Goal: Information Seeking & Learning: Learn about a topic

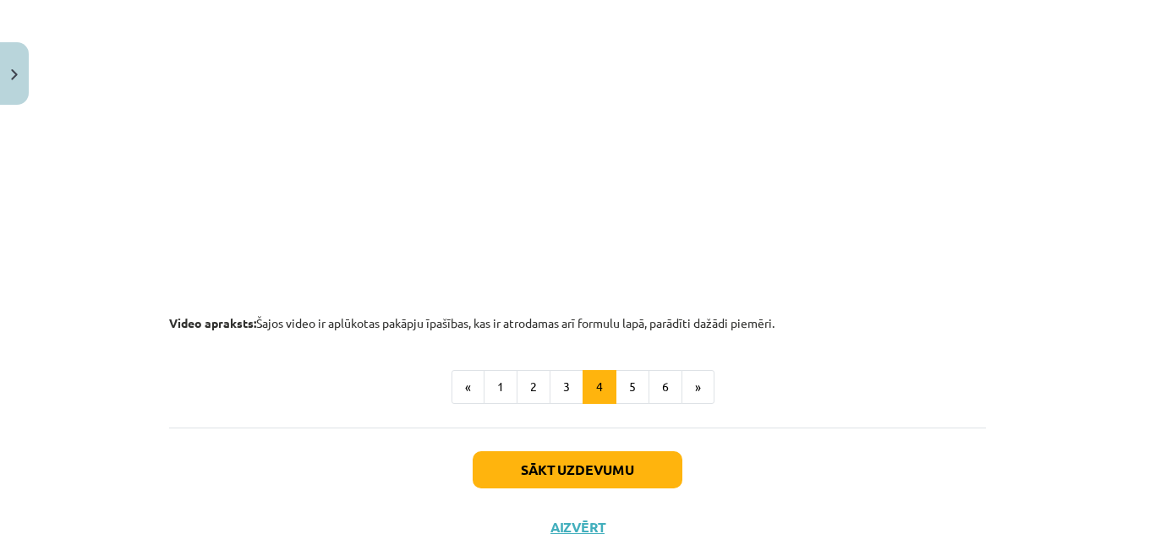
scroll to position [1851, 0]
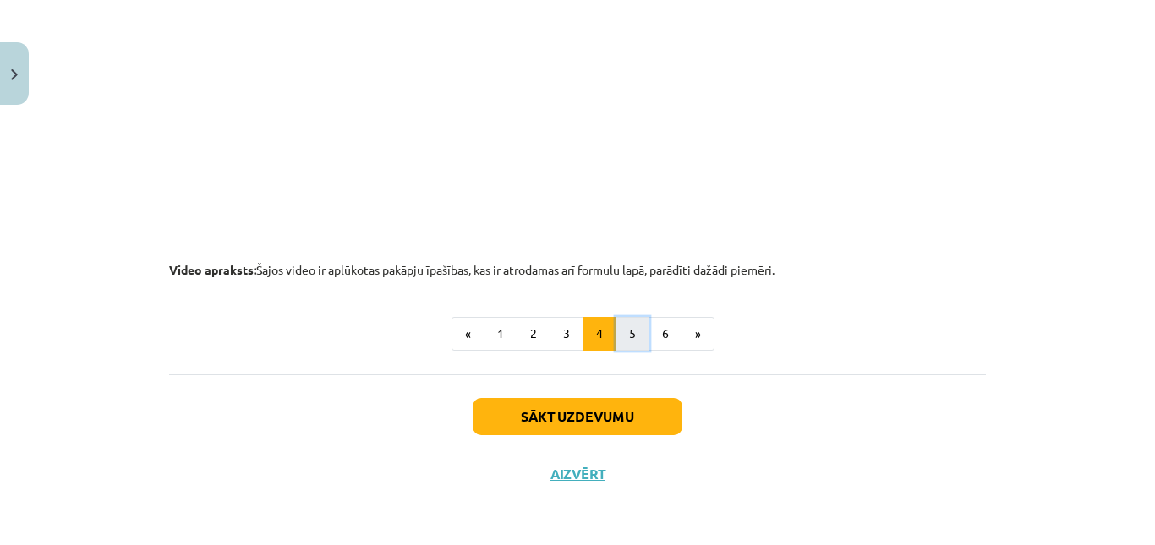
click at [625, 346] on button "5" at bounding box center [632, 334] width 34 height 34
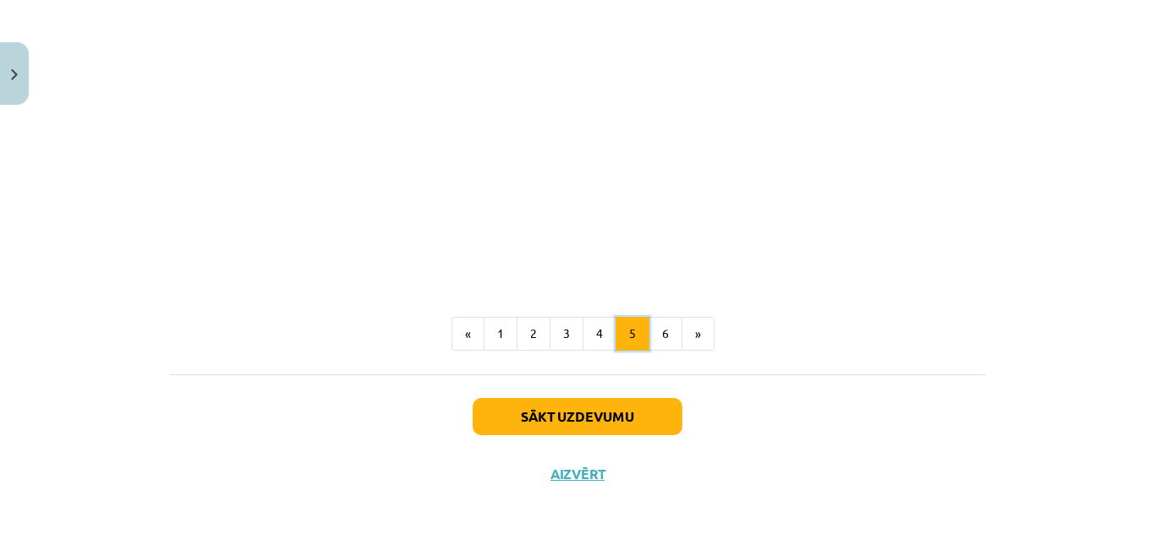
scroll to position [2083, 0]
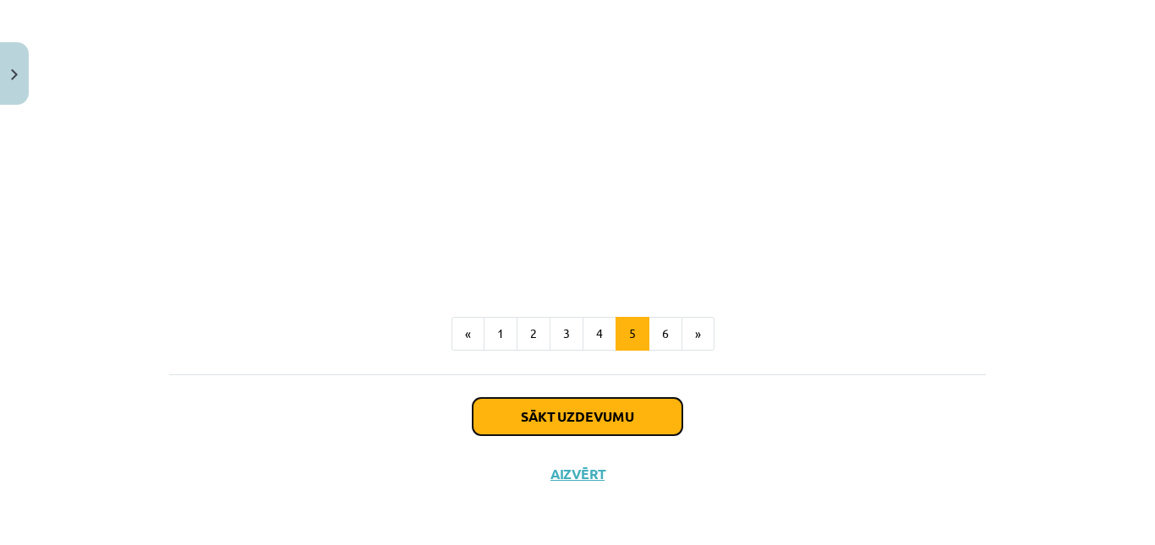
click at [601, 413] on button "Sākt uzdevumu" at bounding box center [578, 416] width 210 height 37
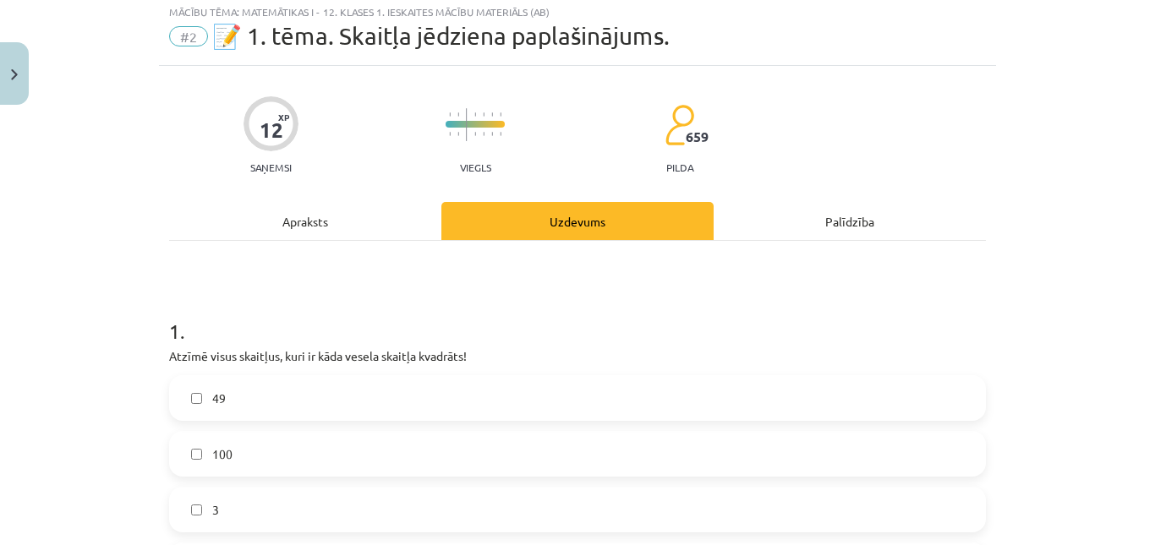
scroll to position [42, 0]
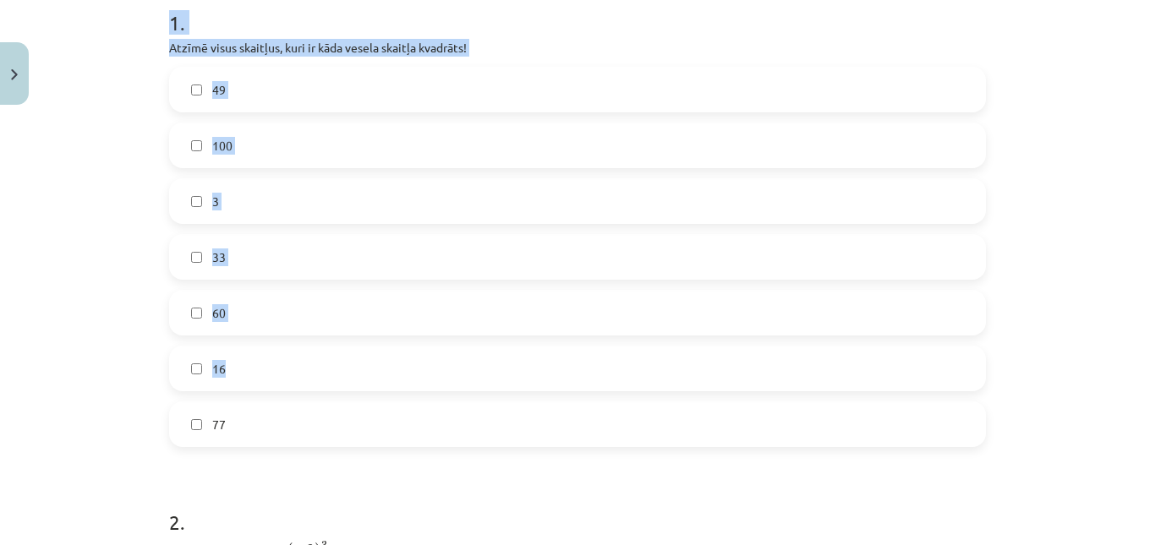
drag, startPoint x: 140, startPoint y: 287, endPoint x: 611, endPoint y: 416, distance: 488.3
click at [611, 416] on div "Mācību tēma: Matemātikas i - 12. klases 1. ieskaites mācību materiāls (ab) #2 📝…" at bounding box center [577, 272] width 1155 height 545
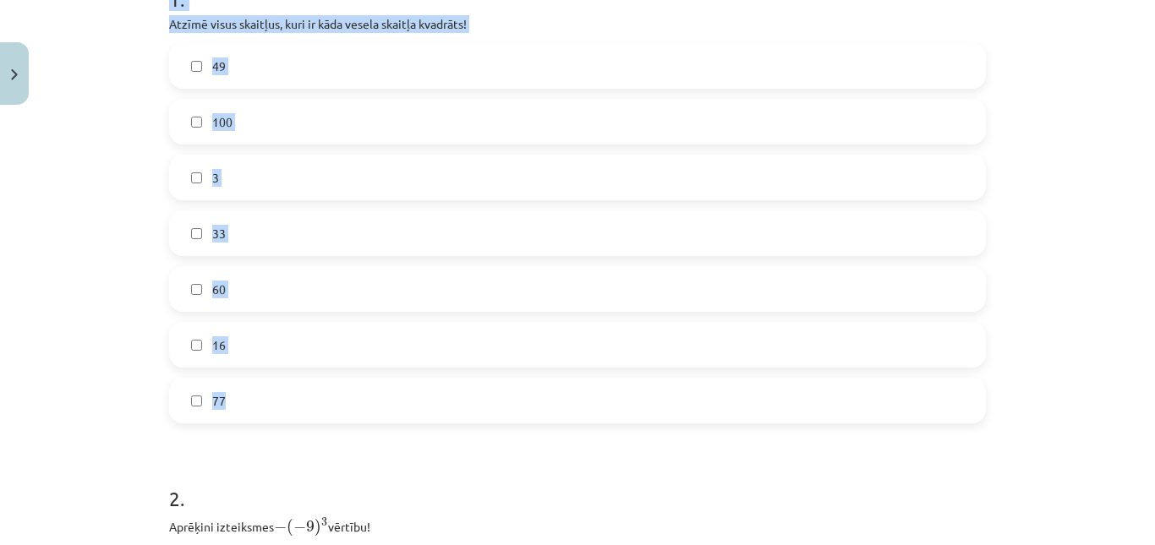
scroll to position [380, 0]
click at [611, 416] on label "77" at bounding box center [577, 399] width 813 height 42
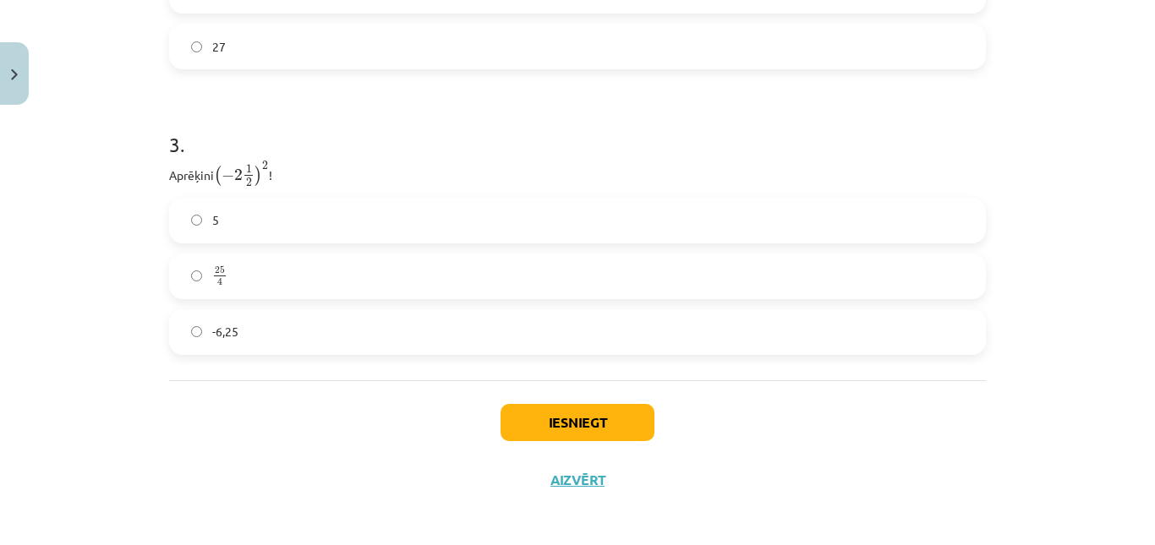
scroll to position [1075, 0]
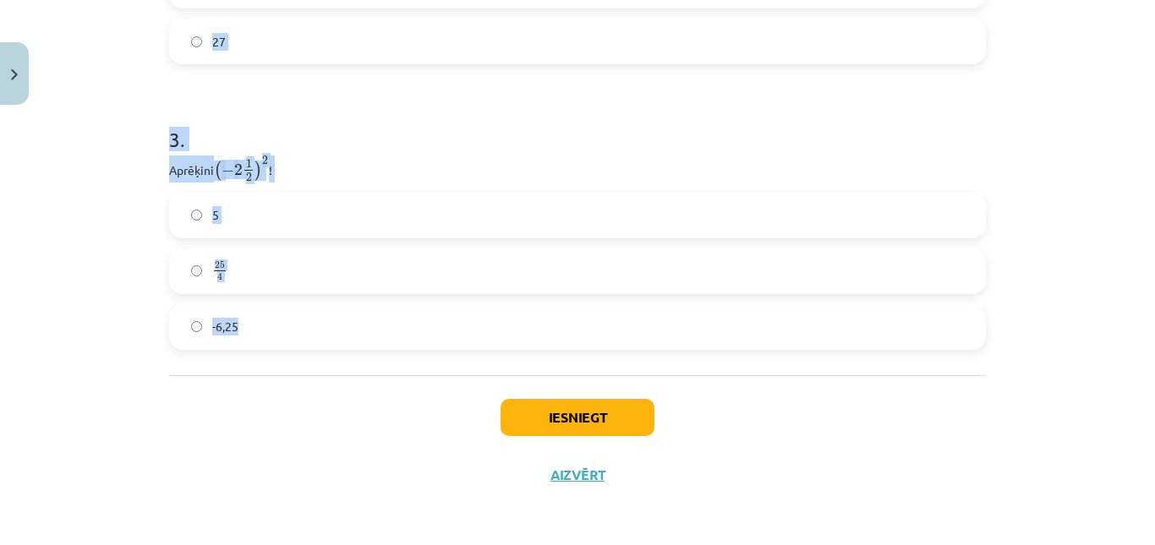
drag, startPoint x: 148, startPoint y: 154, endPoint x: 520, endPoint y: 338, distance: 415.1
click at [520, 338] on div "Mācību tēma: Matemātikas i - 12. klases 1. ieskaites mācību materiāls (ab) #2 📝…" at bounding box center [577, 272] width 1155 height 545
copy form "1 . Atzīmē visus skaitļus, kuri ir kāda vesela skaitļa kvadrāts! 49 100 3 33 60…"
click at [89, 143] on div "Mācību tēma: Matemātikas i - 12. klases 1. ieskaites mācību materiāls (ab) #2 📝…" at bounding box center [577, 272] width 1155 height 545
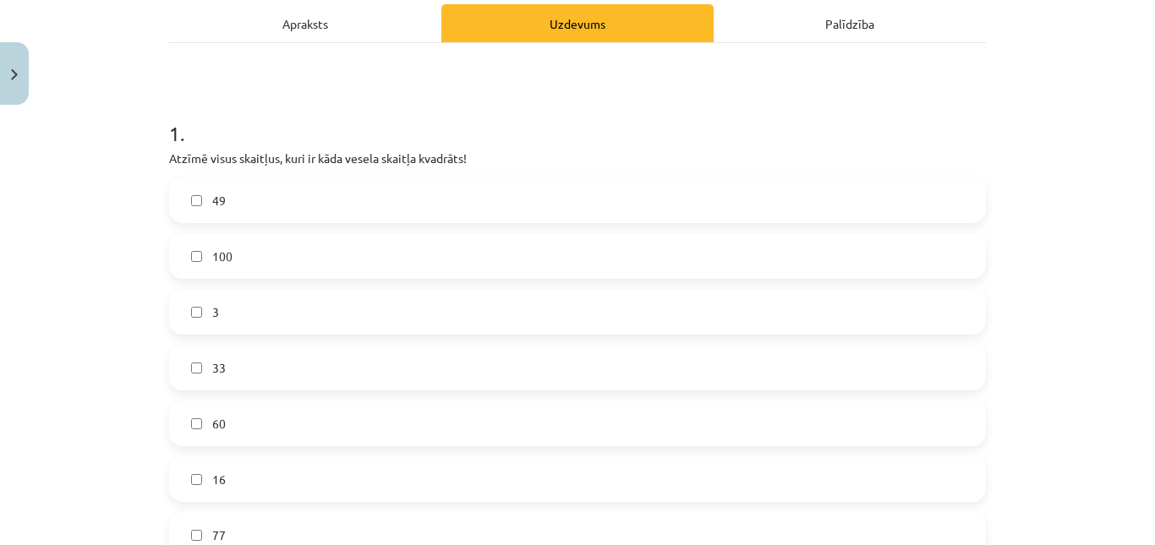
scroll to position [399, 0]
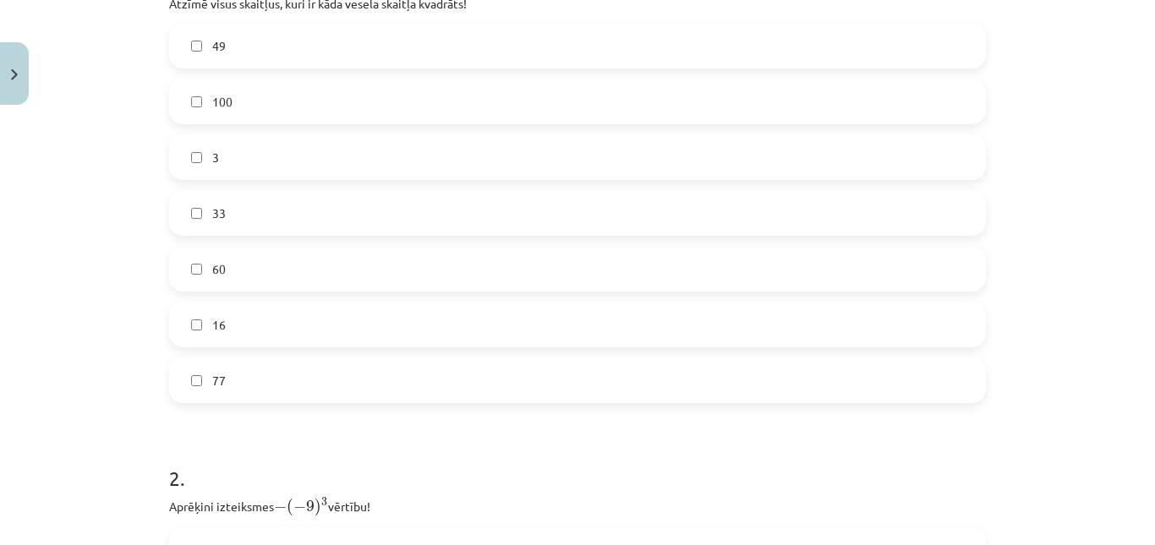
click at [262, 41] on label "49" at bounding box center [577, 46] width 813 height 42
click at [249, 101] on label "100" at bounding box center [577, 101] width 813 height 42
click at [221, 404] on form "1 . Atzīmē visus skaitļus, kuri ir kāda vesela skaitļa kvadrāts! 49 100 3 33 60…" at bounding box center [577, 481] width 817 height 1089
click at [229, 377] on label "77" at bounding box center [577, 380] width 813 height 42
click at [241, 325] on label "16" at bounding box center [577, 324] width 813 height 42
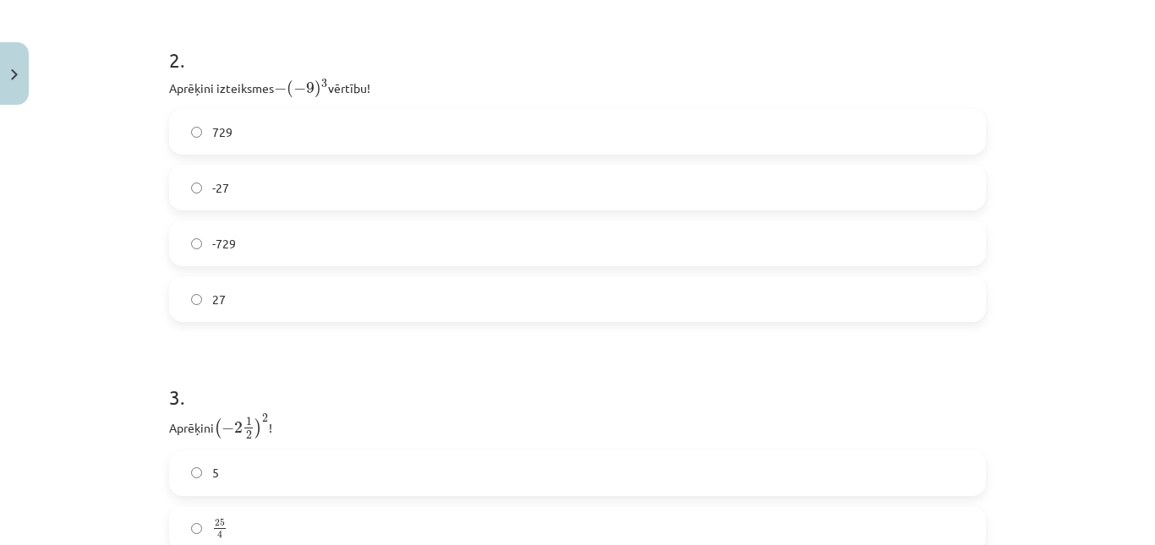
scroll to position [822, 0]
click at [252, 131] on label "729" at bounding box center [577, 128] width 813 height 42
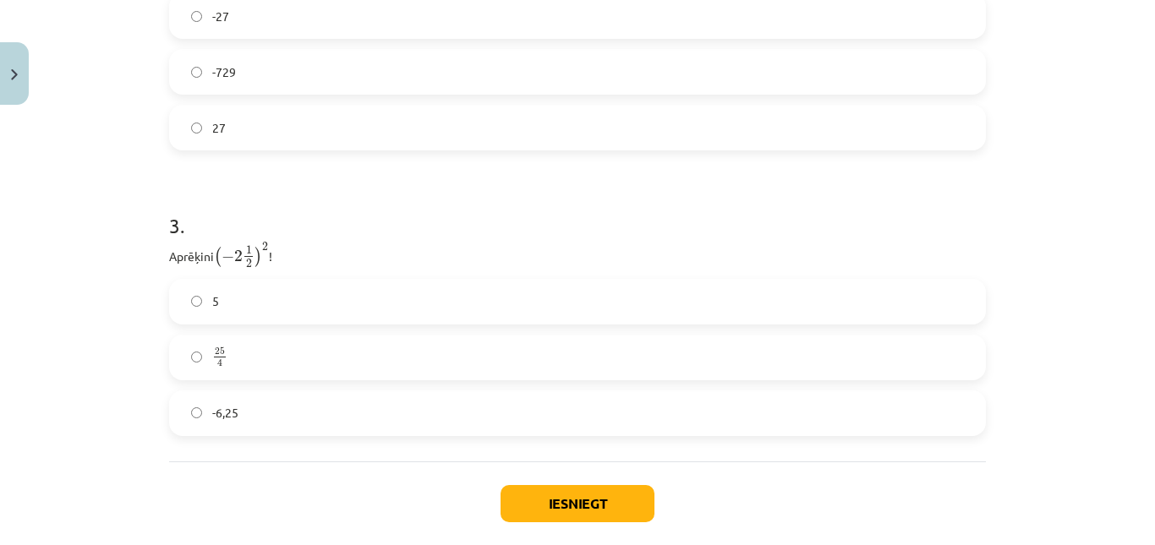
scroll to position [991, 0]
click at [360, 361] on label "25 4 25 4" at bounding box center [577, 356] width 813 height 42
click at [594, 513] on button "Iesniegt" at bounding box center [577, 502] width 154 height 37
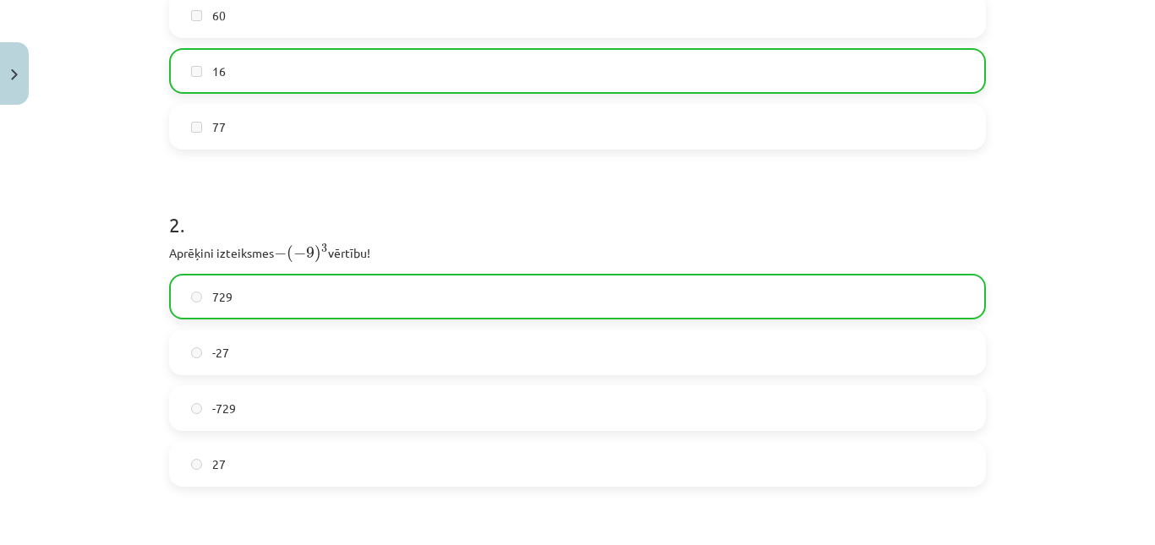
scroll to position [1129, 0]
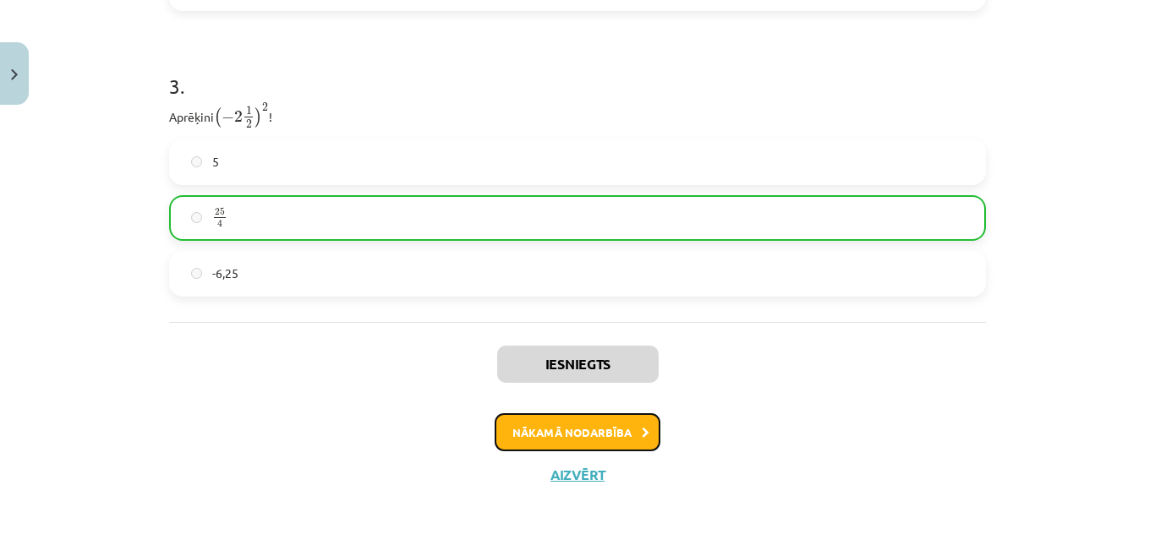
click at [620, 442] on button "Nākamā nodarbība" at bounding box center [578, 432] width 166 height 39
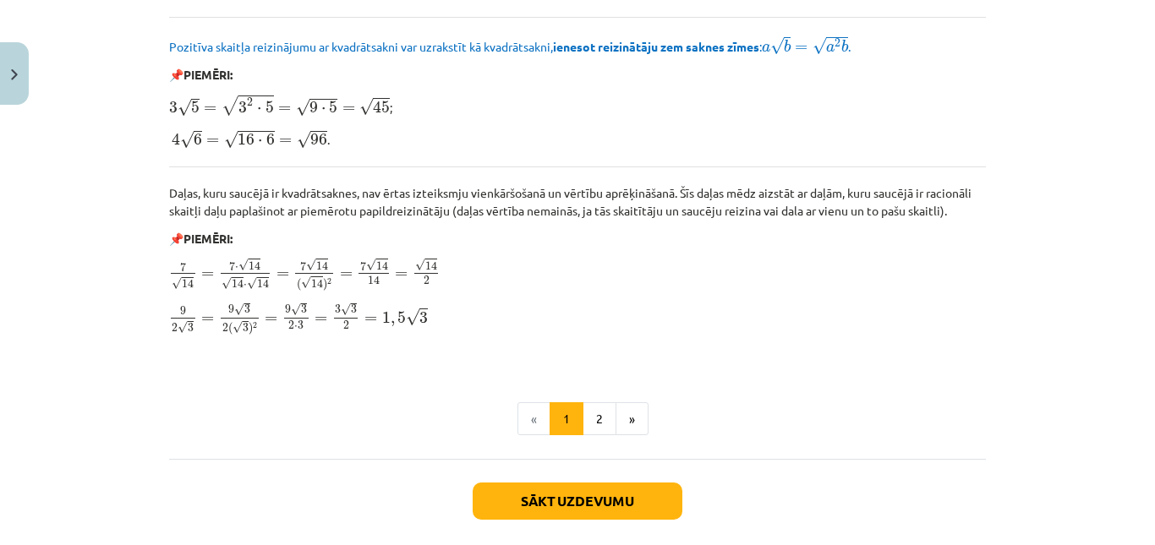
scroll to position [2102, 0]
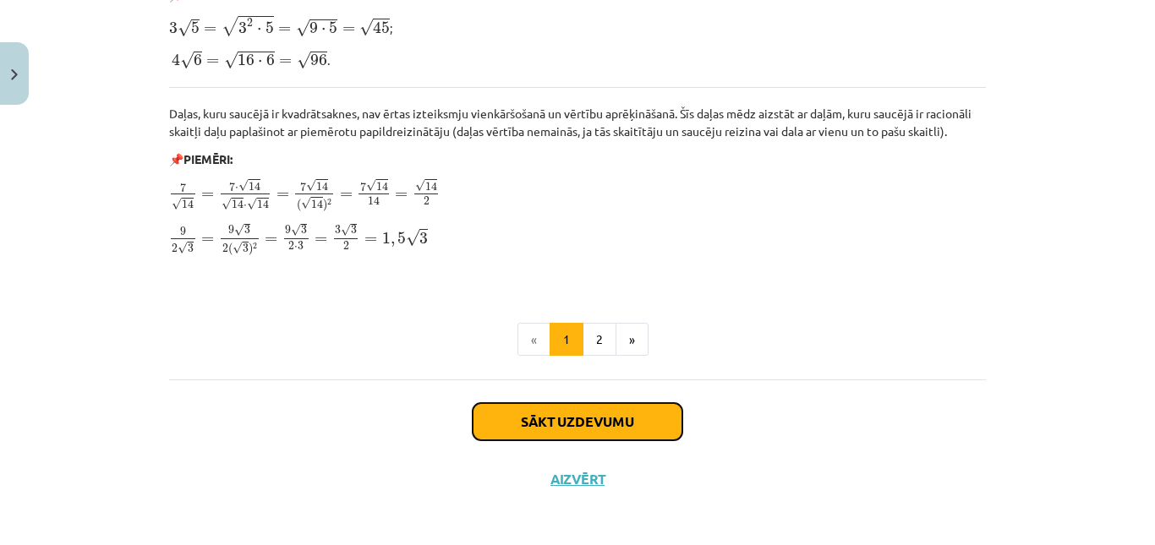
click at [632, 409] on button "Sākt uzdevumu" at bounding box center [578, 421] width 210 height 37
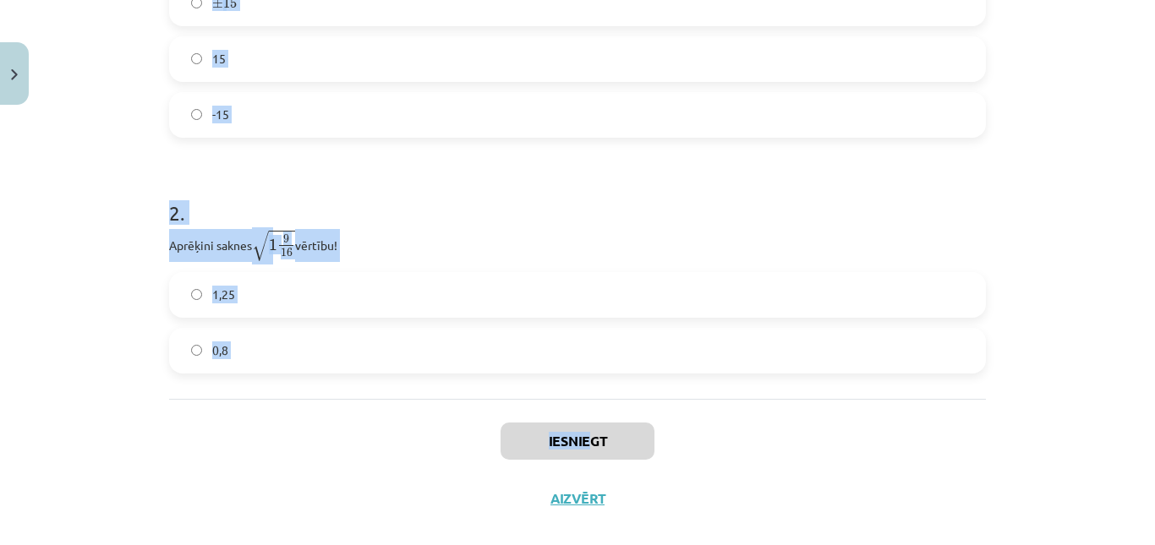
scroll to position [496, 0]
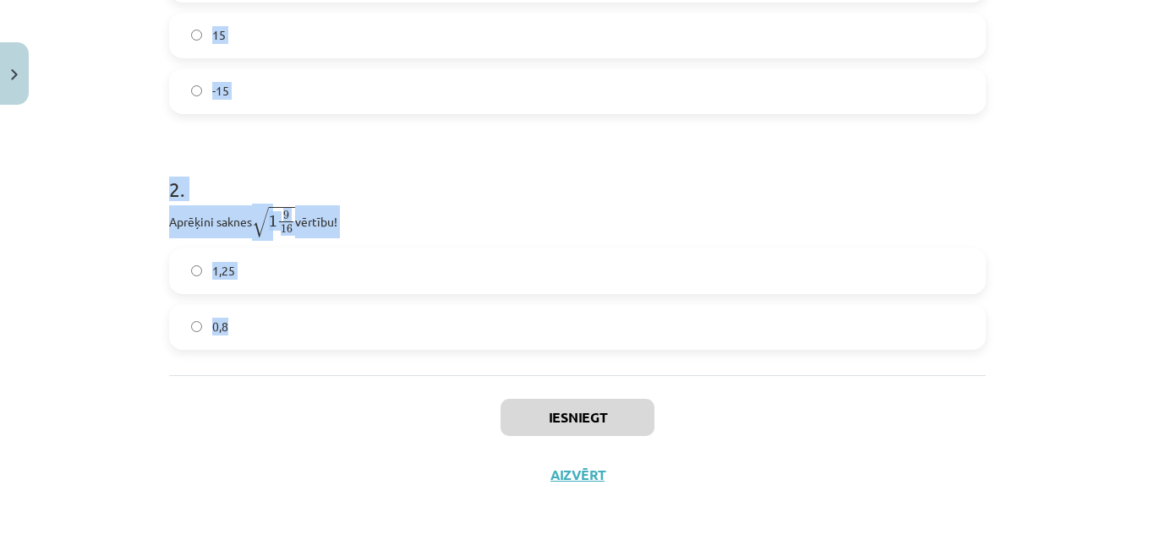
drag, startPoint x: 115, startPoint y: 321, endPoint x: 583, endPoint y: 347, distance: 469.0
click at [583, 347] on div "Mācību tēma: Matemātikas i - 12. klases 1. ieskaites mācību materiāls (ab) #3 📝…" at bounding box center [577, 272] width 1155 height 545
click at [583, 347] on label "0,8" at bounding box center [577, 327] width 813 height 42
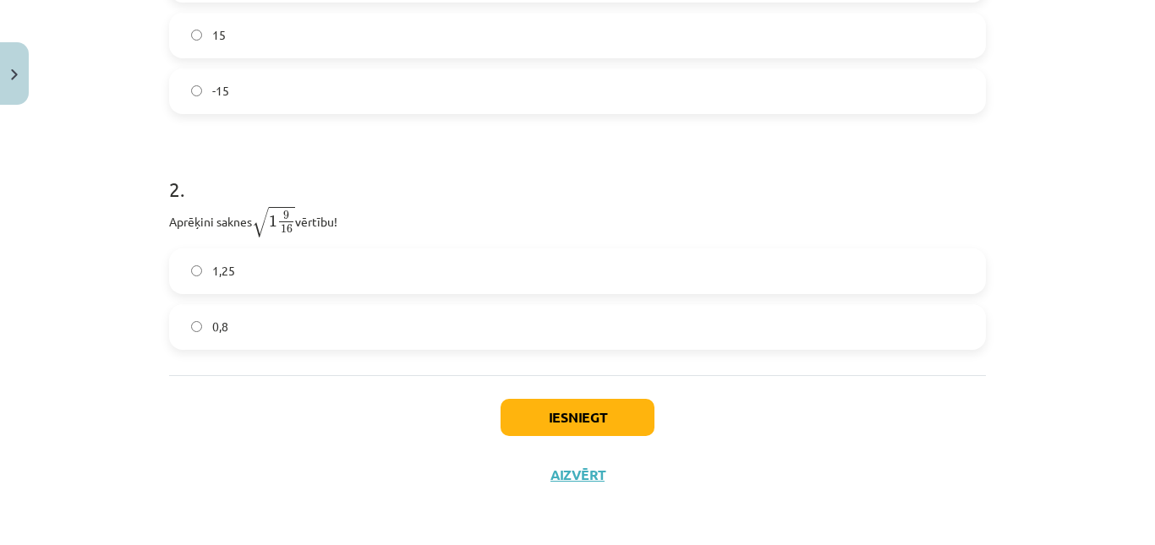
click at [128, 154] on div "Mācību tēma: Matemātikas i - 12. klases 1. ieskaites mācību materiāls (ab) #3 📝…" at bounding box center [577, 272] width 1155 height 545
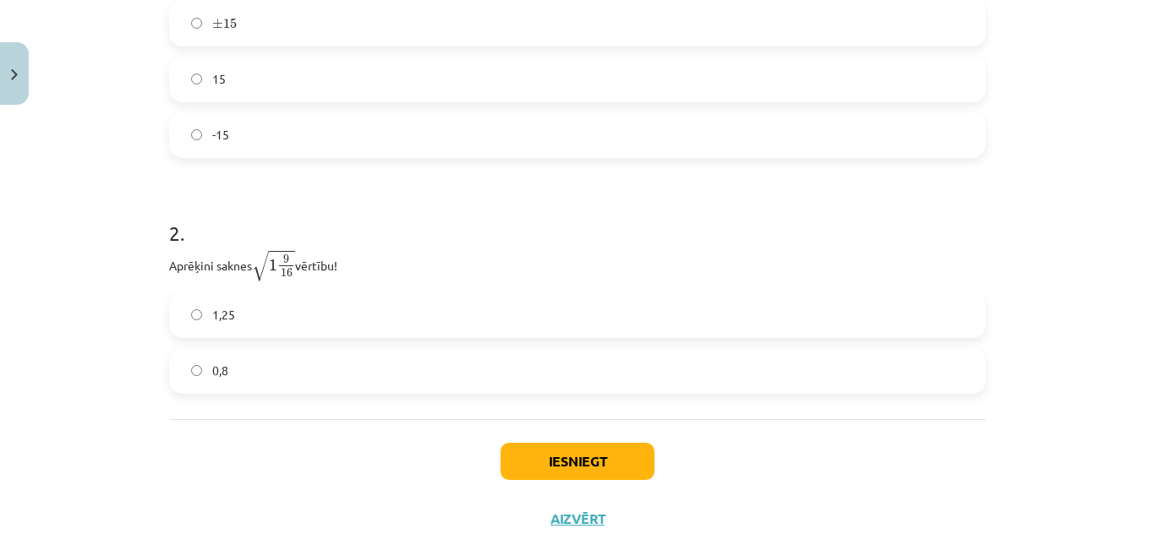
drag, startPoint x: 196, startPoint y: 184, endPoint x: 350, endPoint y: 546, distance: 393.2
click at [350, 292] on html "0 Dāvanas 1101 mP 0 xp Daniela Brunava Sākums Aktuāli Kā mācīties eSKOLĀ Kontak…" at bounding box center [577, 18] width 1155 height 545
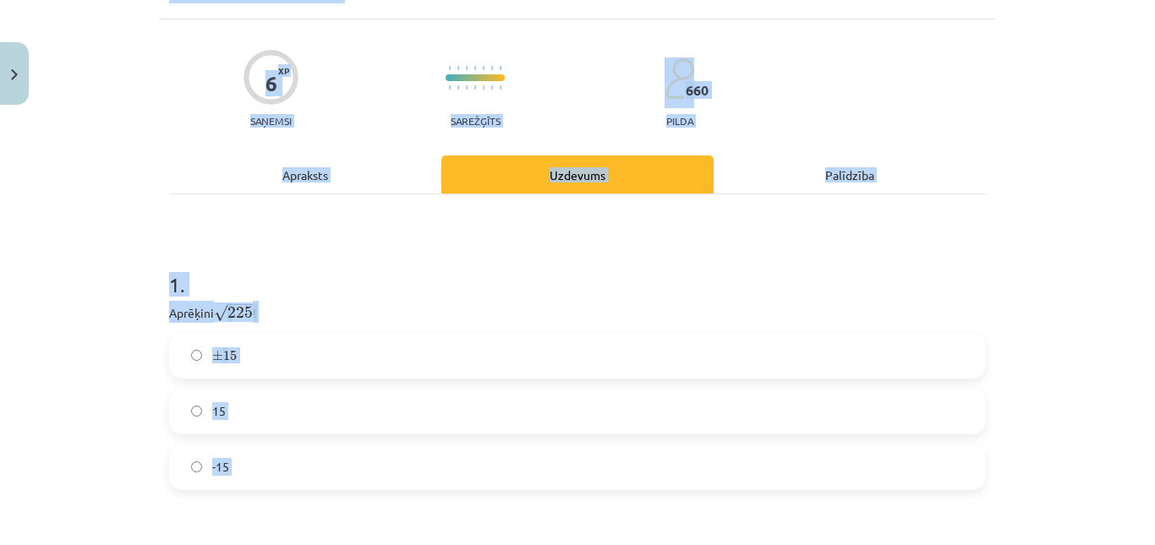
scroll to position [0, 0]
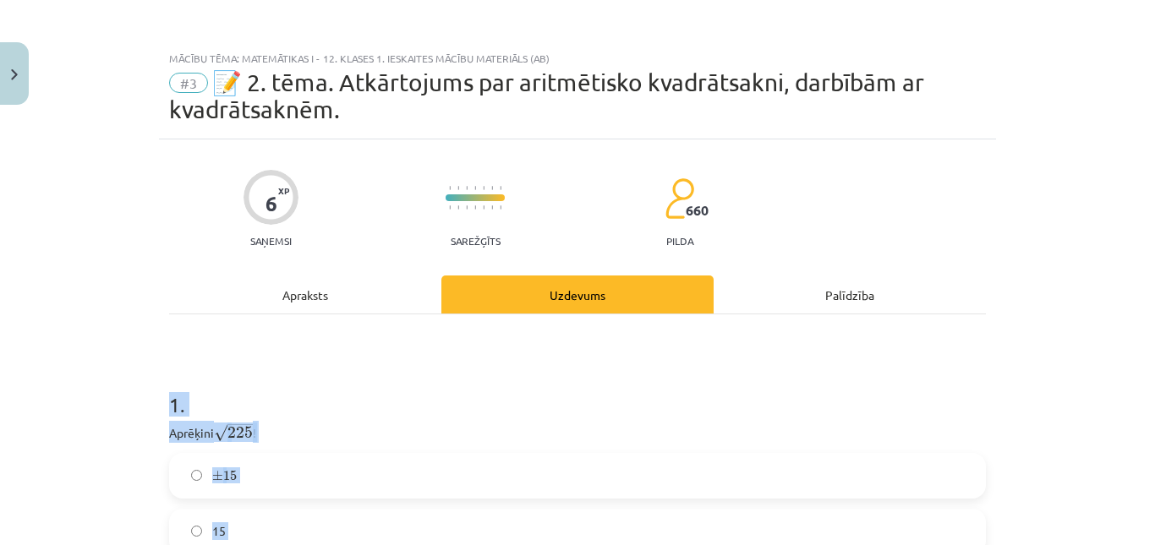
drag, startPoint x: 294, startPoint y: 405, endPoint x: 134, endPoint y: 400, distance: 159.9
click at [134, 400] on div "Mācību tēma: Matemātikas i - 12. klases 1. ieskaites mācību materiāls (ab) #3 📝…" at bounding box center [577, 272] width 1155 height 545
copy form "1 . Aprēķini √ 225 225 ! ± 15 ± 15 15 -15 2 . Aprēķini saknes √ 1 9 16 1 9 16 v…"
click at [134, 330] on div "Mācību tēma: Matemātikas i - 12. klases 1. ieskaites mācību materiāls (ab) #3 📝…" at bounding box center [577, 272] width 1155 height 545
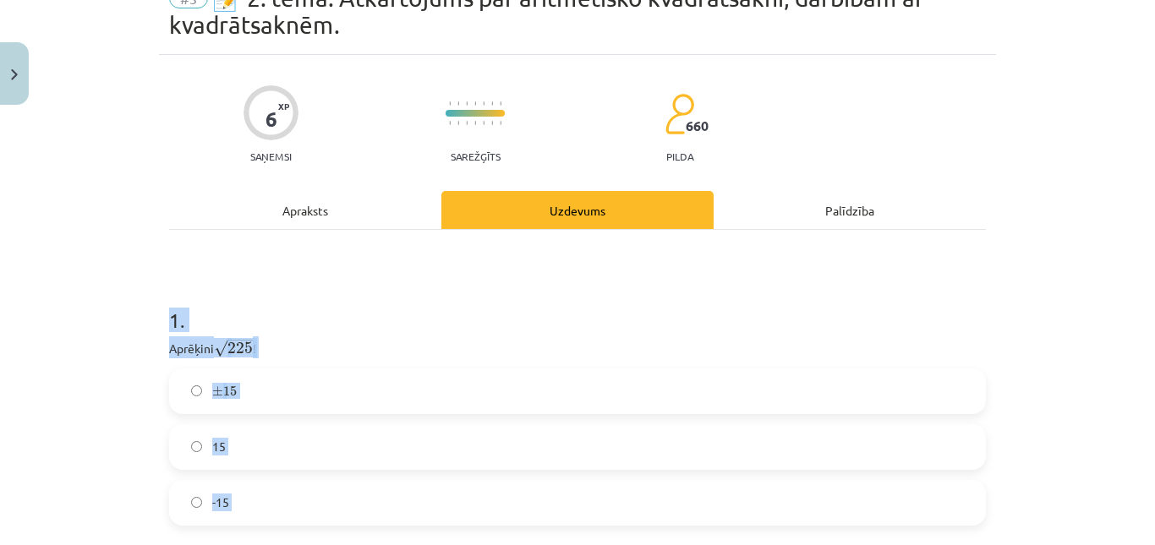
click at [134, 330] on div "Mācību tēma: Matemātikas i - 12. klases 1. ieskaites mācību materiāls (ab) #3 📝…" at bounding box center [577, 272] width 1155 height 545
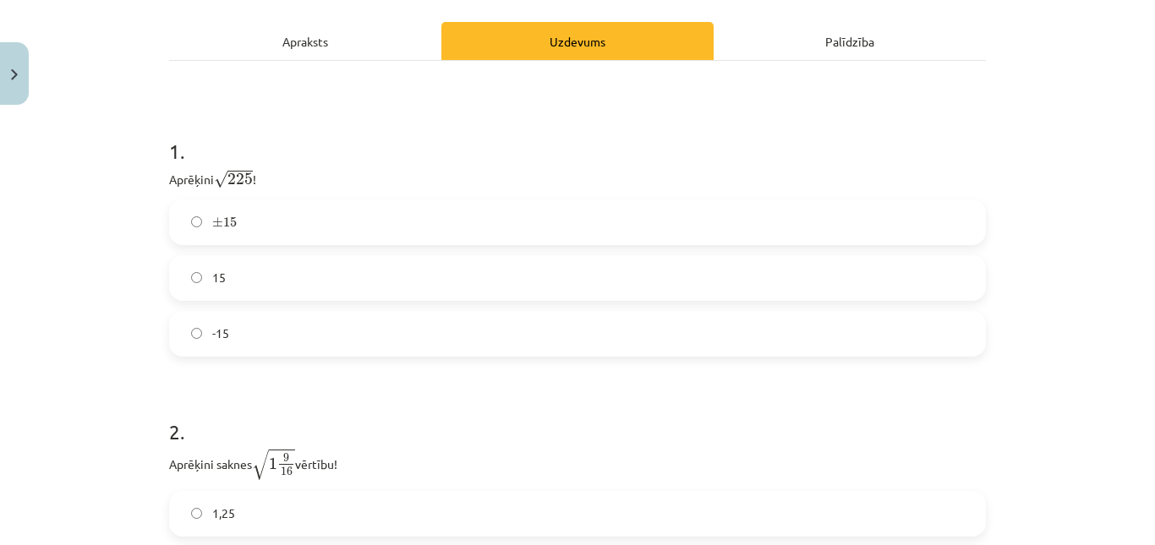
click at [254, 282] on label "15" at bounding box center [577, 278] width 813 height 42
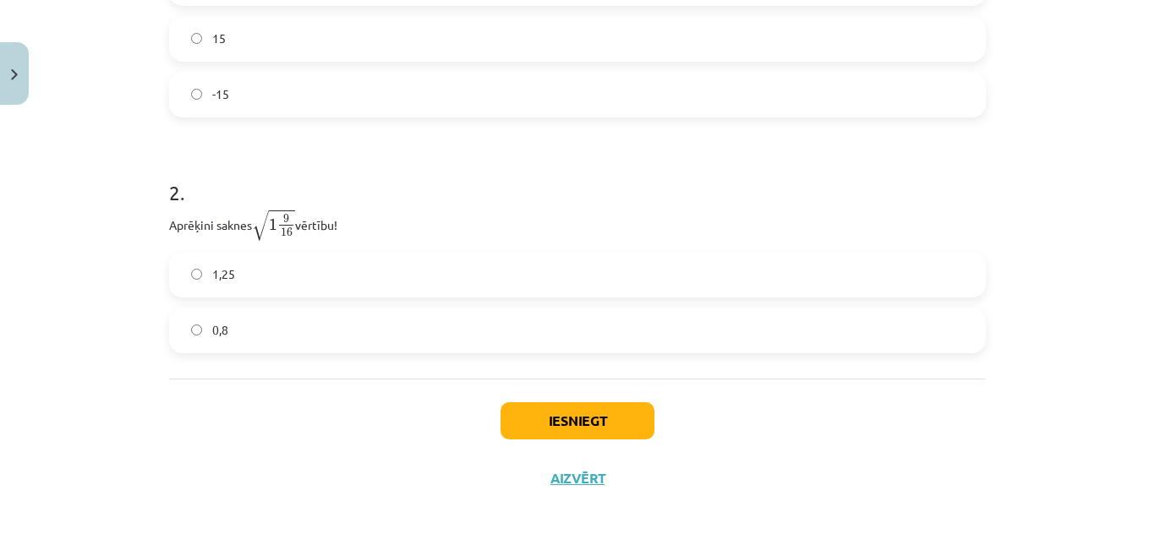
scroll to position [496, 0]
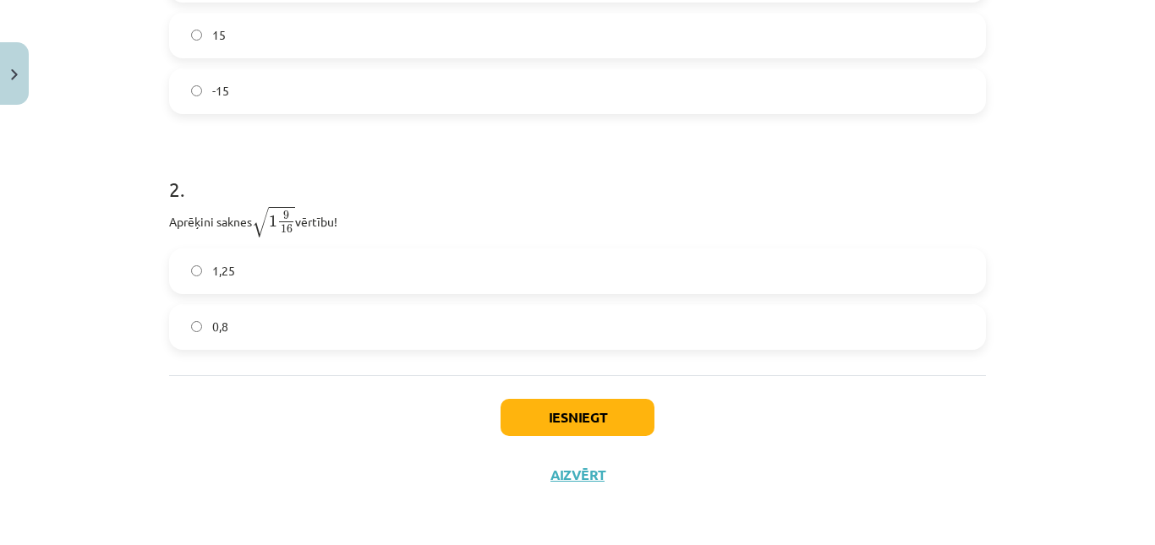
click at [261, 274] on label "1,25" at bounding box center [577, 271] width 813 height 42
click at [577, 414] on button "Iesniegt" at bounding box center [577, 417] width 154 height 37
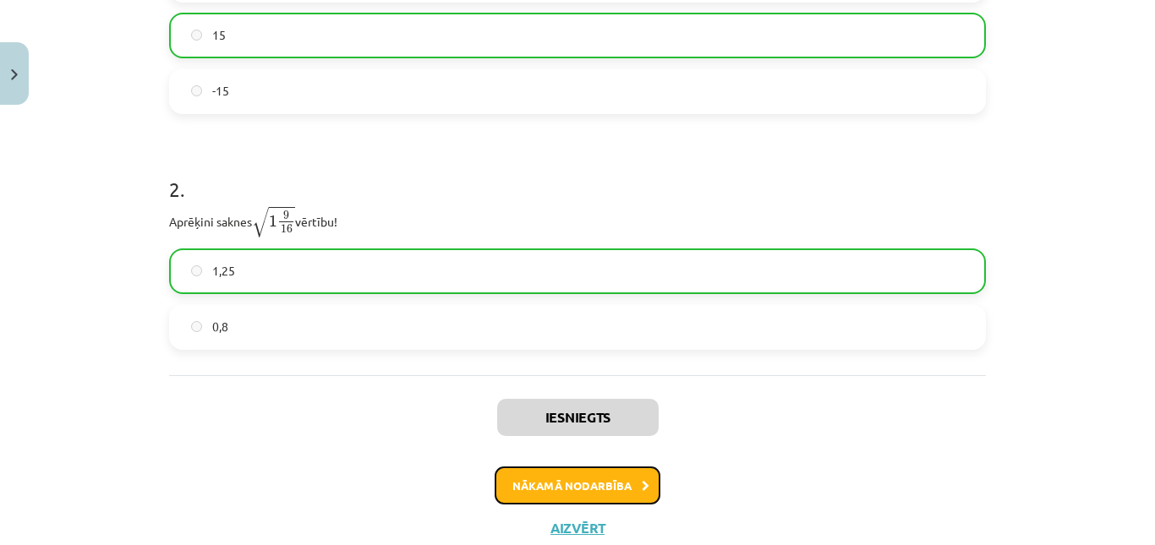
click at [576, 473] on button "Nākamā nodarbība" at bounding box center [578, 486] width 166 height 39
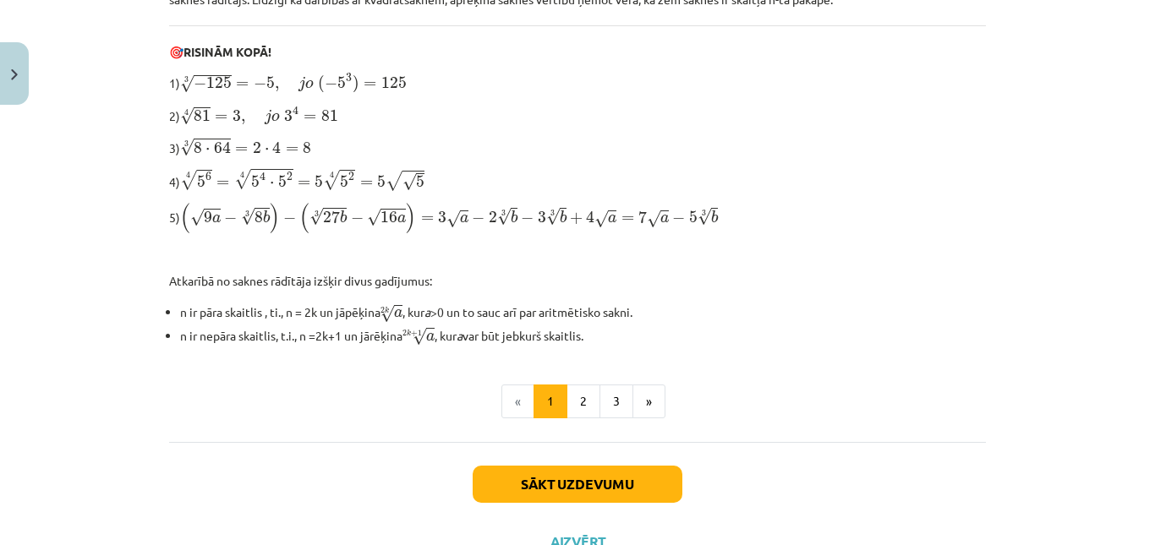
scroll to position [612, 0]
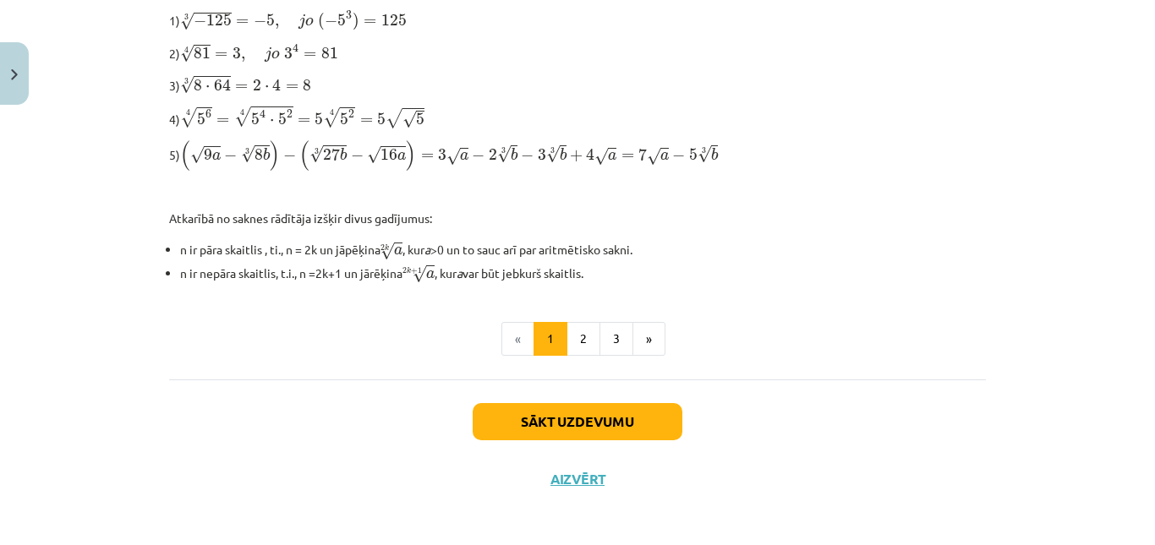
click at [557, 437] on div "Sākt uzdevumu Aizvērt" at bounding box center [577, 439] width 817 height 118
click at [559, 432] on button "Sākt uzdevumu" at bounding box center [578, 421] width 210 height 37
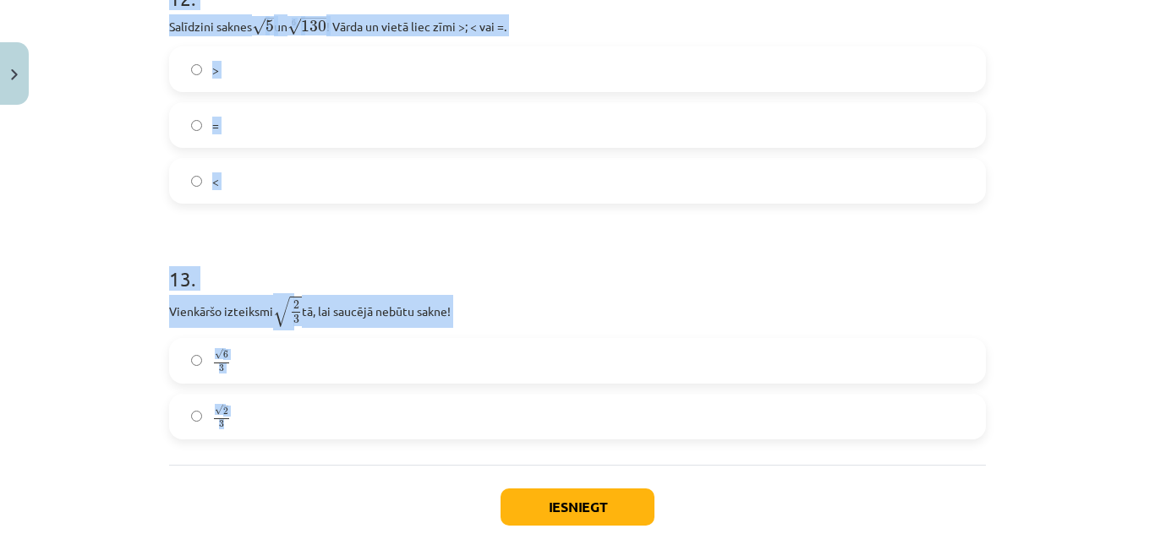
scroll to position [3852, 0]
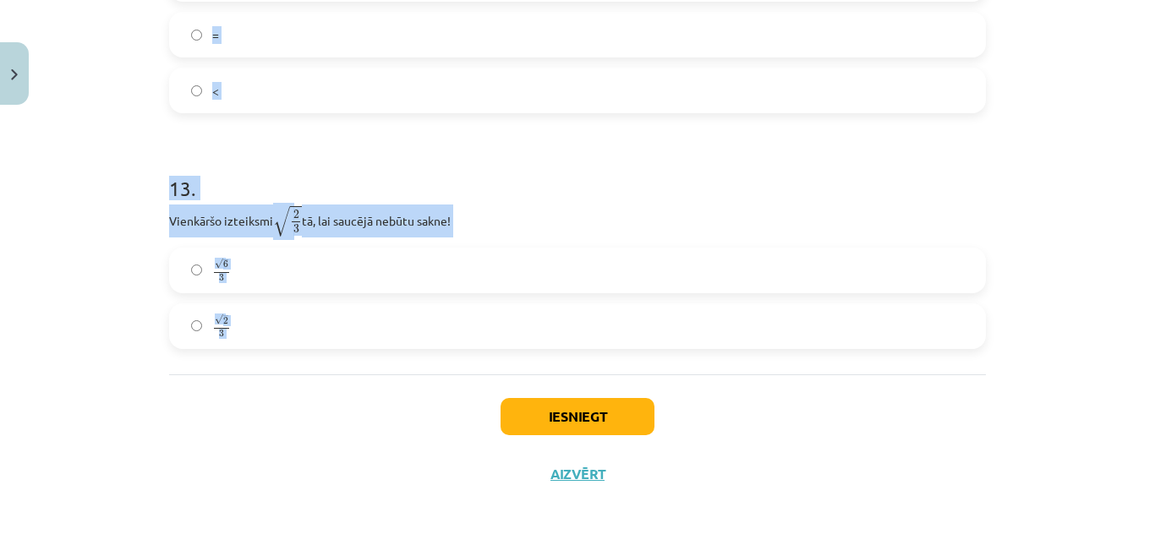
drag, startPoint x: 151, startPoint y: 327, endPoint x: 310, endPoint y: 419, distance: 183.7
click at [310, 419] on div "Mācību tēma: Matemātikas i - 12. klases 1. ieskaites mācību materiāls (ab) #4 📝…" at bounding box center [577, 272] width 1155 height 545
copy form "1 . Kura izteiksme jāizvēlas vienādības a m n a m n = ⋯ labajā pusē, lai būtu p…"
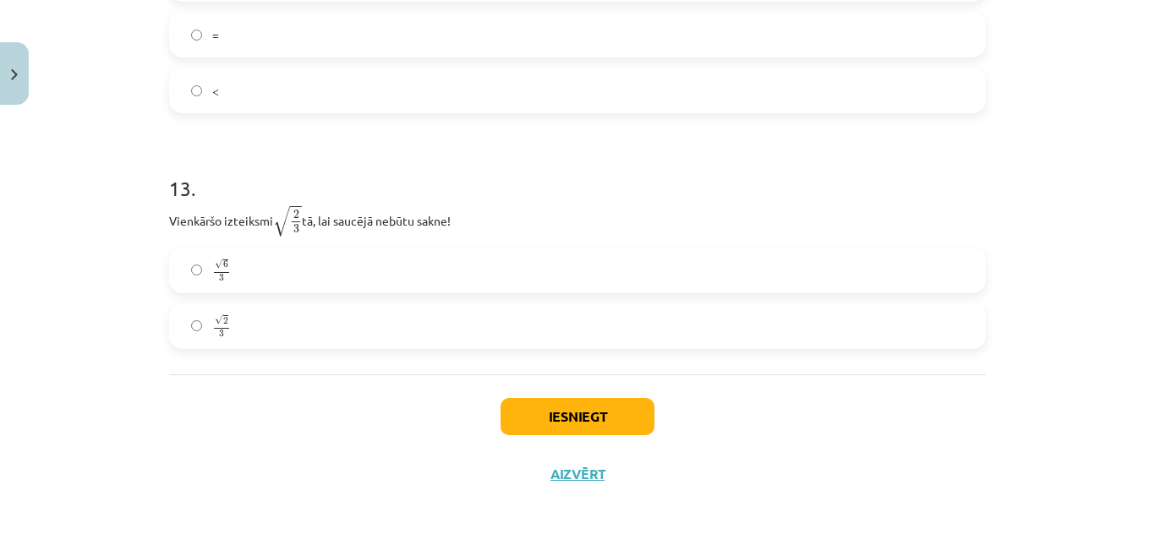
click at [198, 445] on div "Iesniegt Aizvērt" at bounding box center [577, 434] width 817 height 118
click at [220, 282] on span "√ 6 3 6 3" at bounding box center [221, 270] width 19 height 25
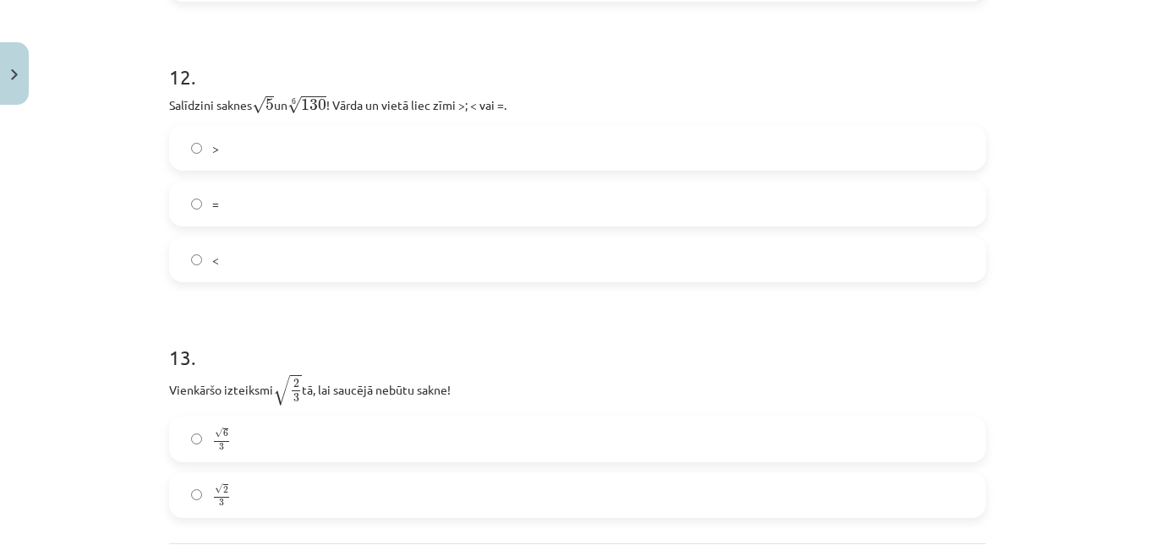
click at [226, 267] on label "<" at bounding box center [577, 259] width 813 height 42
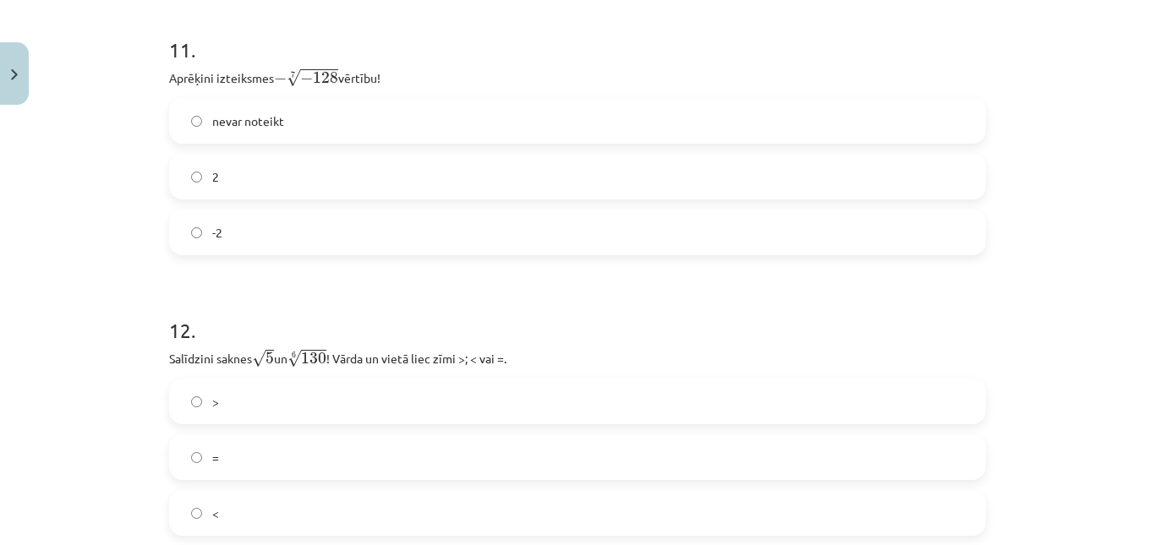
scroll to position [3345, 0]
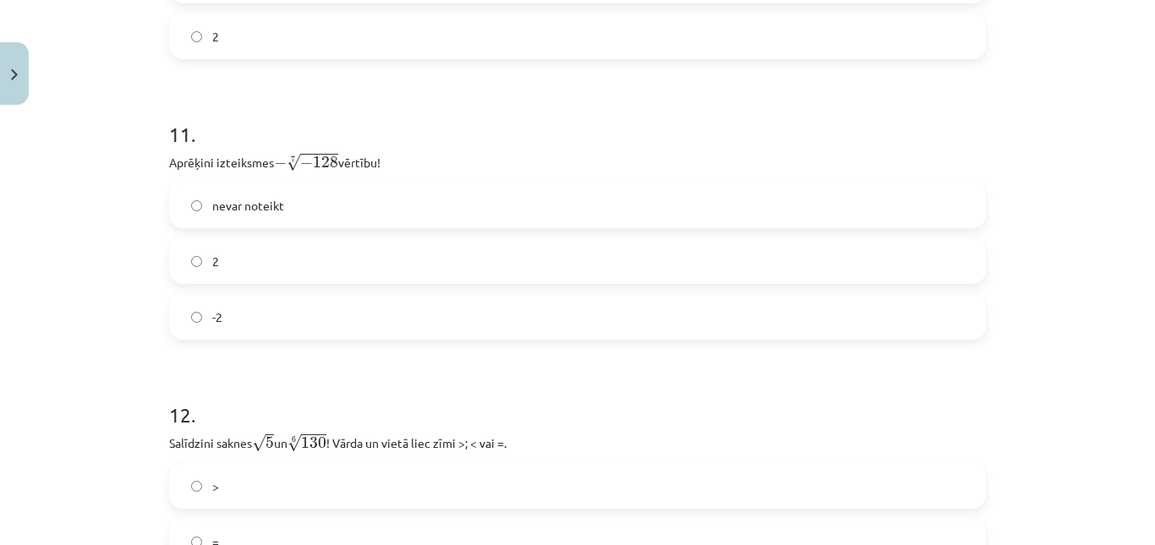
click at [226, 267] on label "2" at bounding box center [577, 261] width 813 height 42
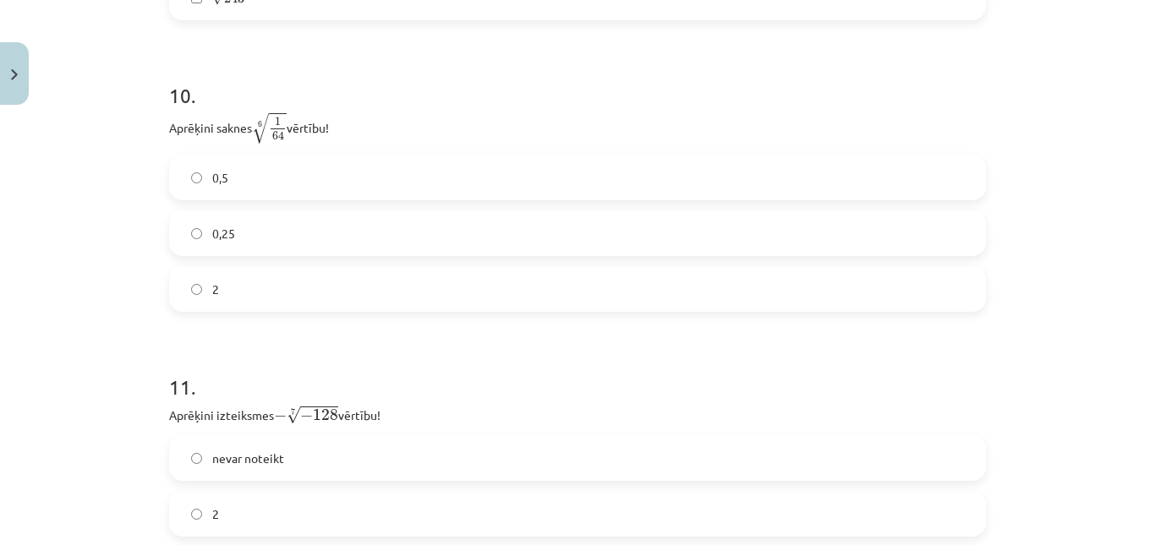
scroll to position [3092, 0]
click at [264, 178] on label "0,5" at bounding box center [577, 178] width 813 height 42
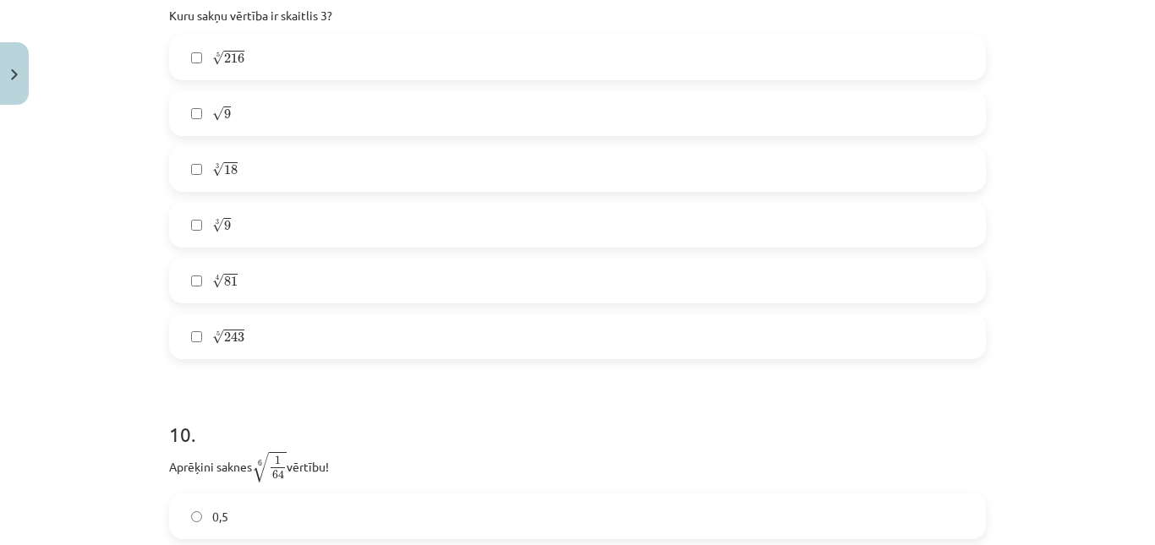
scroll to position [2669, 0]
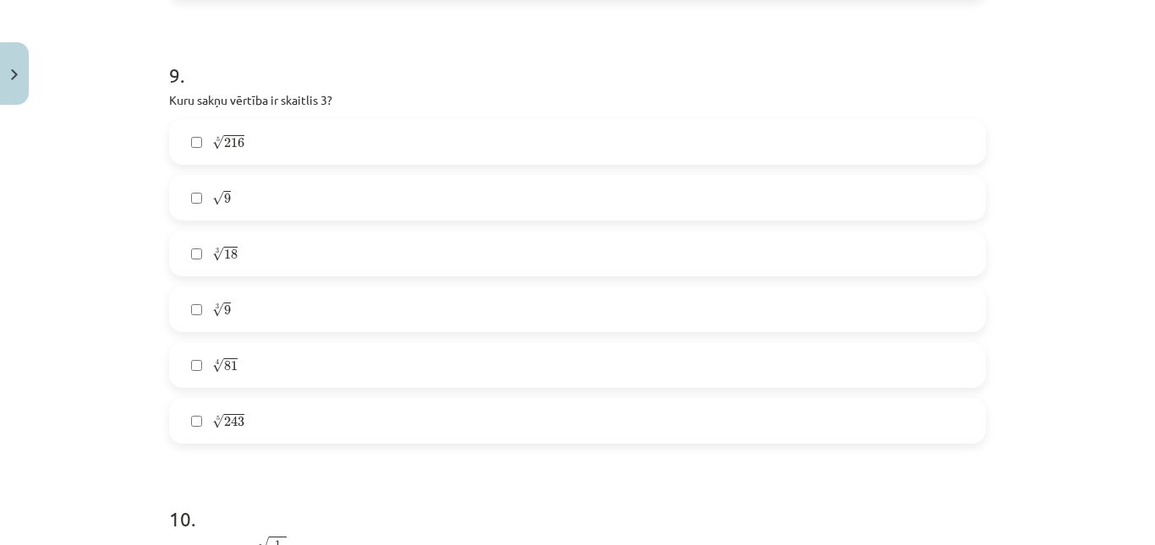
click at [262, 199] on label "√ 9 9" at bounding box center [577, 198] width 813 height 42
click at [260, 418] on label "5 √ 243 243 5" at bounding box center [577, 421] width 813 height 42
click at [275, 262] on label "3 √ 18 18 3" at bounding box center [577, 253] width 813 height 42
click at [270, 369] on label "4 √ 81 81 4" at bounding box center [577, 365] width 813 height 42
click at [272, 262] on label "3 √ 18 18 3" at bounding box center [577, 253] width 813 height 42
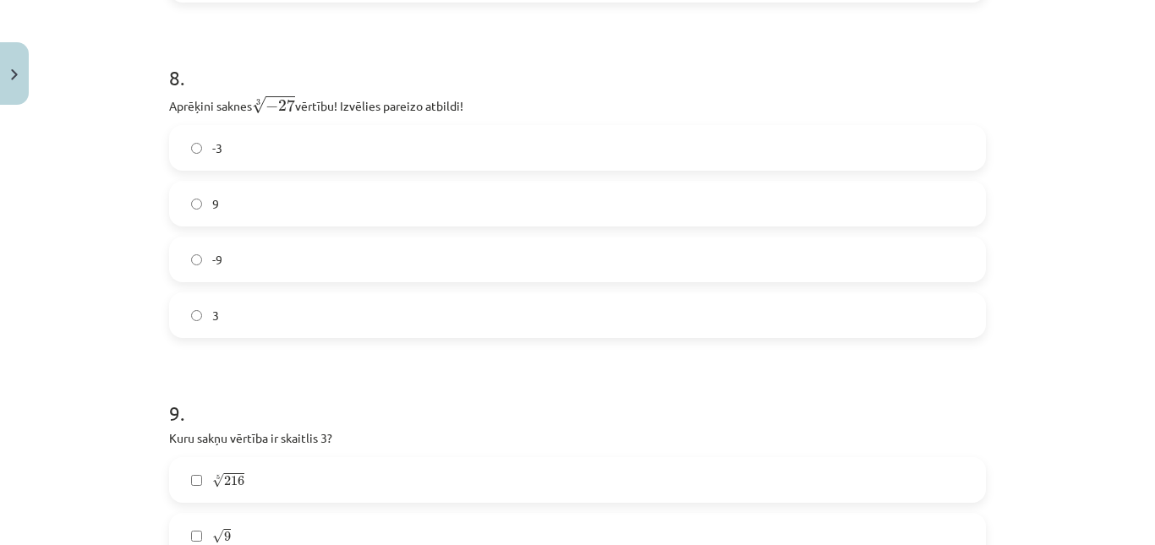
scroll to position [2246, 0]
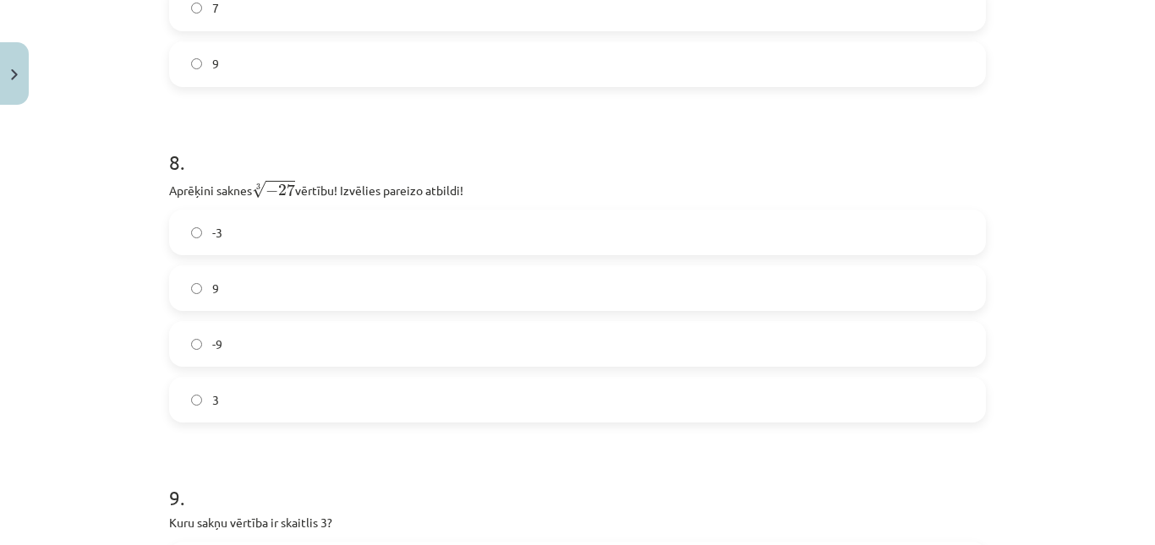
click at [258, 225] on label "-3" at bounding box center [577, 232] width 813 height 42
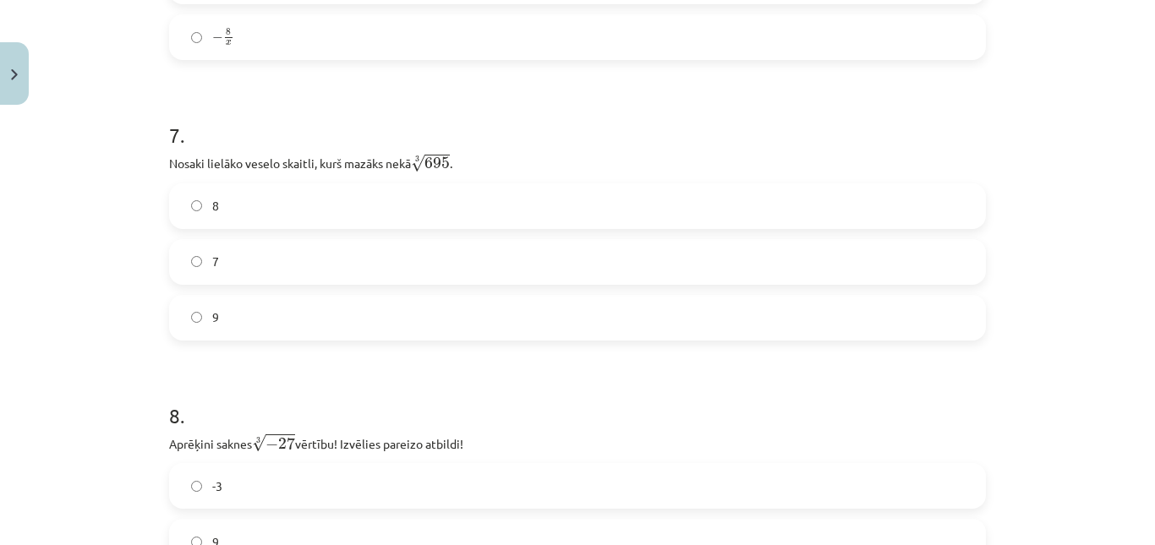
click at [258, 225] on label "8" at bounding box center [577, 206] width 813 height 42
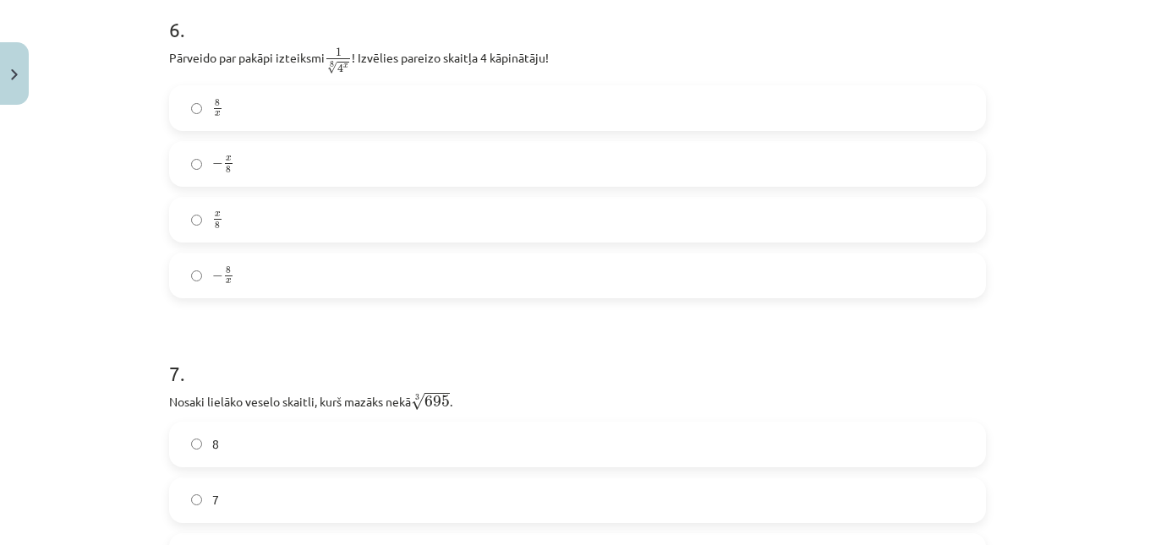
scroll to position [1739, 0]
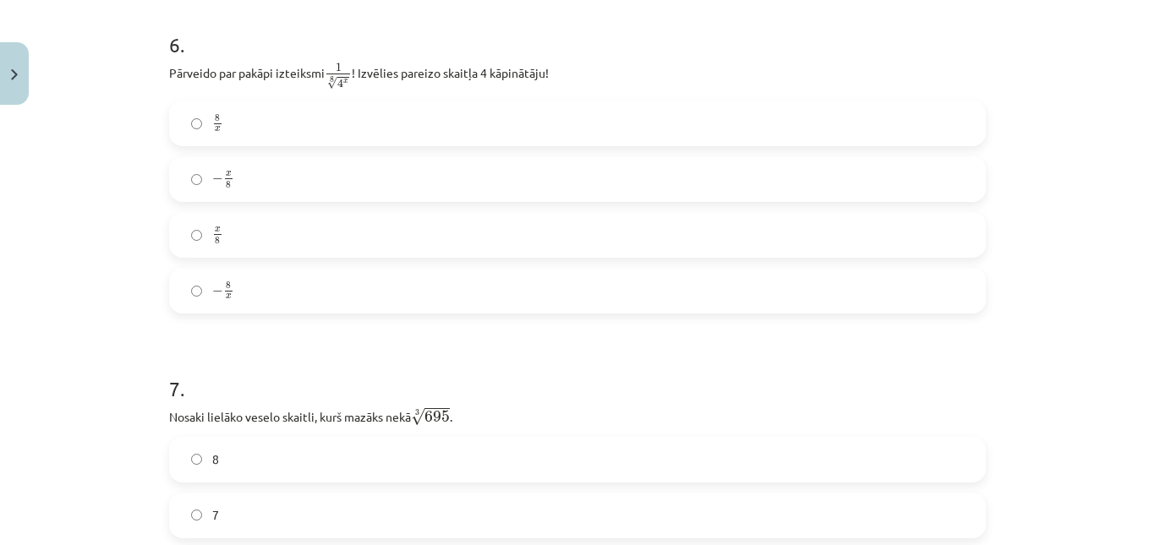
click at [261, 116] on label "8 x 8 x" at bounding box center [577, 123] width 813 height 42
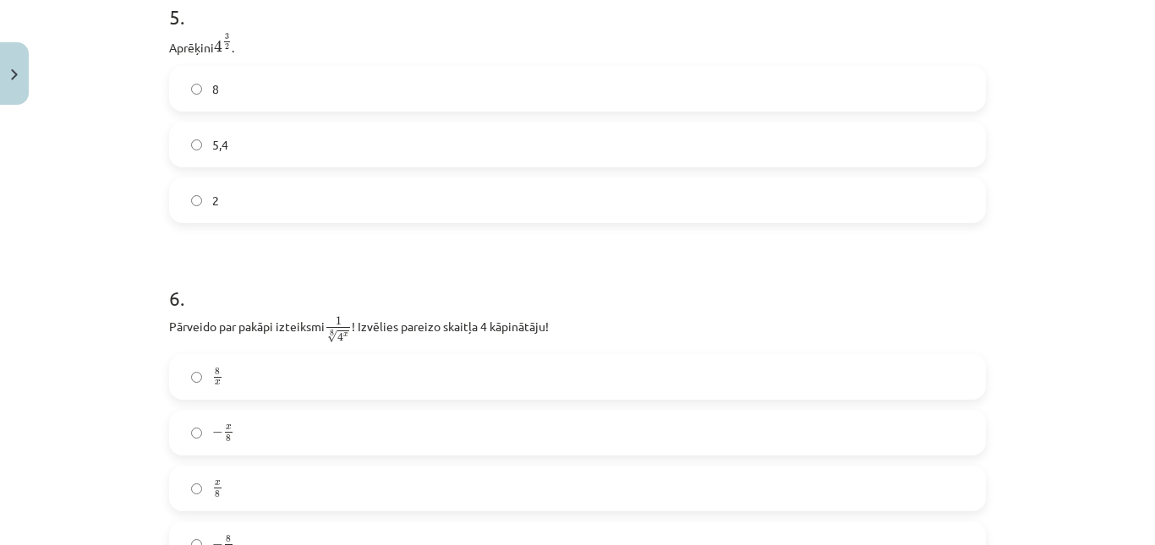
scroll to position [1401, 0]
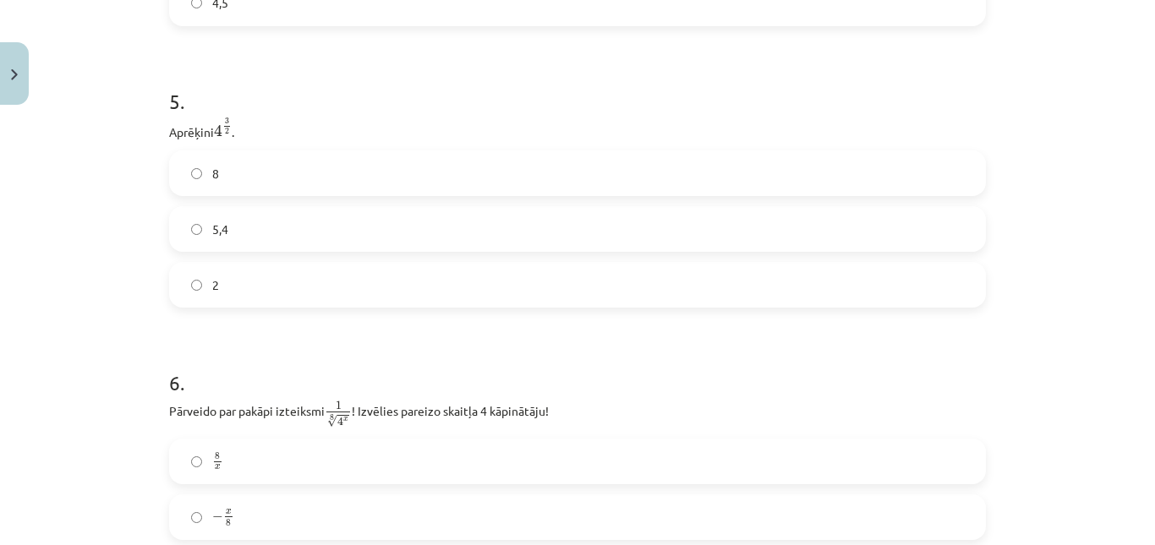
click at [266, 178] on label "8" at bounding box center [577, 173] width 813 height 42
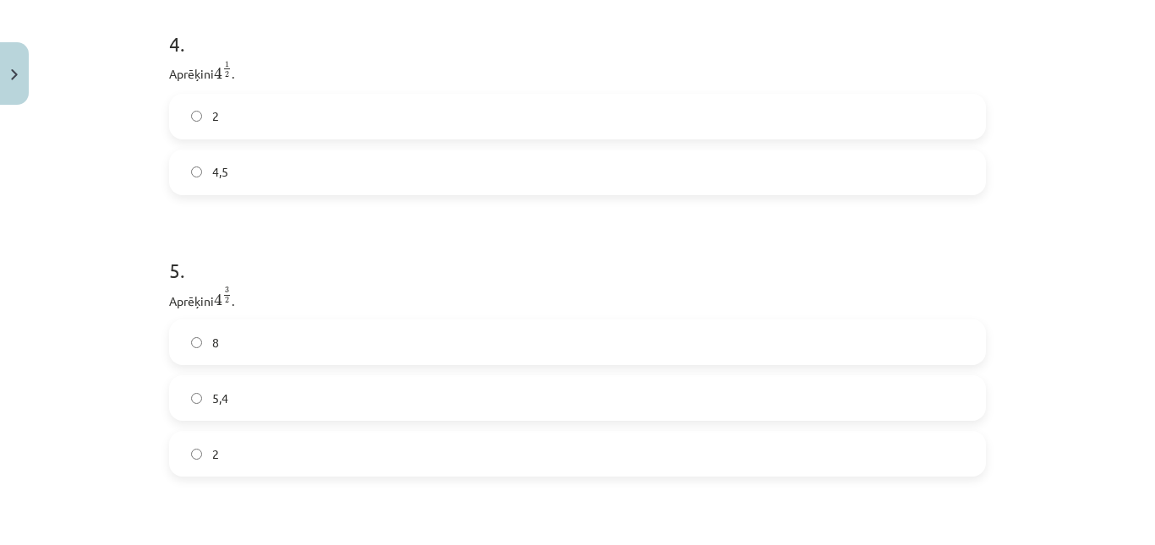
scroll to position [1147, 0]
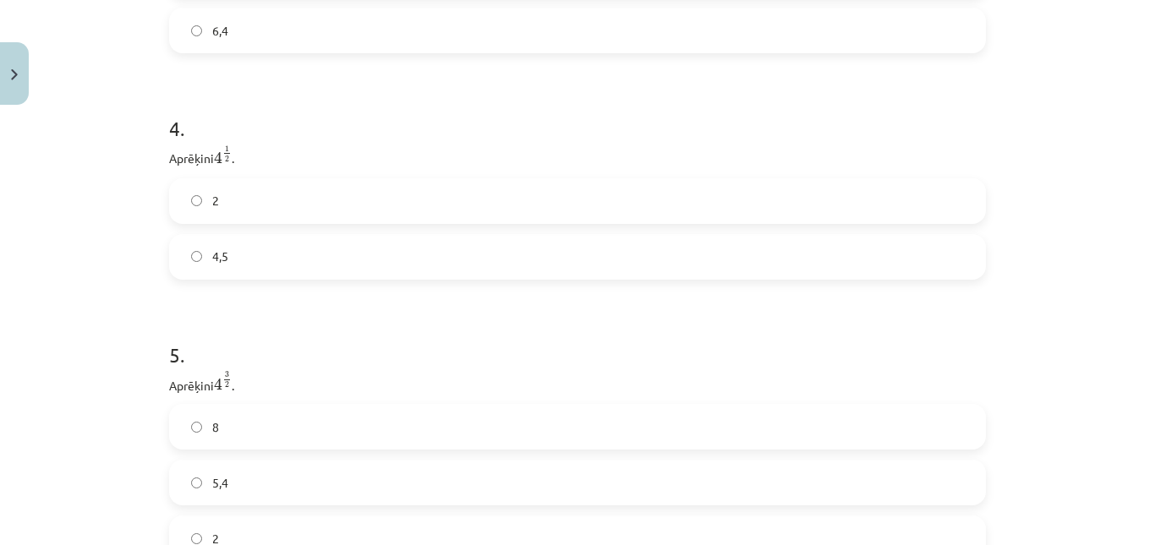
click at [282, 197] on label "2" at bounding box center [577, 201] width 813 height 42
click at [275, 238] on label "2" at bounding box center [577, 228] width 813 height 42
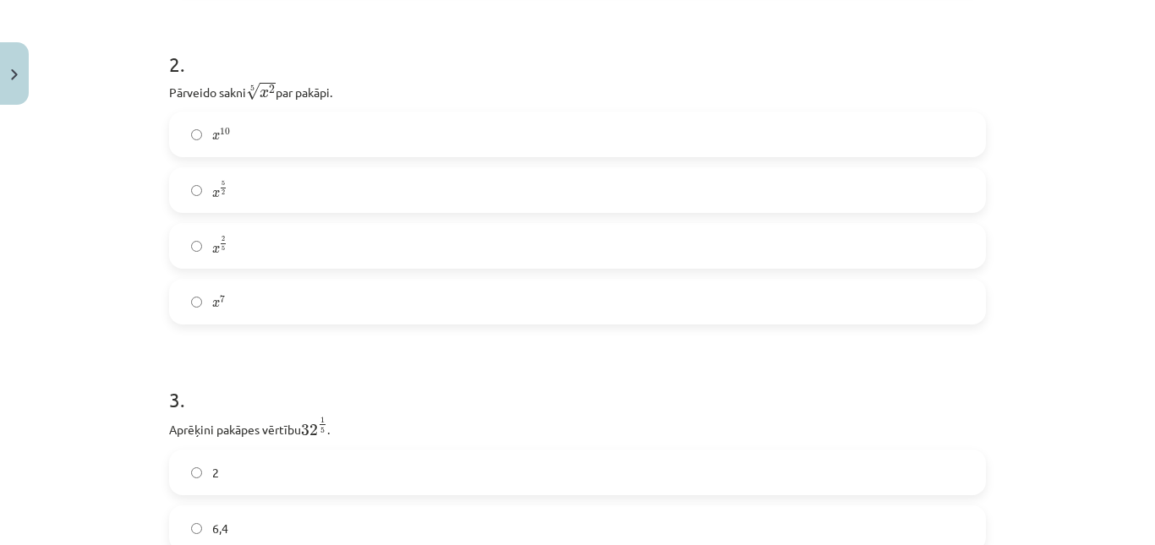
scroll to position [640, 0]
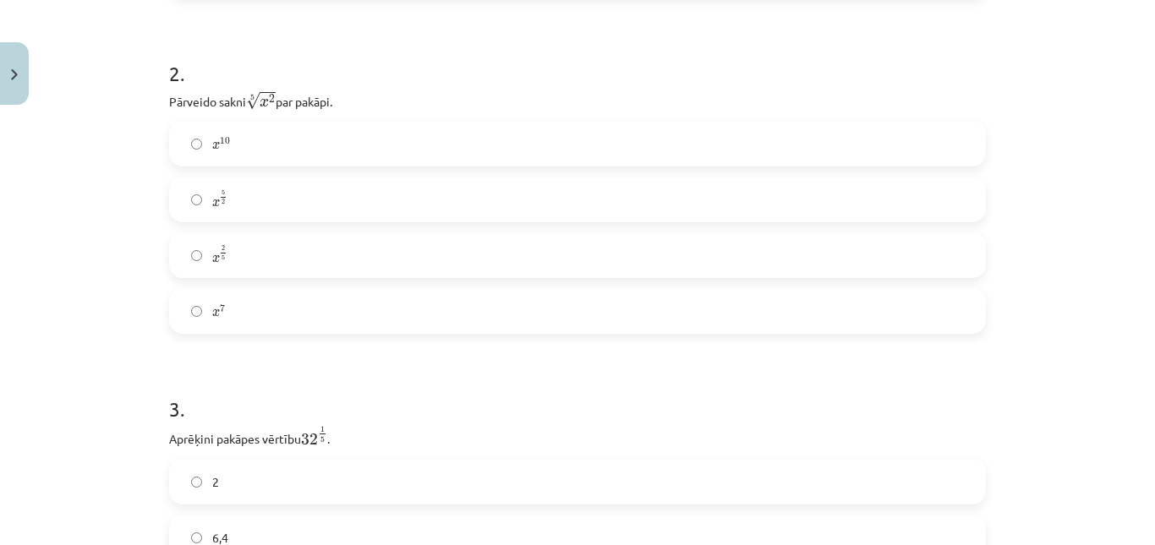
click at [277, 247] on label "x 2 5 x 2 5" at bounding box center [577, 255] width 813 height 42
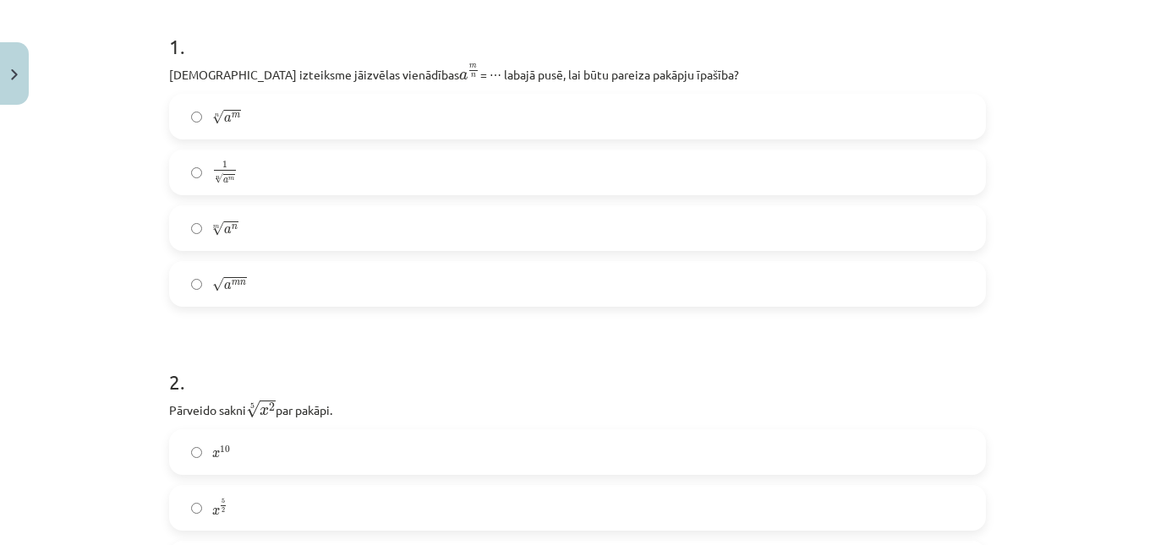
scroll to position [302, 0]
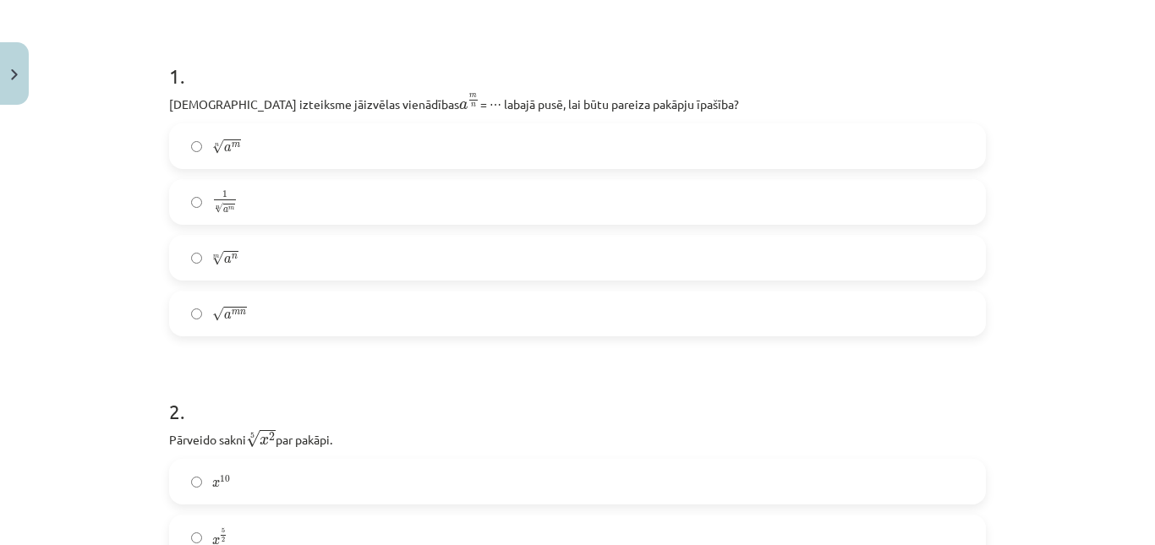
click at [271, 147] on label "n √ a m a m n" at bounding box center [577, 146] width 813 height 42
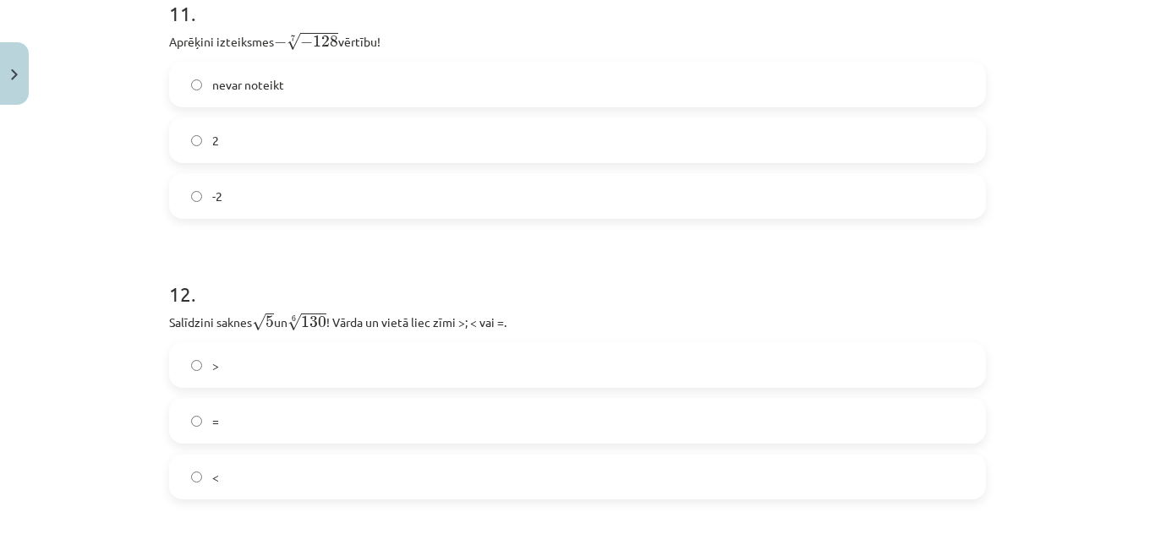
scroll to position [3852, 0]
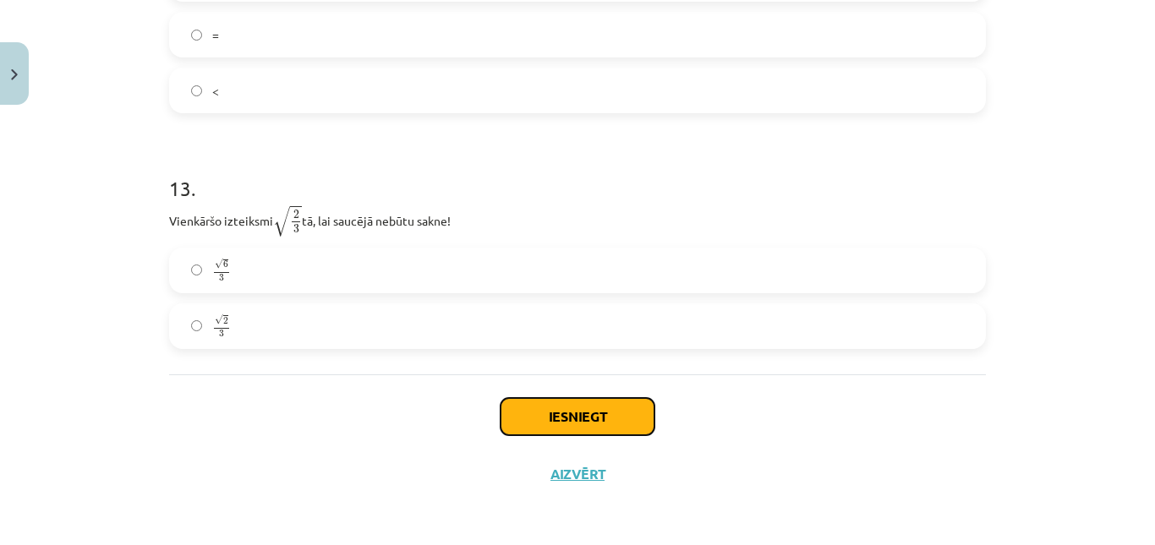
click at [613, 429] on button "Iesniegt" at bounding box center [577, 416] width 154 height 37
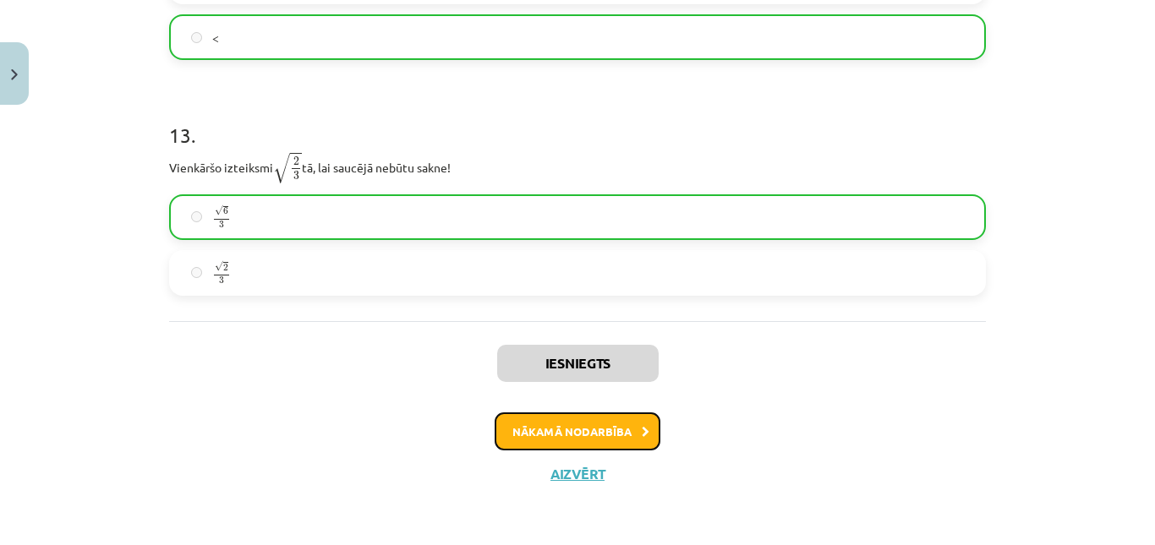
click at [613, 429] on button "Nākamā nodarbība" at bounding box center [578, 432] width 166 height 39
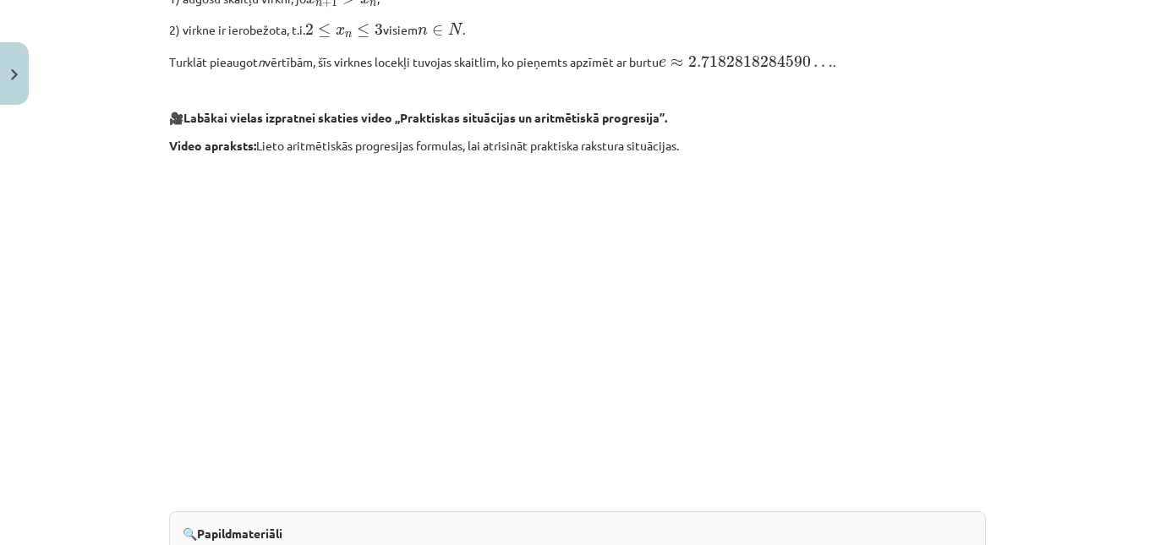
scroll to position [1824, 0]
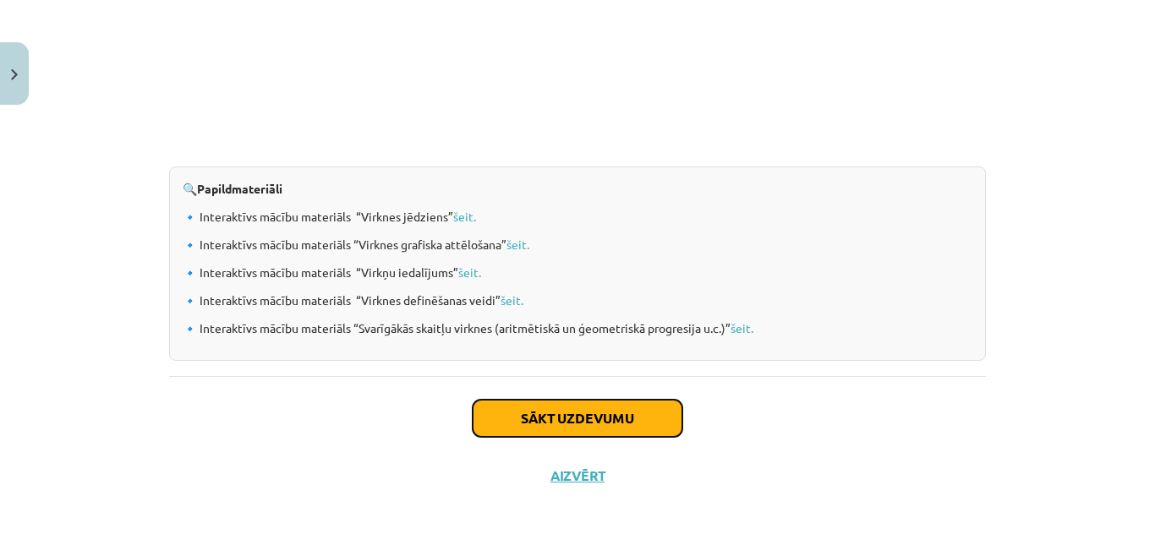
click at [613, 429] on button "Sākt uzdevumu" at bounding box center [578, 418] width 210 height 37
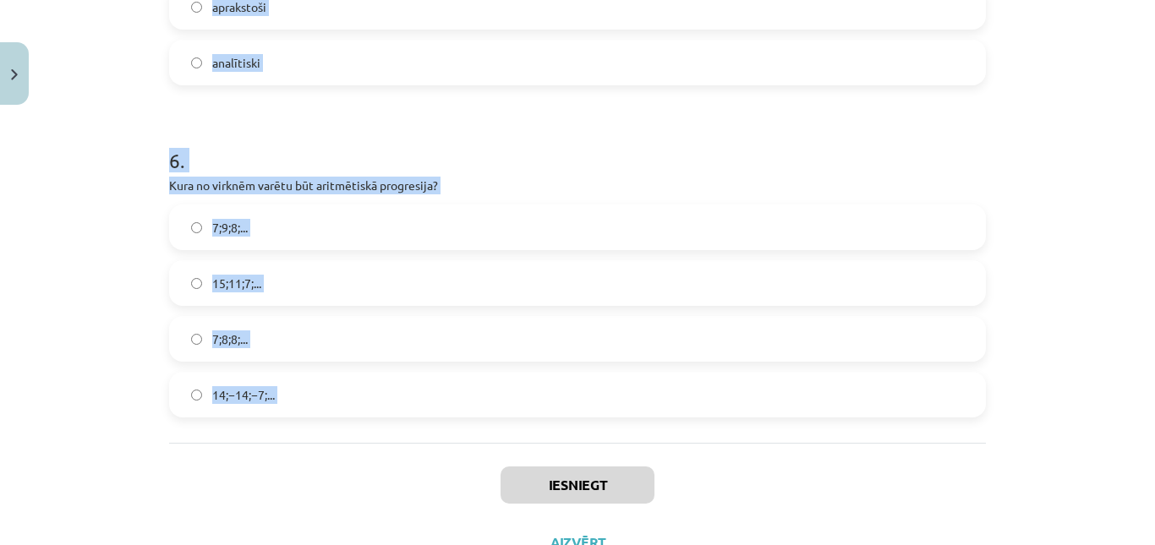
scroll to position [1954, 0]
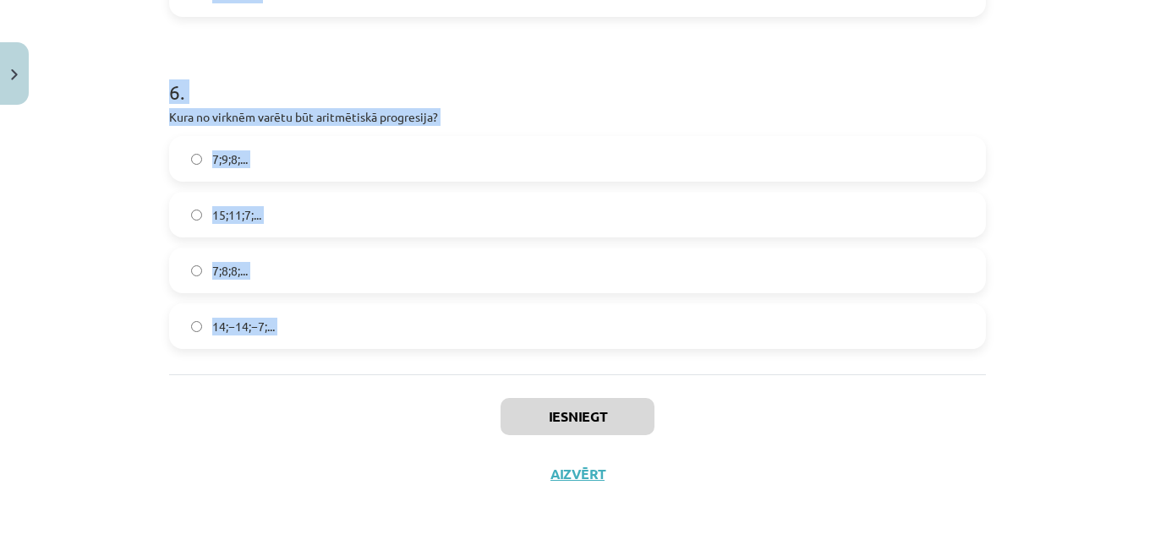
drag, startPoint x: 142, startPoint y: 323, endPoint x: 490, endPoint y: 399, distance: 356.5
click at [490, 399] on div "Mācību tēma: Matemātikas i - 12. klases 1. ieskaites mācību materiāls (ab) #5 📝…" at bounding box center [577, 272] width 1155 height 545
copy form "1 . Skaitļu virkne -7; -4; -1; 2; 5; ... ir Ne augoša, ne dilstoša Augoša Dilst…"
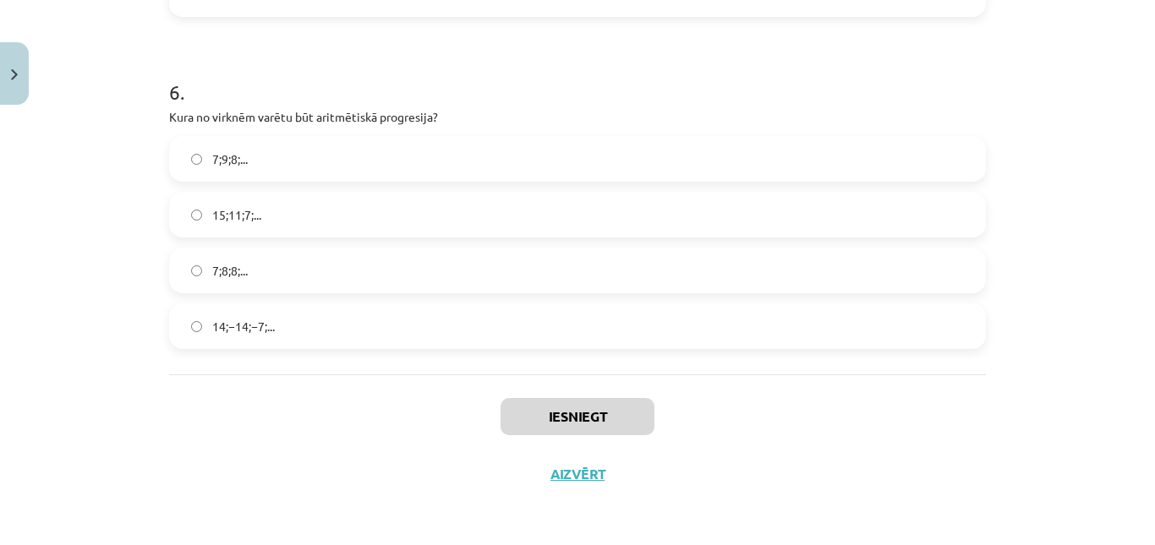
click at [295, 440] on div "Iesniegt Aizvērt" at bounding box center [577, 434] width 817 height 118
click at [235, 209] on span "15;11;7;..." at bounding box center [236, 215] width 49 height 18
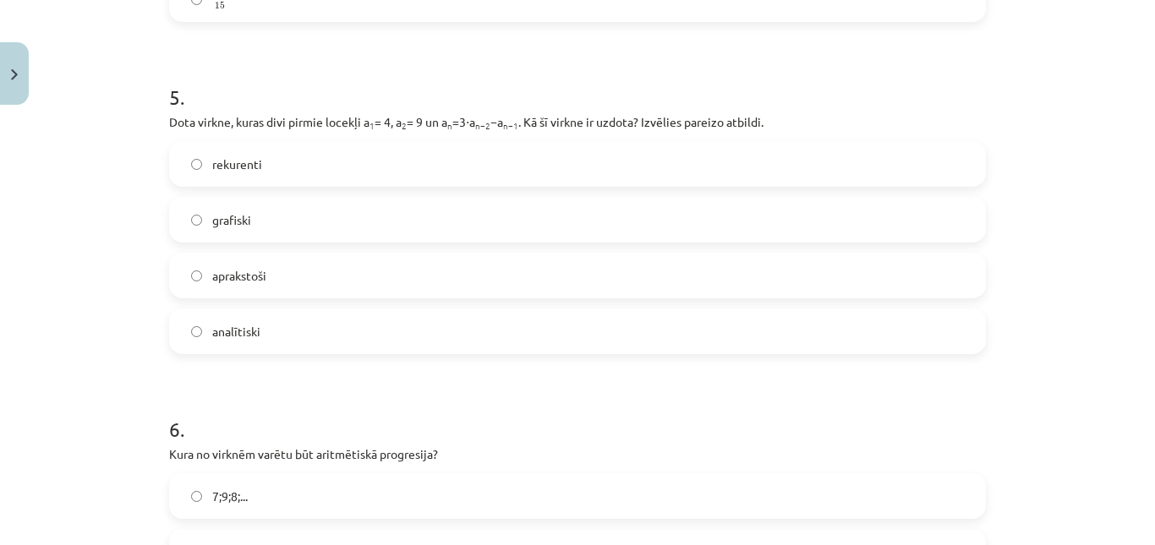
scroll to position [1616, 0]
click at [275, 158] on label "rekurenti" at bounding box center [577, 165] width 813 height 42
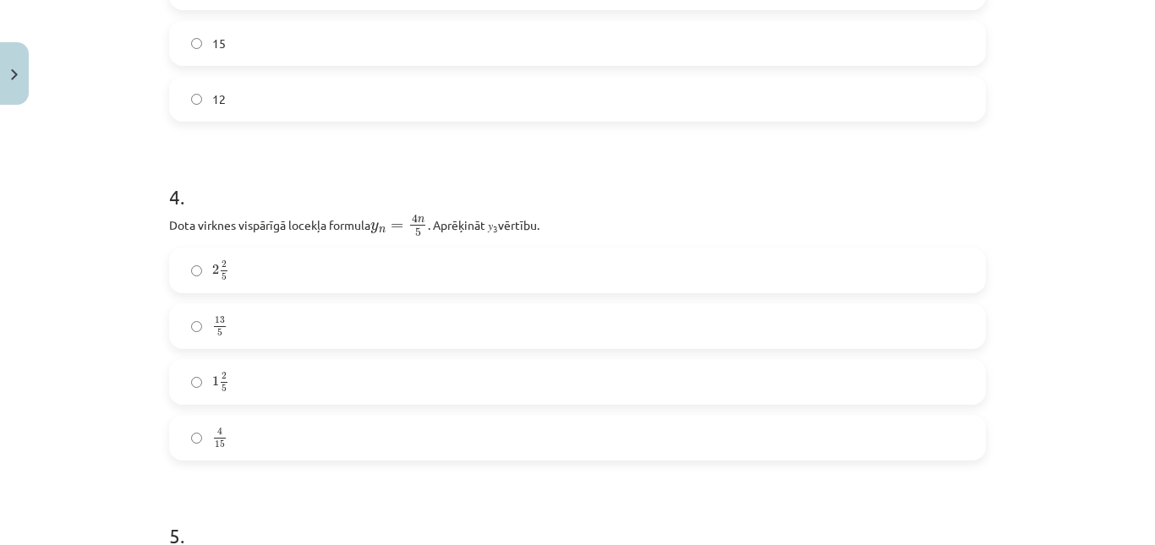
scroll to position [1024, 0]
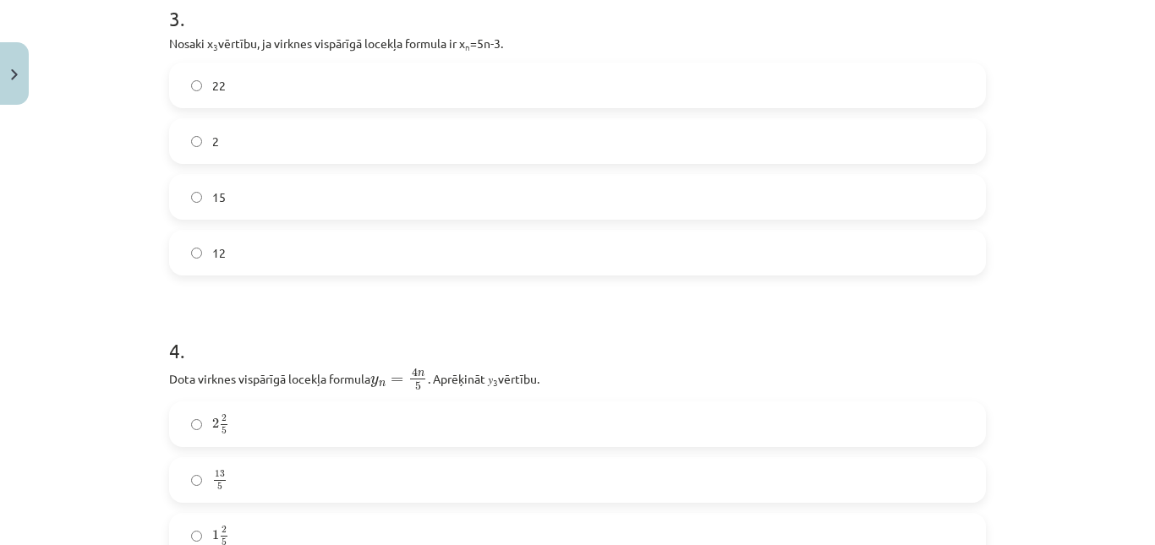
click at [258, 236] on label "12" at bounding box center [577, 253] width 813 height 42
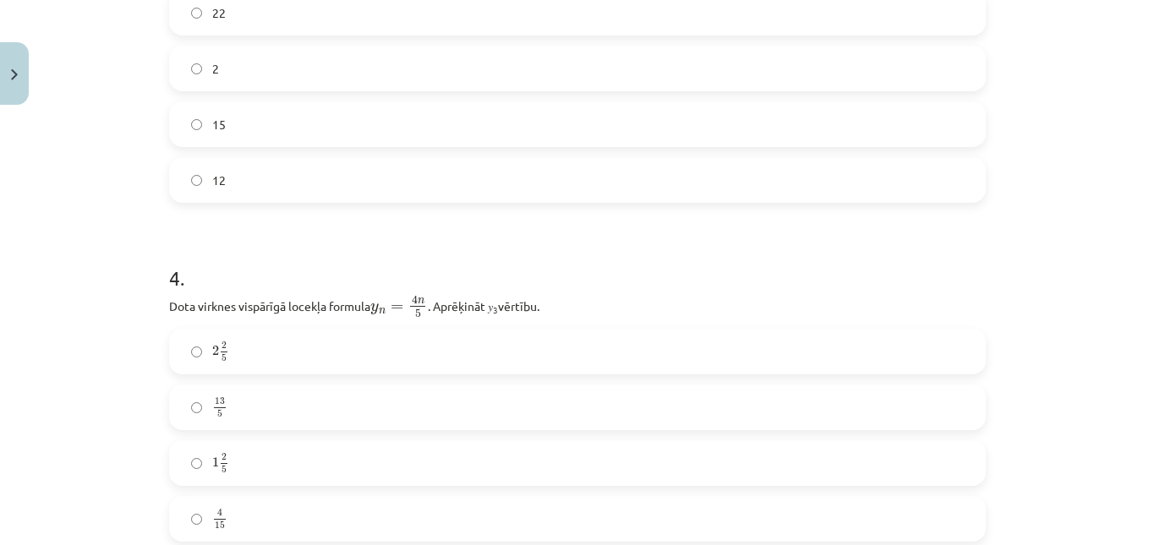
scroll to position [1193, 0]
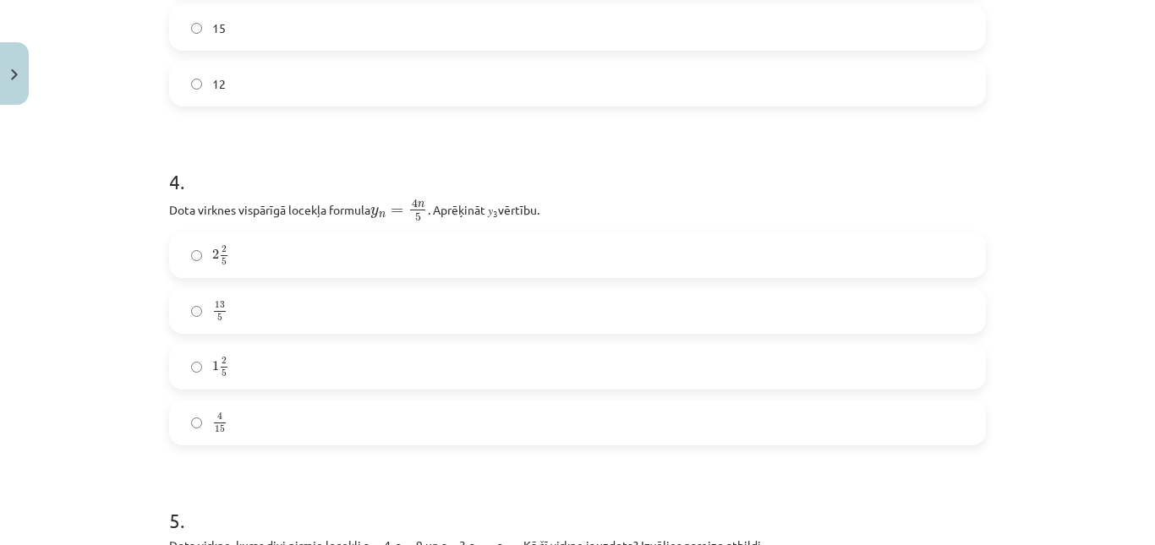
click at [277, 301] on label "13 5 13 5" at bounding box center [577, 311] width 813 height 42
click at [271, 327] on label "13 5 13 5" at bounding box center [577, 311] width 813 height 42
click at [250, 238] on label "2 2 5 2 2 5" at bounding box center [577, 255] width 813 height 42
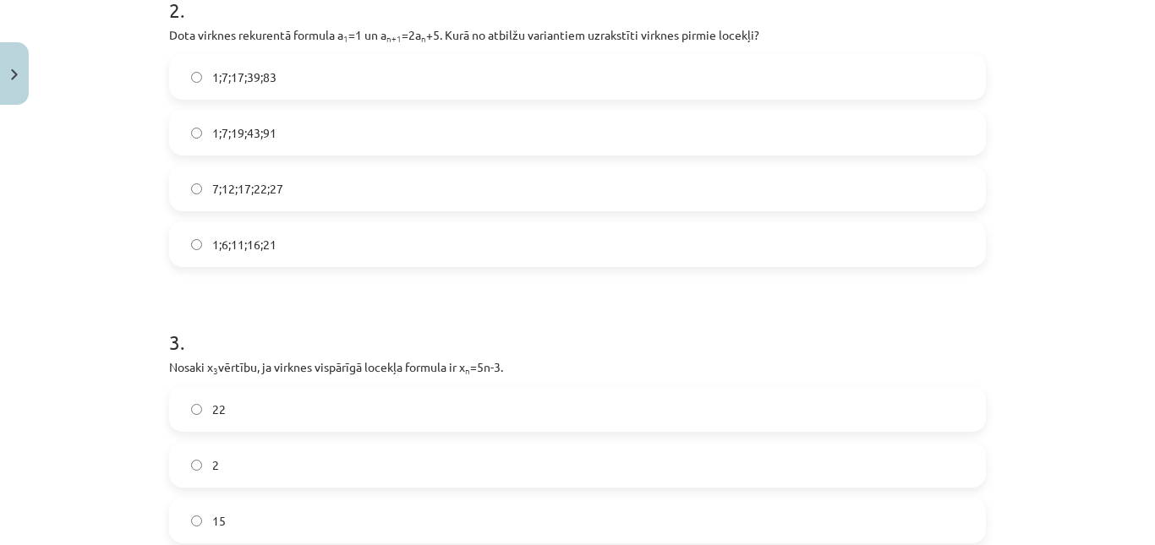
scroll to position [686, 0]
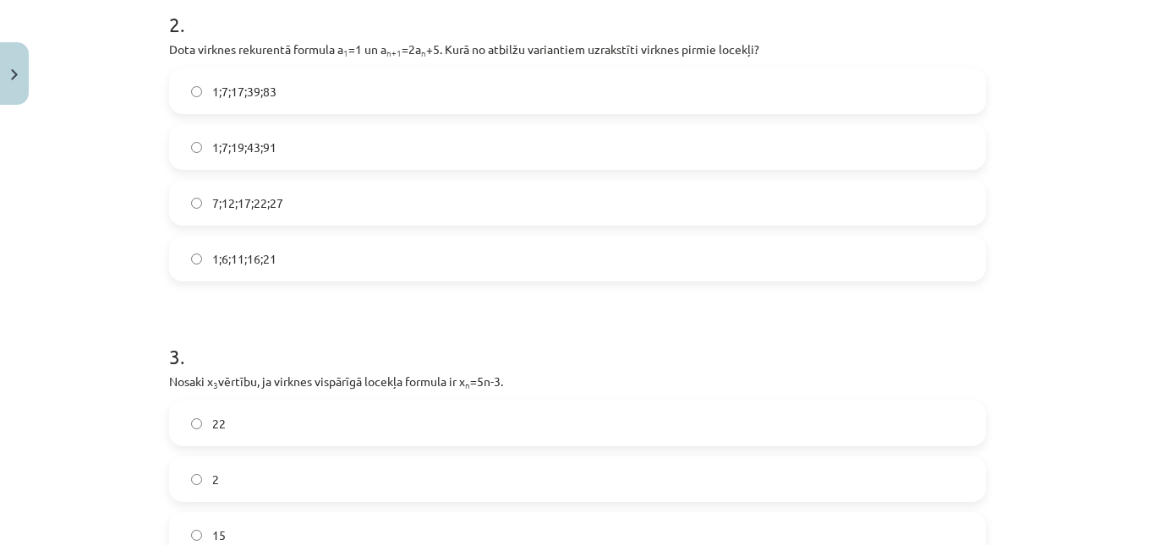
click at [228, 139] on span "1;7;19;43;91" at bounding box center [244, 148] width 64 height 18
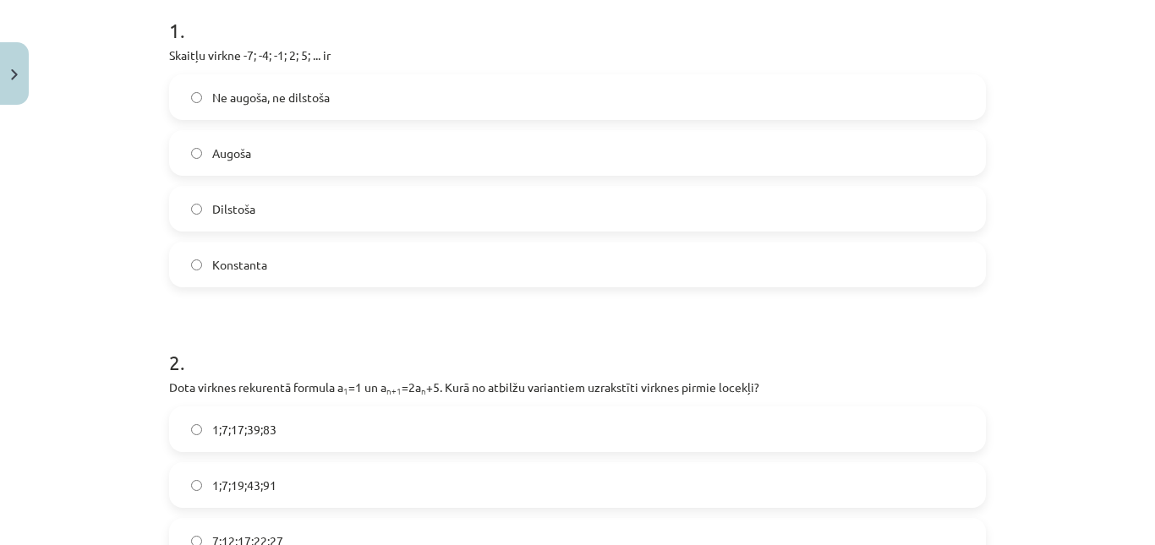
click at [232, 149] on span "Augoša" at bounding box center [231, 154] width 39 height 18
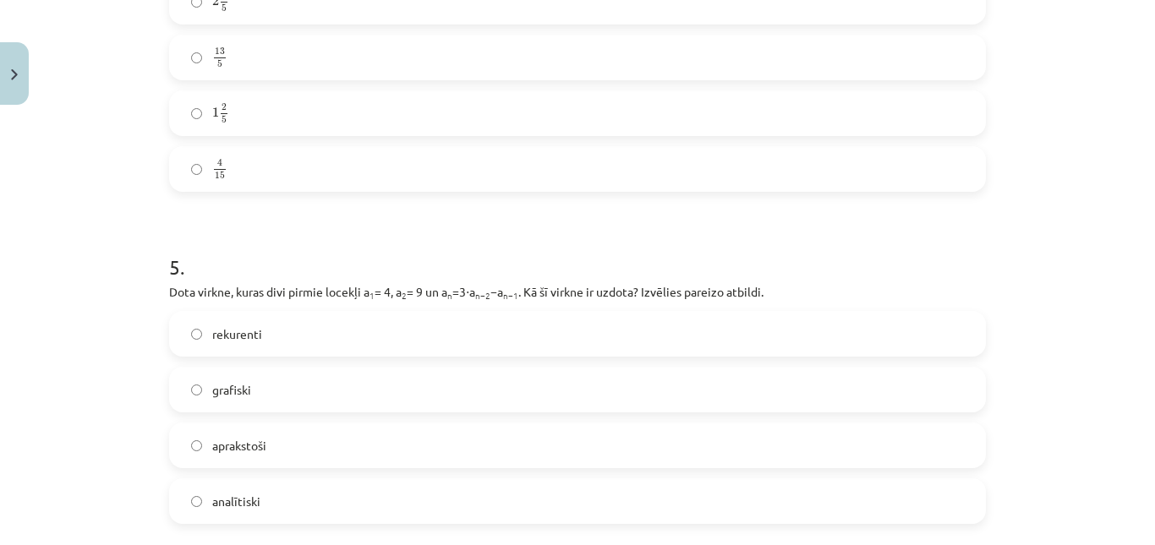
scroll to position [1954, 0]
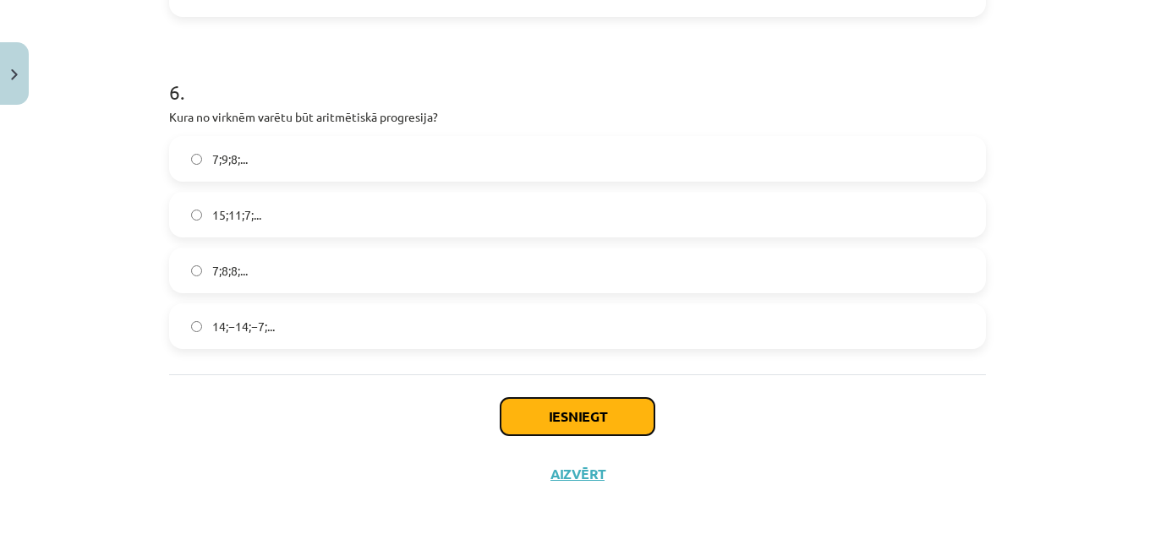
click at [596, 427] on button "Iesniegt" at bounding box center [577, 416] width 154 height 37
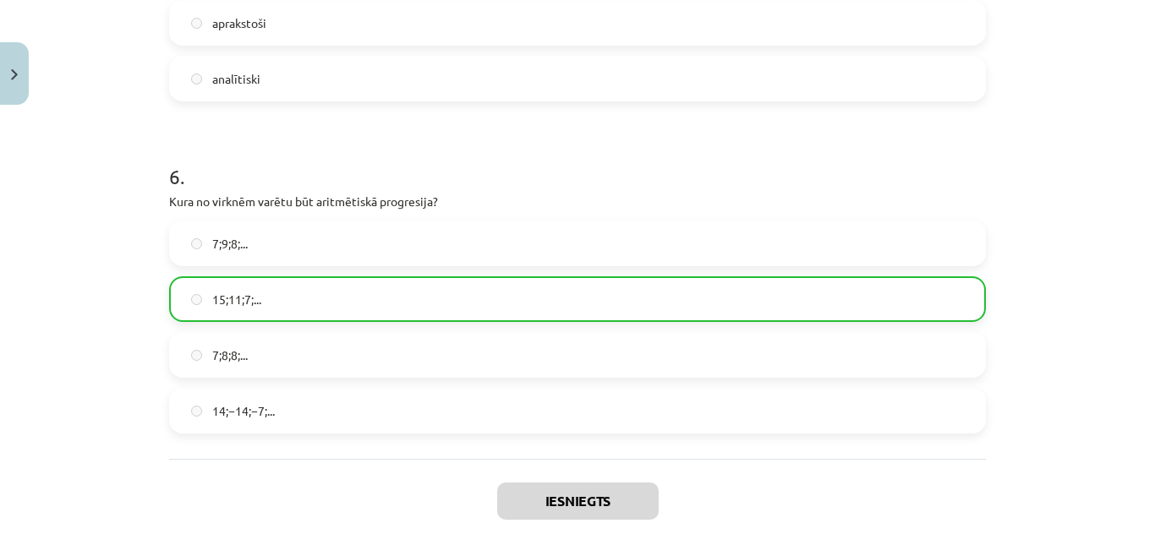
scroll to position [2007, 0]
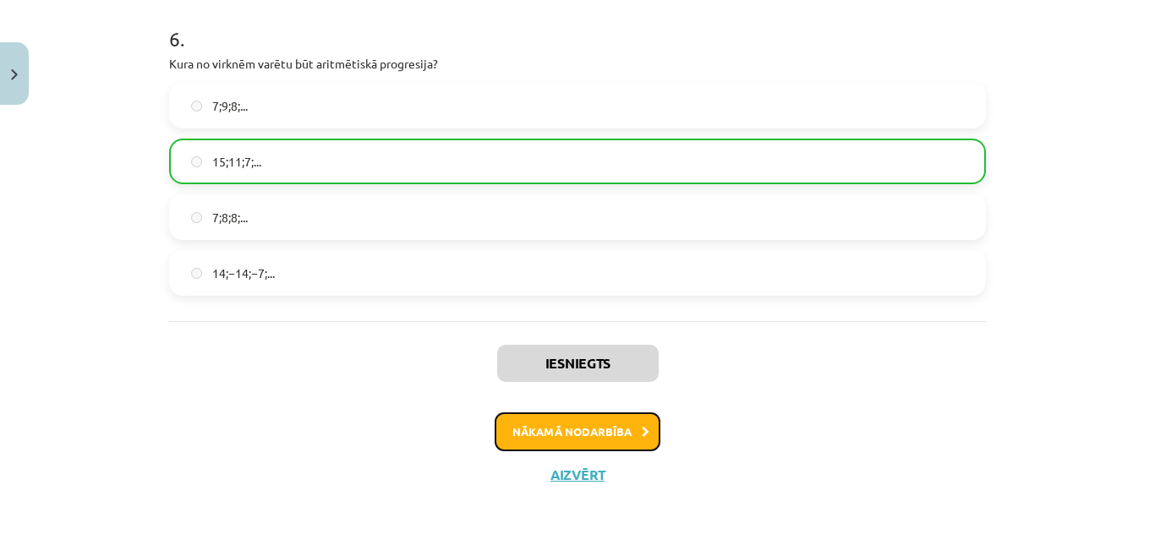
click at [512, 439] on button "Nākamā nodarbība" at bounding box center [578, 432] width 166 height 39
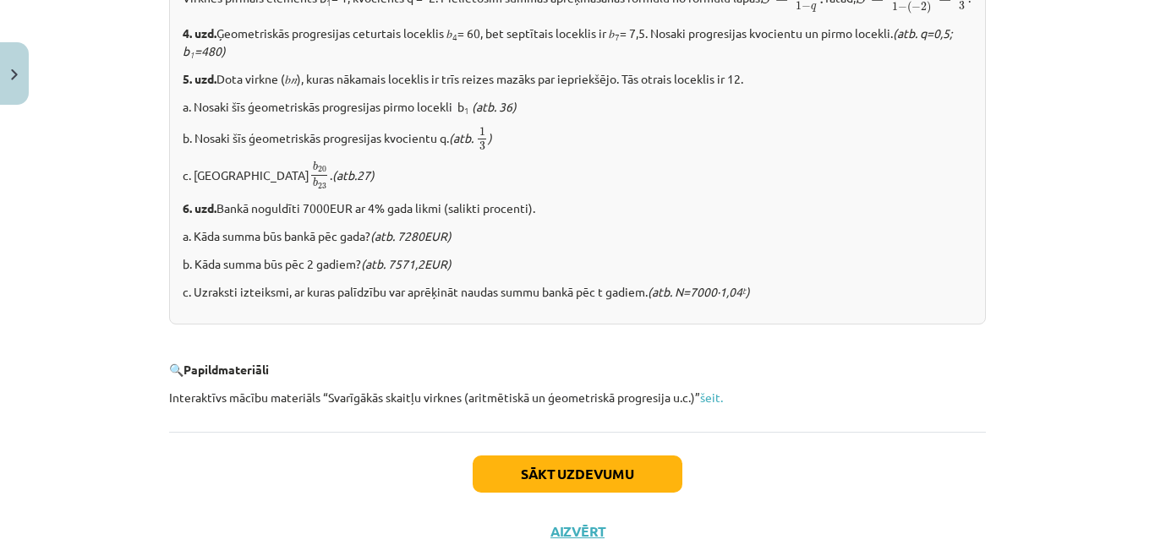
scroll to position [2195, 0]
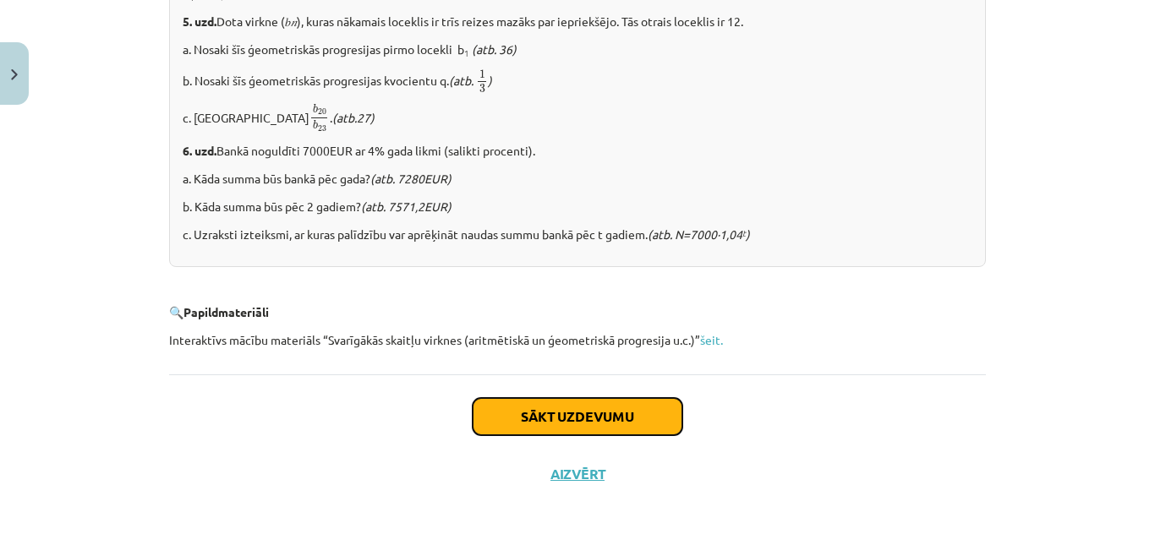
click at [514, 399] on button "Sākt uzdevumu" at bounding box center [578, 416] width 210 height 37
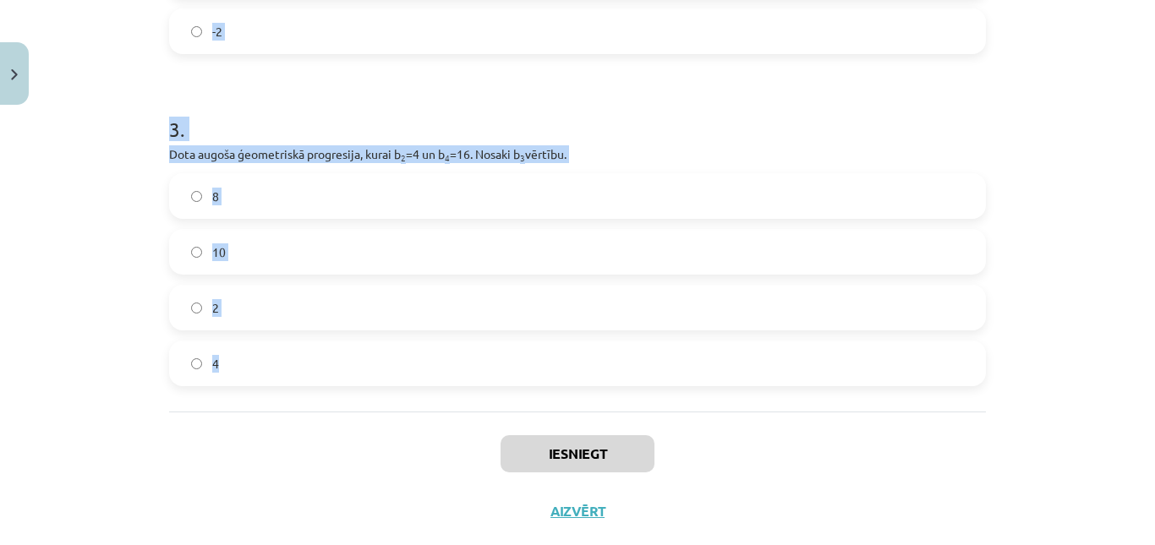
scroll to position [803, 0]
drag, startPoint x: 163, startPoint y: 329, endPoint x: 260, endPoint y: 343, distance: 97.4
copy form "1 . Aprēķini ģeometriskās progresijas nākamo locekli, ja b 1 = 7 un q=5. 12 35 …"
click at [80, 225] on div "Mācību tēma: Matemātikas i - 12. klases 1. ieskaites mācību materiāls (ab) #6 📝…" at bounding box center [577, 272] width 1155 height 545
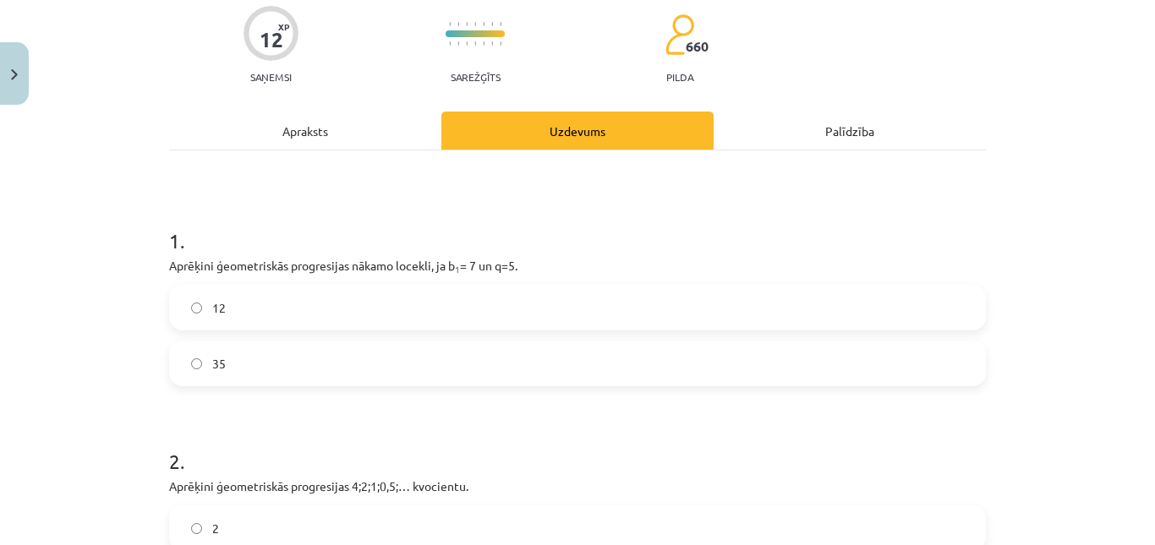
scroll to position [338, 0]
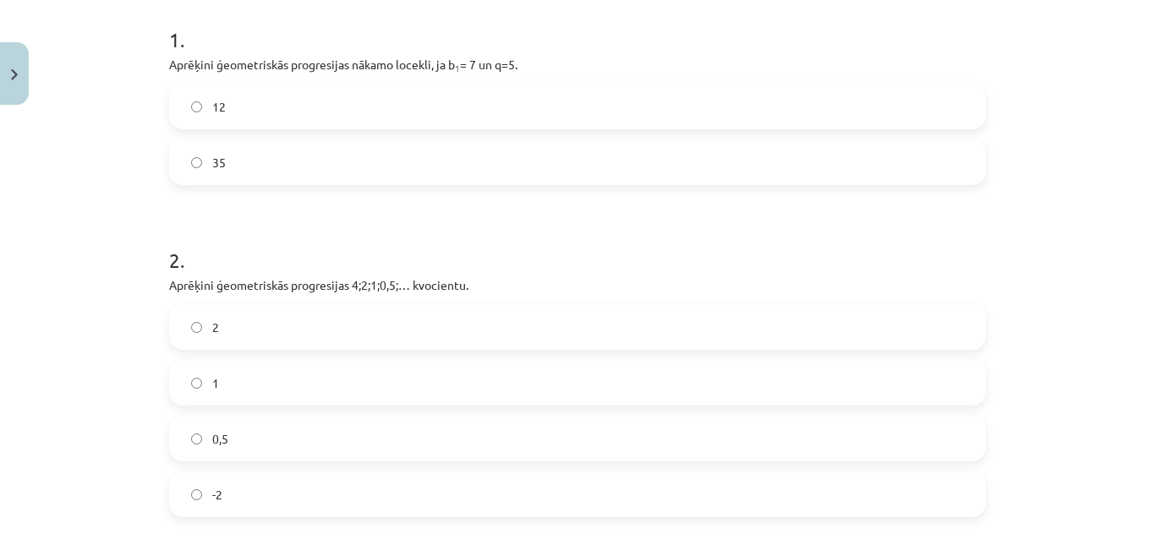
click at [271, 172] on label "35" at bounding box center [577, 162] width 813 height 42
click at [278, 447] on label "0,5" at bounding box center [577, 439] width 813 height 42
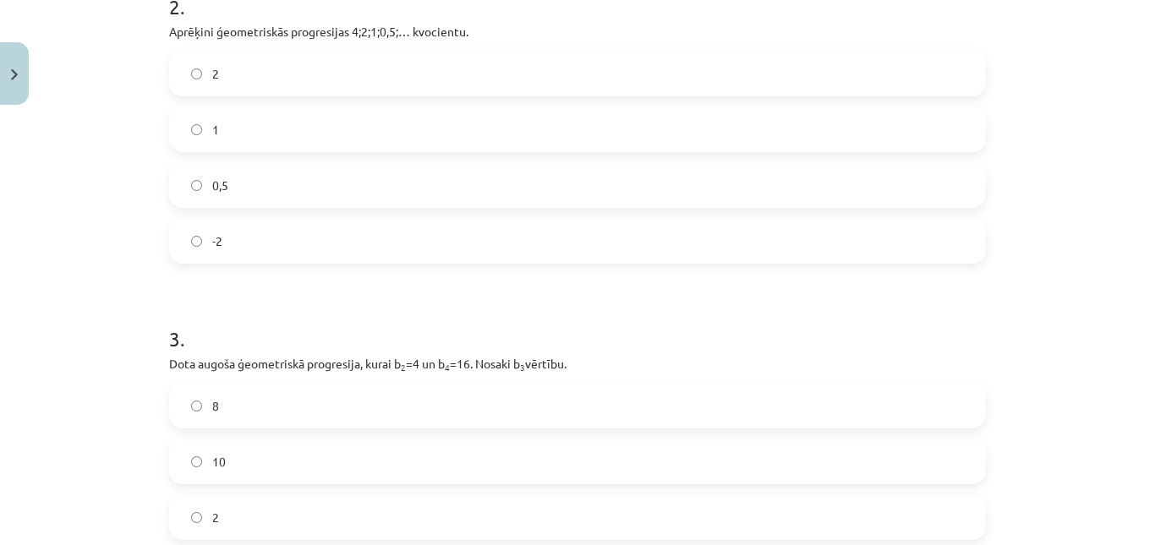
scroll to position [839, 0]
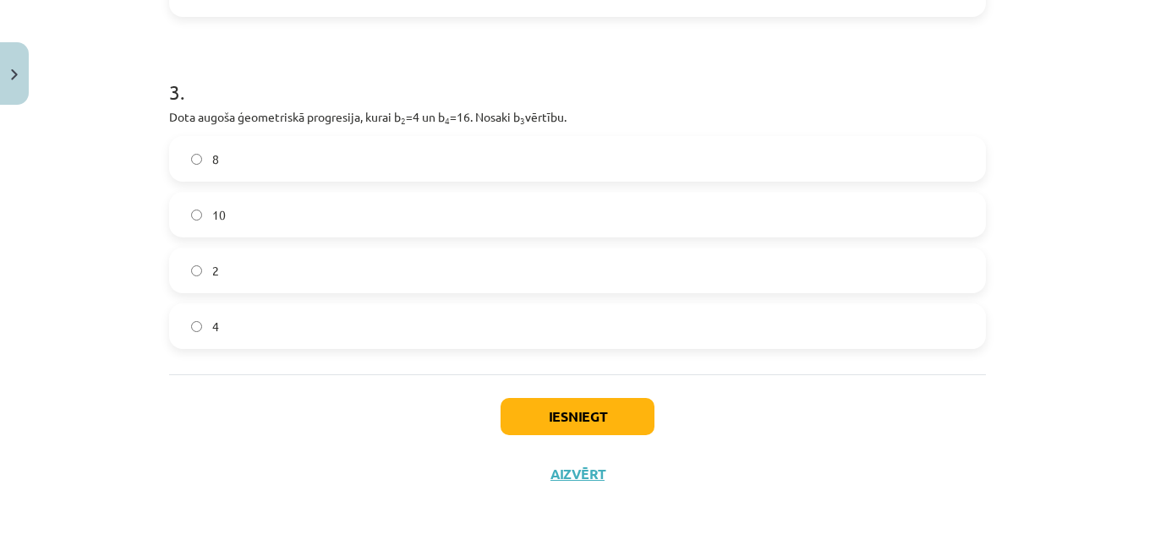
click at [297, 324] on label "4" at bounding box center [577, 326] width 813 height 42
click at [276, 159] on label "8" at bounding box center [577, 159] width 813 height 42
click at [539, 418] on button "Iesniegt" at bounding box center [577, 416] width 154 height 37
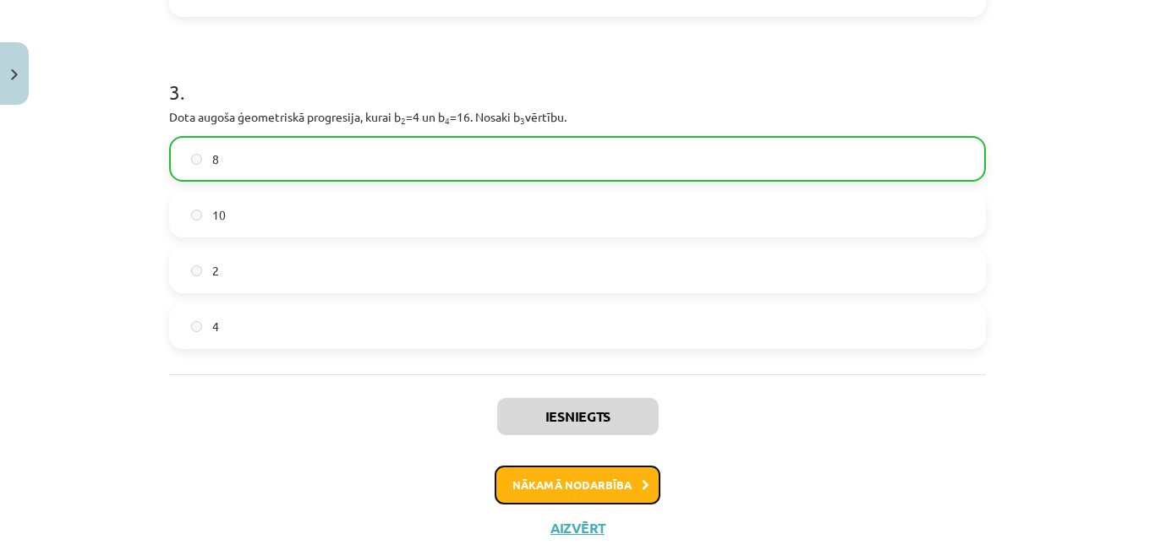
click at [603, 493] on button "Nākamā nodarbība" at bounding box center [578, 485] width 166 height 39
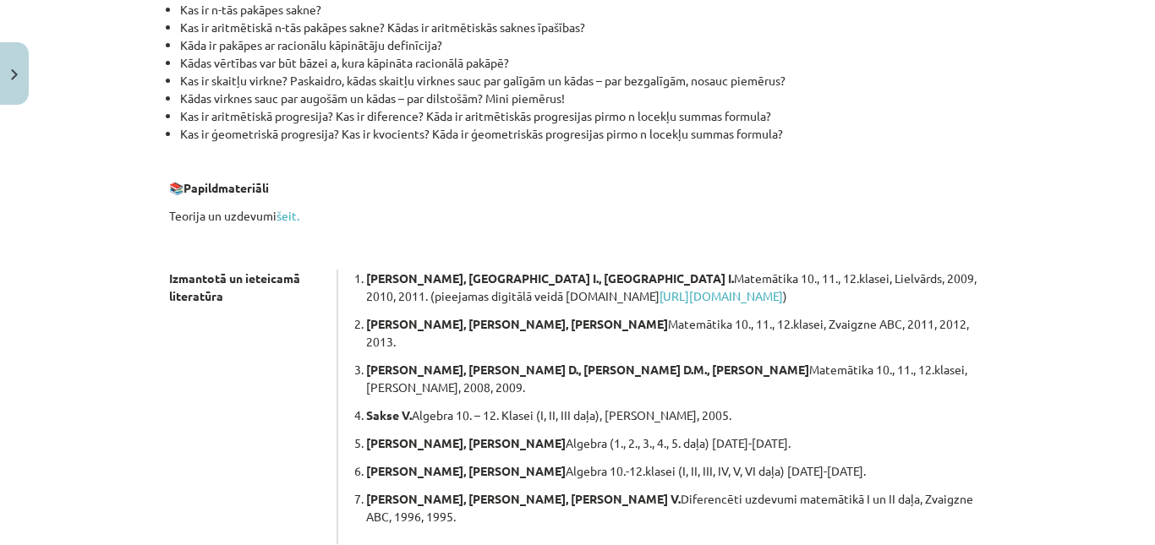
scroll to position [524, 0]
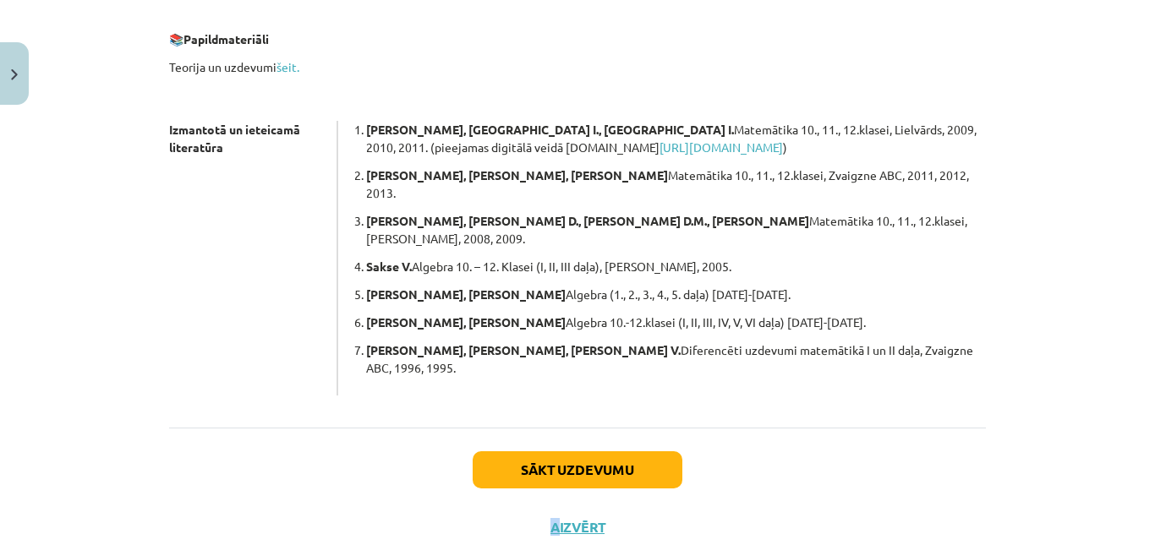
click at [544, 444] on div "Sākt uzdevumu Aizvērt" at bounding box center [577, 487] width 817 height 118
click at [537, 451] on button "Sākt uzdevumu" at bounding box center [578, 469] width 210 height 37
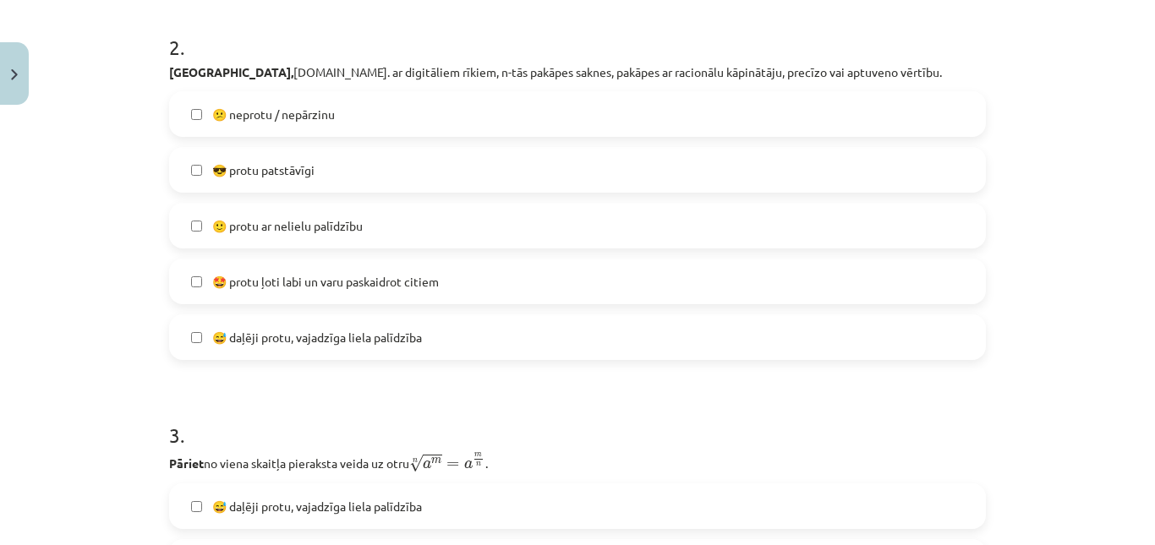
scroll to position [211, 0]
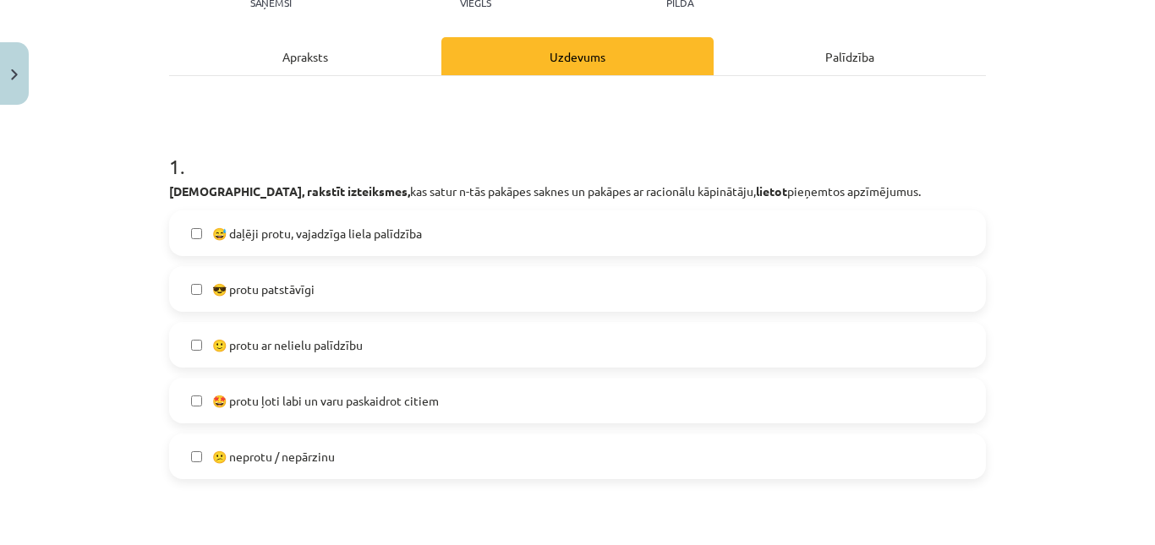
click at [325, 293] on label "😎 protu patstāvīgi" at bounding box center [577, 289] width 813 height 42
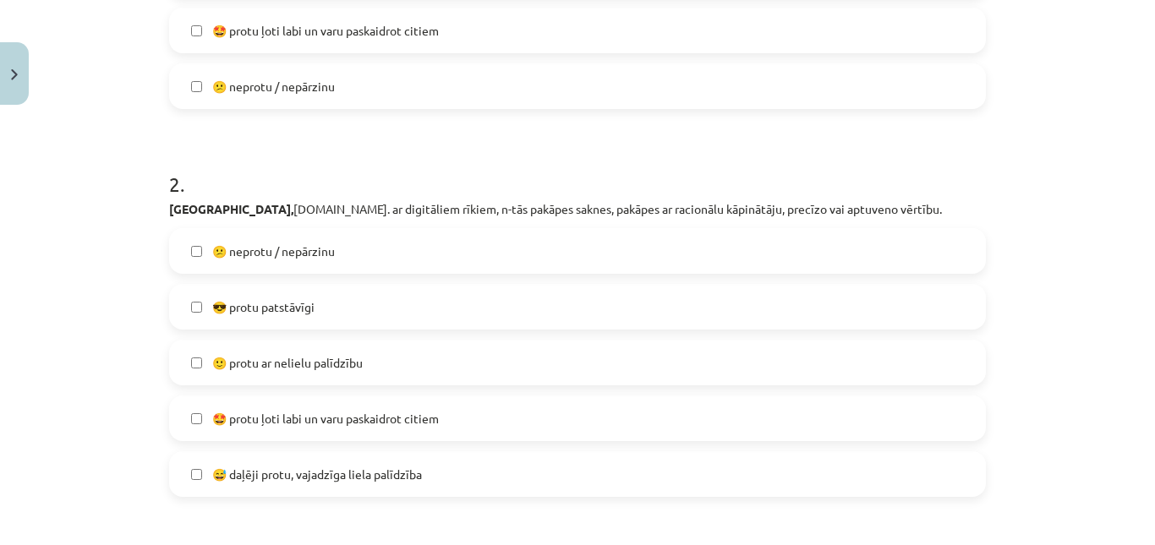
scroll to position [634, 0]
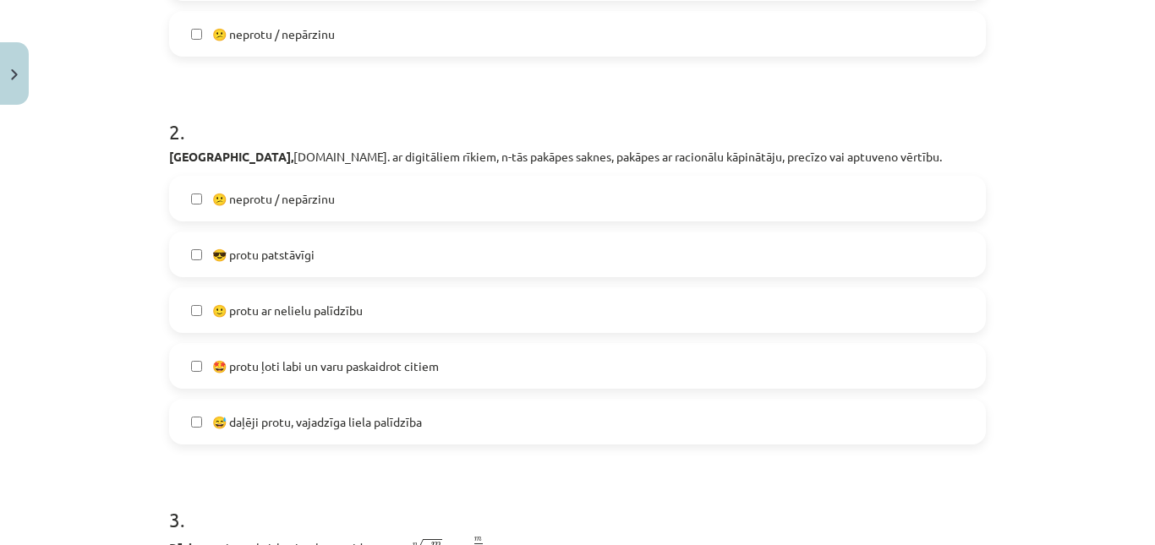
click at [309, 260] on span "😎 protu patstāvīgi" at bounding box center [263, 255] width 102 height 18
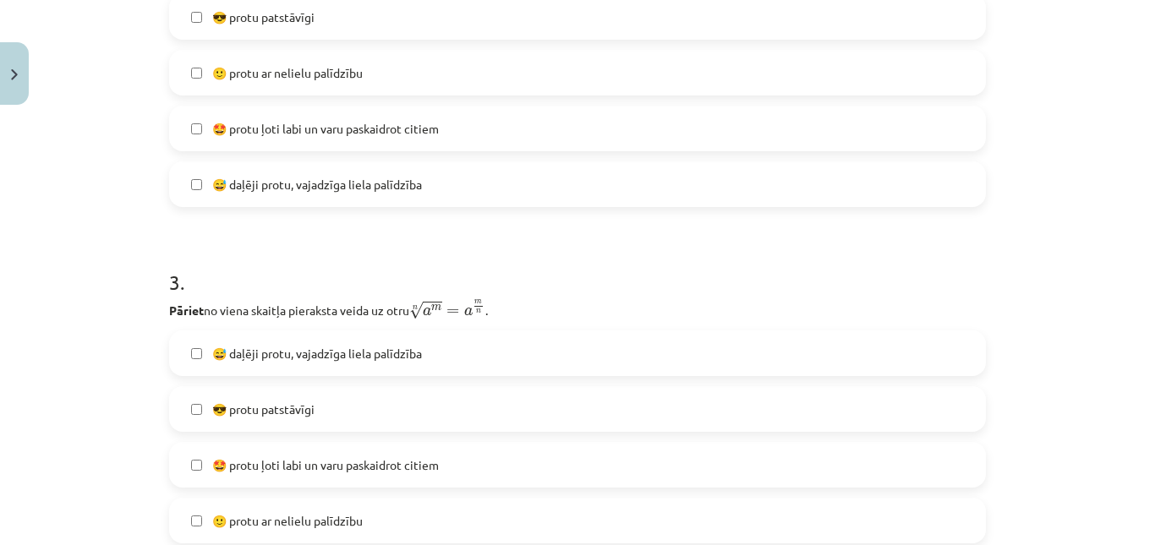
scroll to position [1141, 0]
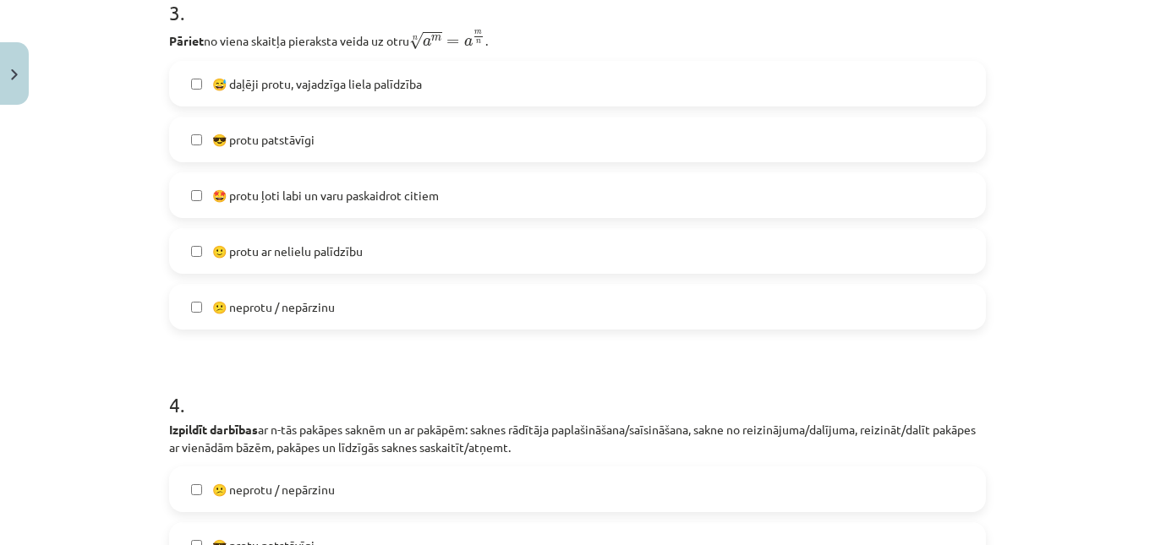
click at [314, 126] on label "😎 protu patstāvīgi" at bounding box center [577, 139] width 813 height 42
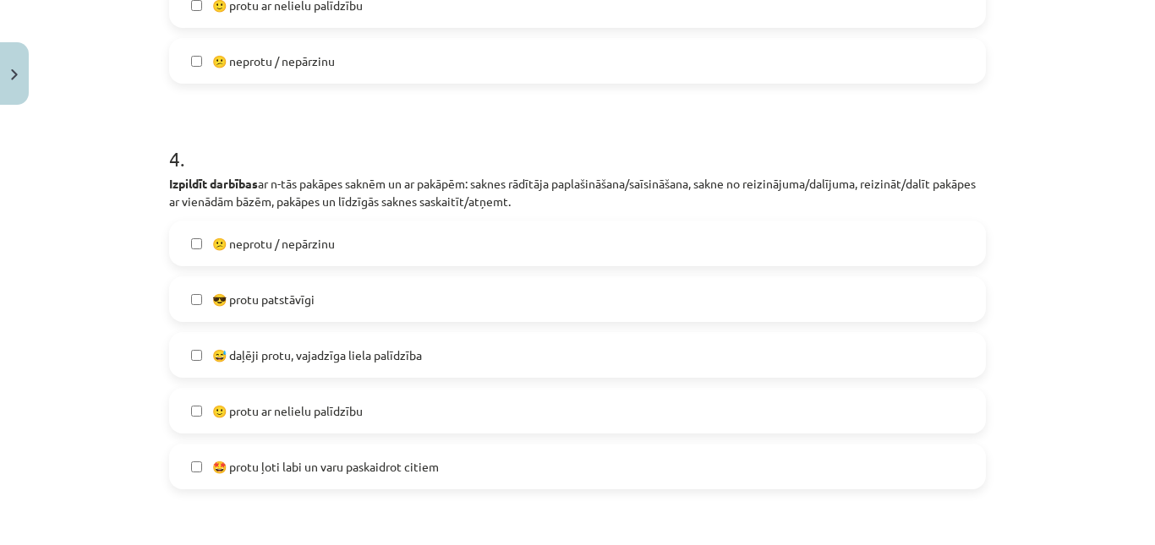
scroll to position [1395, 0]
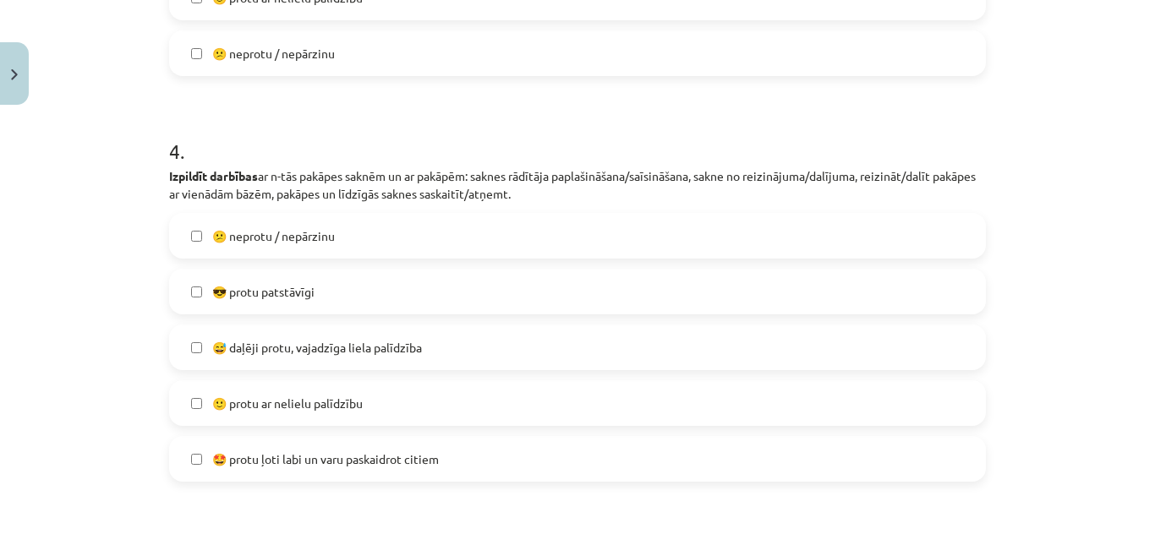
click at [307, 283] on span "😎 protu patstāvīgi" at bounding box center [263, 292] width 102 height 18
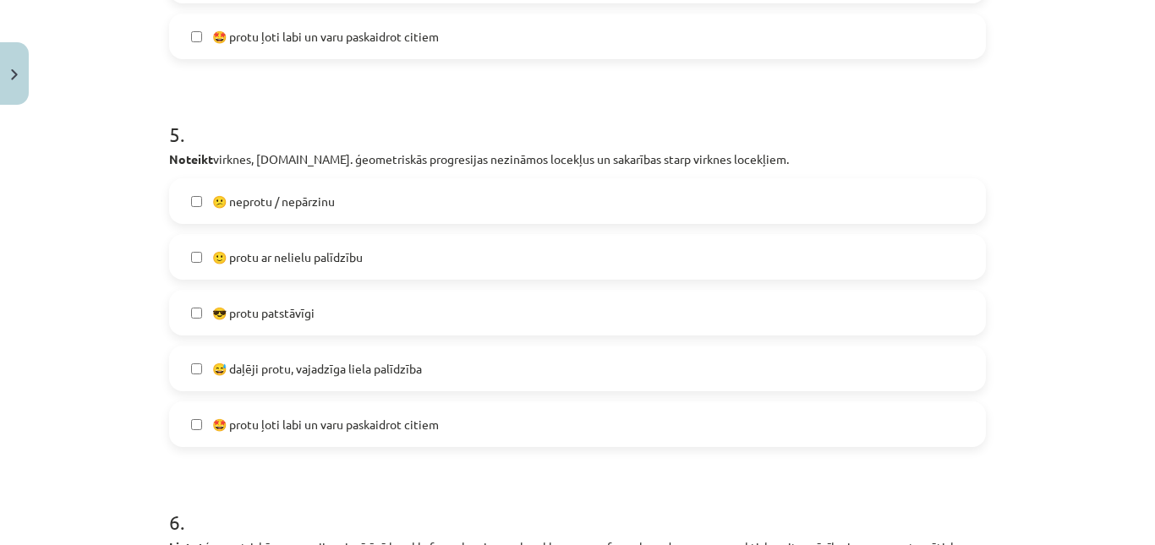
scroll to position [1902, 0]
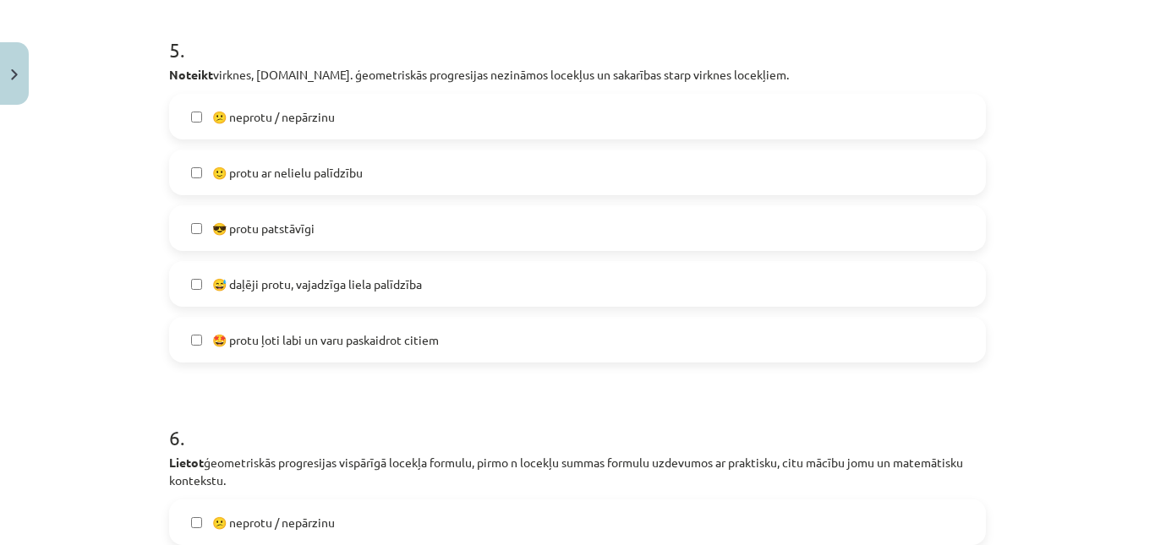
click at [320, 227] on label "😎 protu patstāvīgi" at bounding box center [577, 228] width 813 height 42
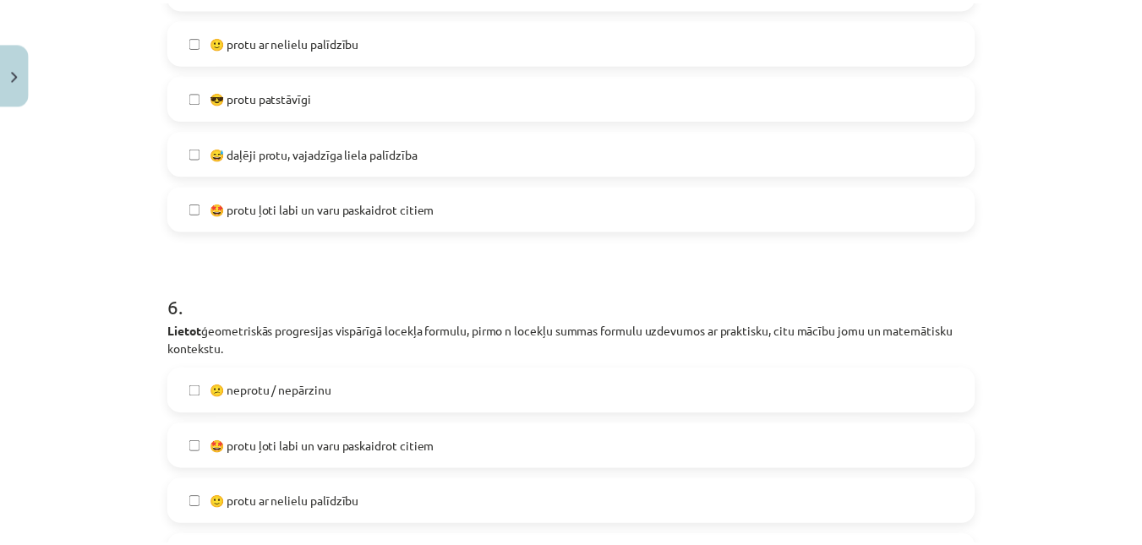
scroll to position [2240, 0]
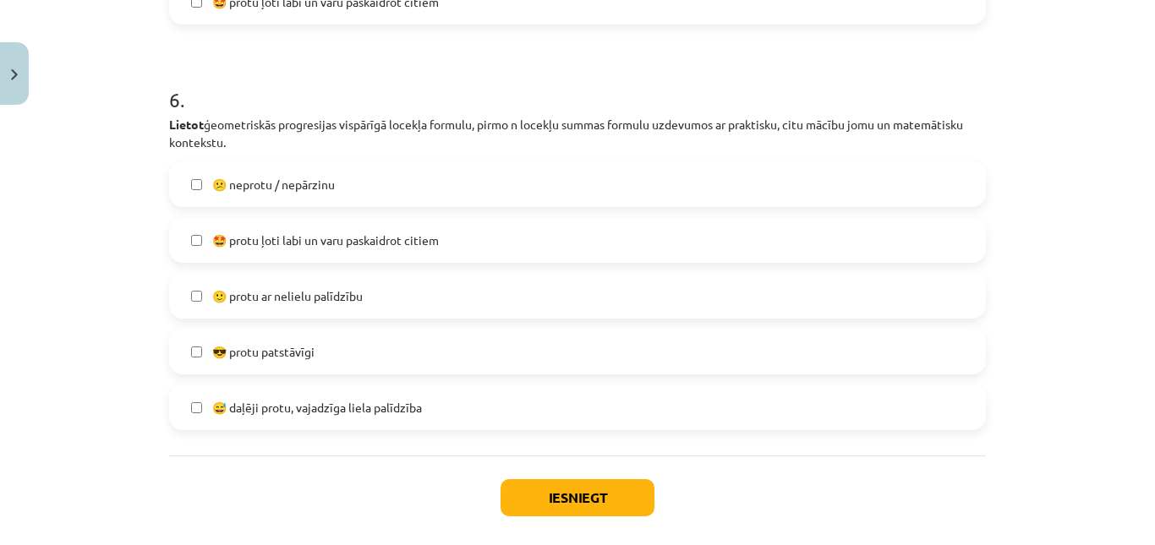
click at [320, 341] on label "😎 protu patstāvīgi" at bounding box center [577, 352] width 813 height 42
click at [551, 500] on button "Iesniegt" at bounding box center [577, 497] width 154 height 37
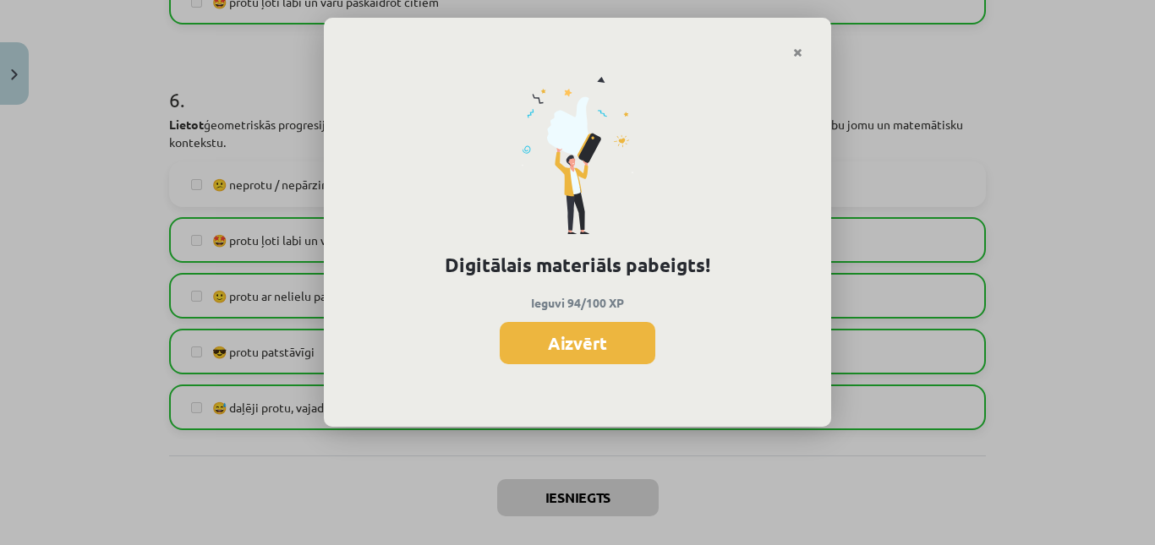
click at [604, 372] on div "Digitālais materiāls pabeigts! Ieguvi 94/100 XP Aizvērt" at bounding box center [577, 243] width 507 height 369
click at [611, 349] on button "Aizvērt" at bounding box center [578, 343] width 156 height 42
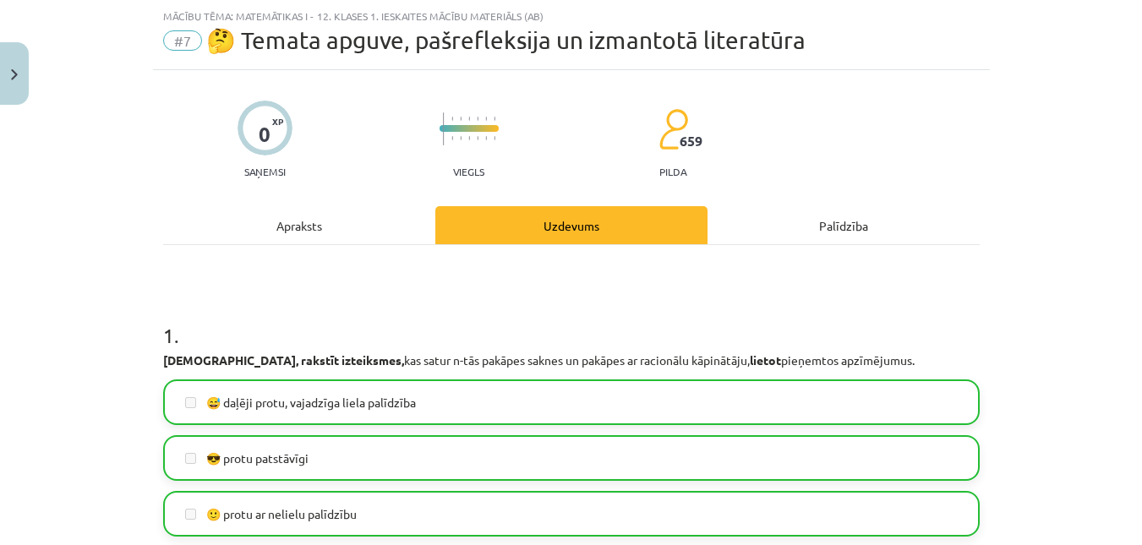
scroll to position [0, 0]
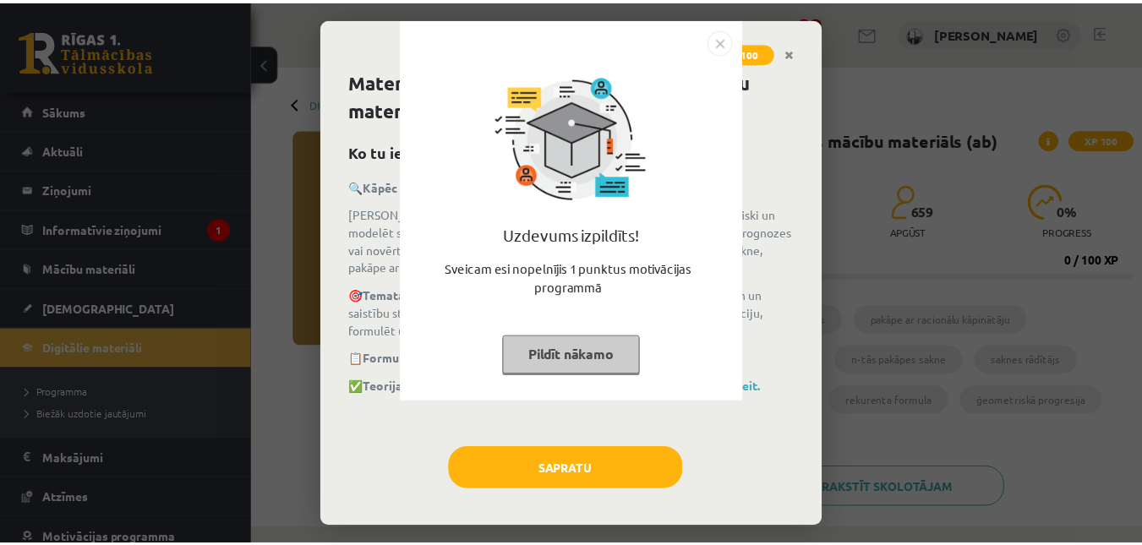
scroll to position [338, 0]
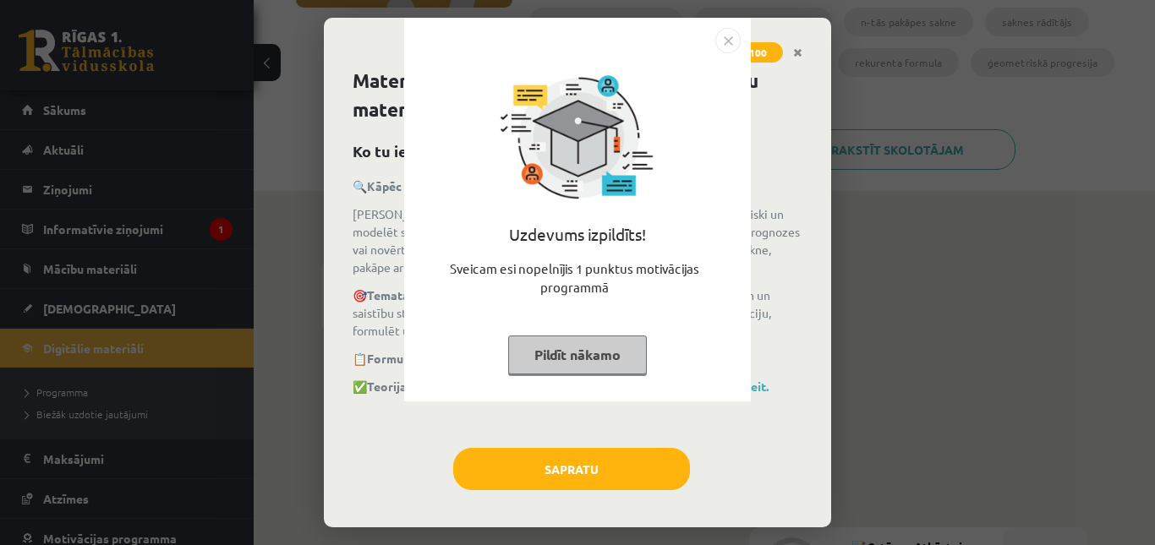
click at [559, 350] on button "Pildīt nākamo" at bounding box center [577, 355] width 139 height 39
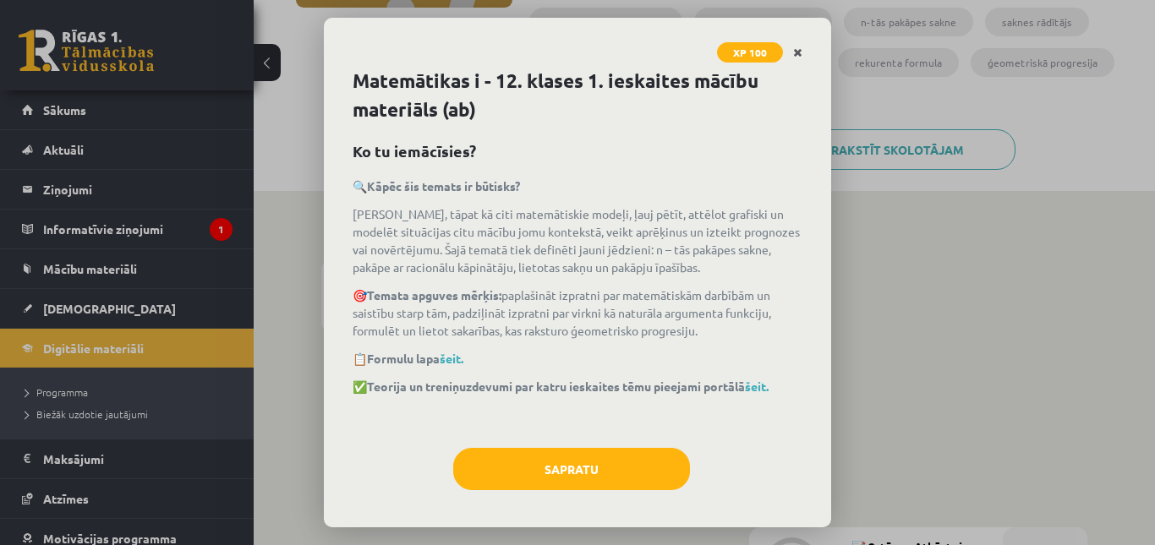
click at [796, 44] on link "Close" at bounding box center [798, 52] width 30 height 33
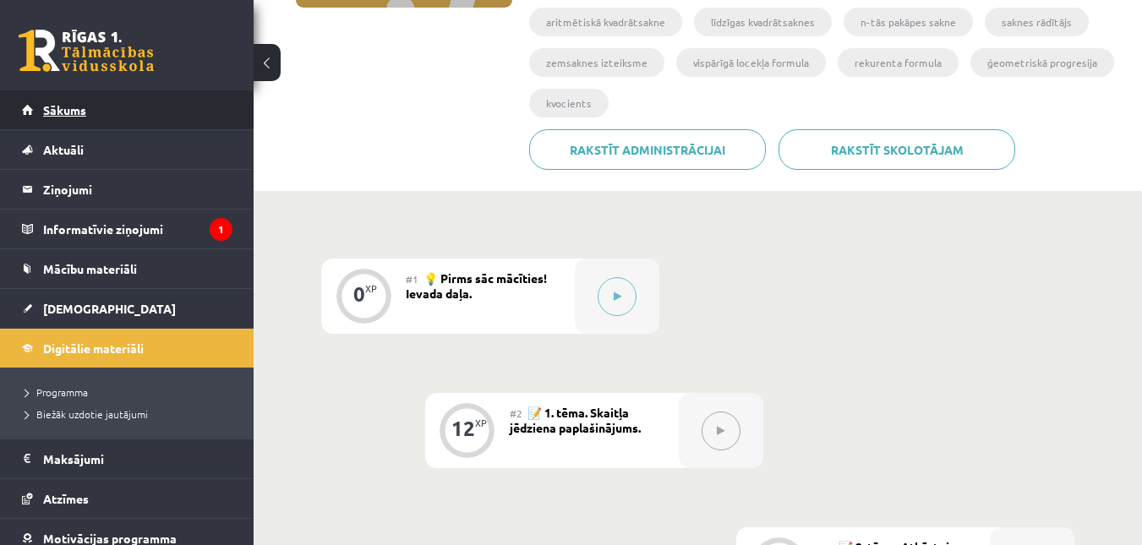
click at [120, 108] on link "Sākums" at bounding box center [127, 109] width 211 height 39
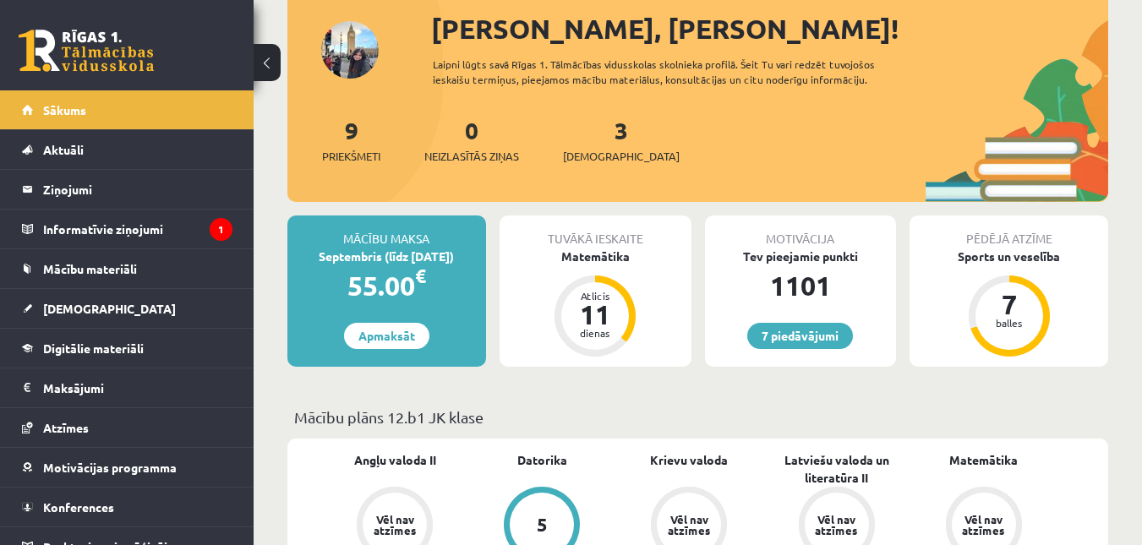
scroll to position [254, 0]
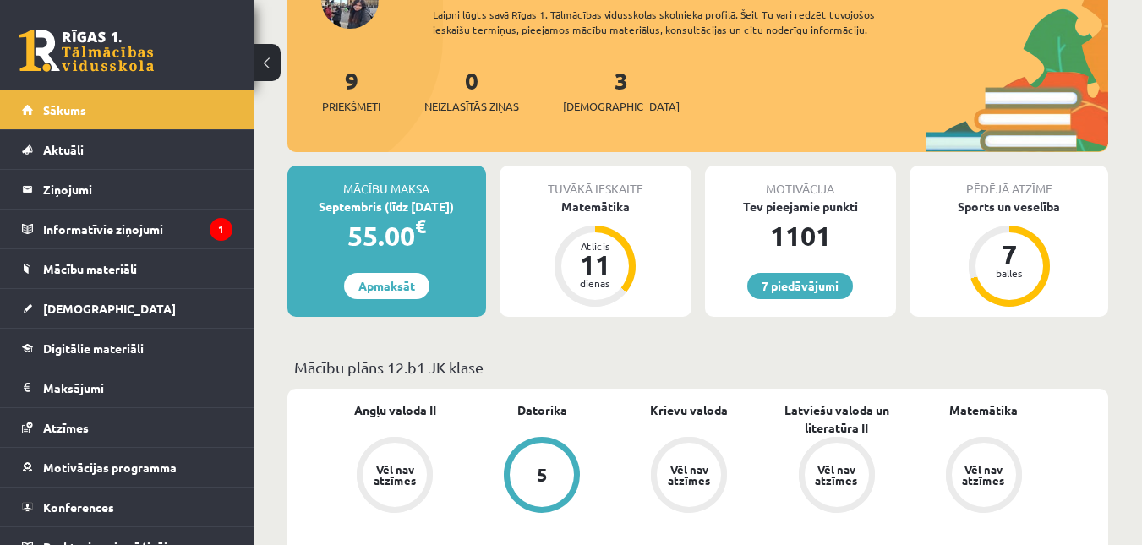
click at [581, 83] on div "3 Ieskaites" at bounding box center [621, 89] width 117 height 52
click at [596, 79] on link "3 Ieskaites" at bounding box center [621, 90] width 117 height 50
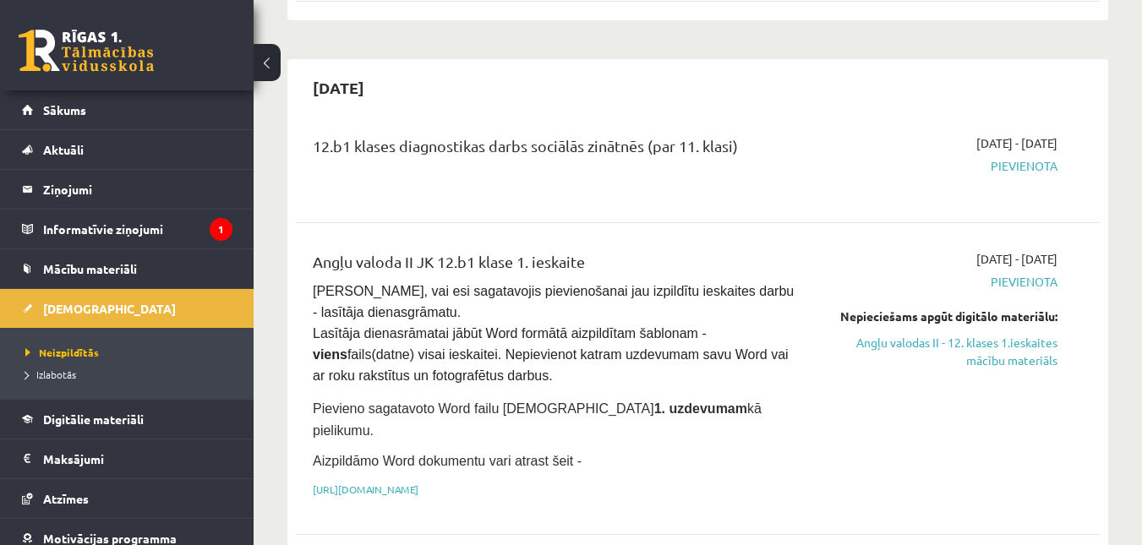
scroll to position [1099, 0]
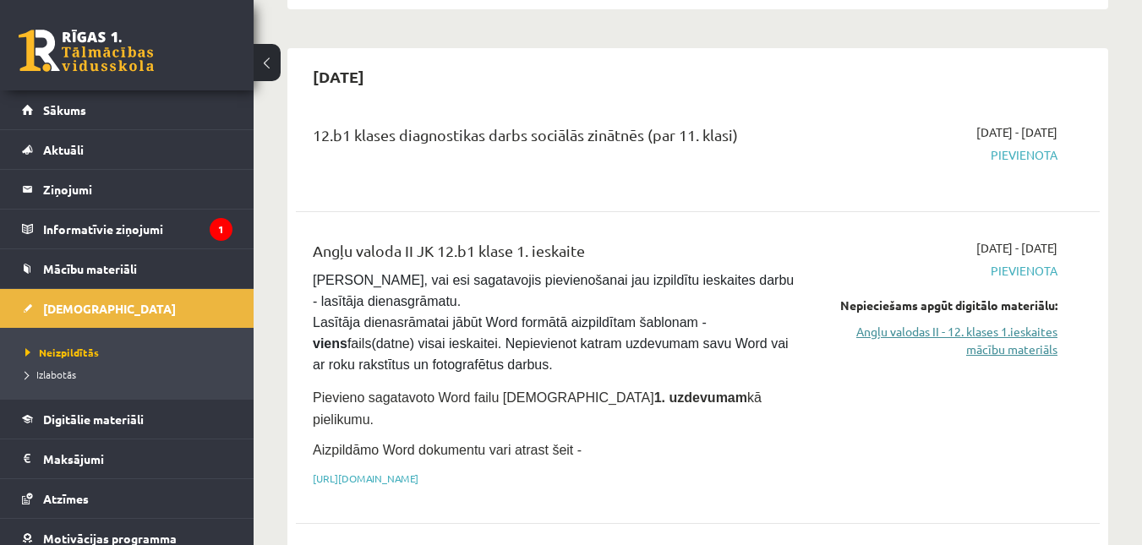
click at [977, 323] on link "Angļu valodas II - 12. klases 1.ieskaites mācību materiāls" at bounding box center [942, 341] width 232 height 36
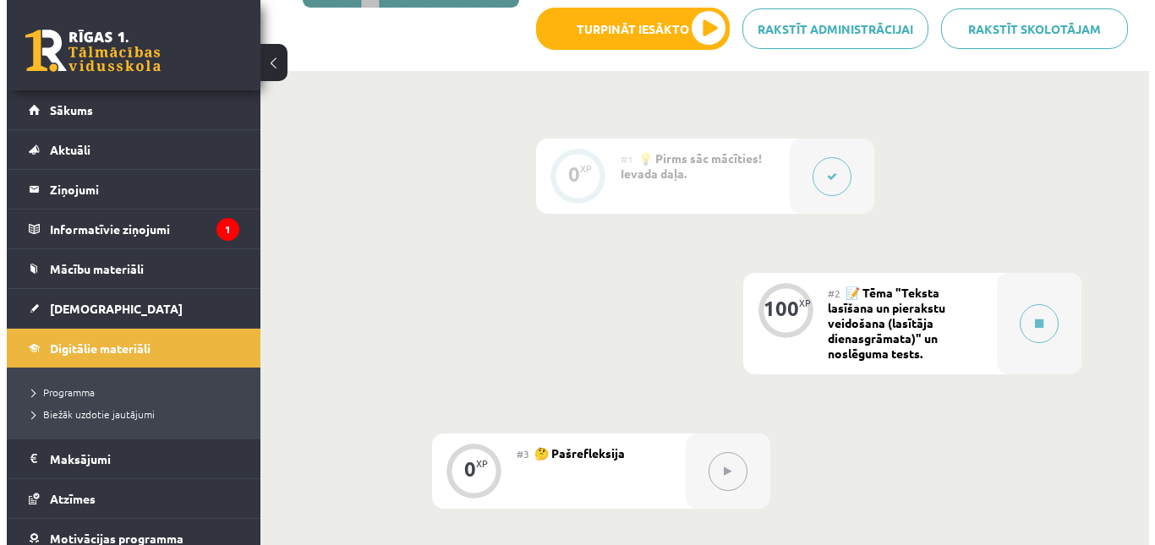
scroll to position [254, 0]
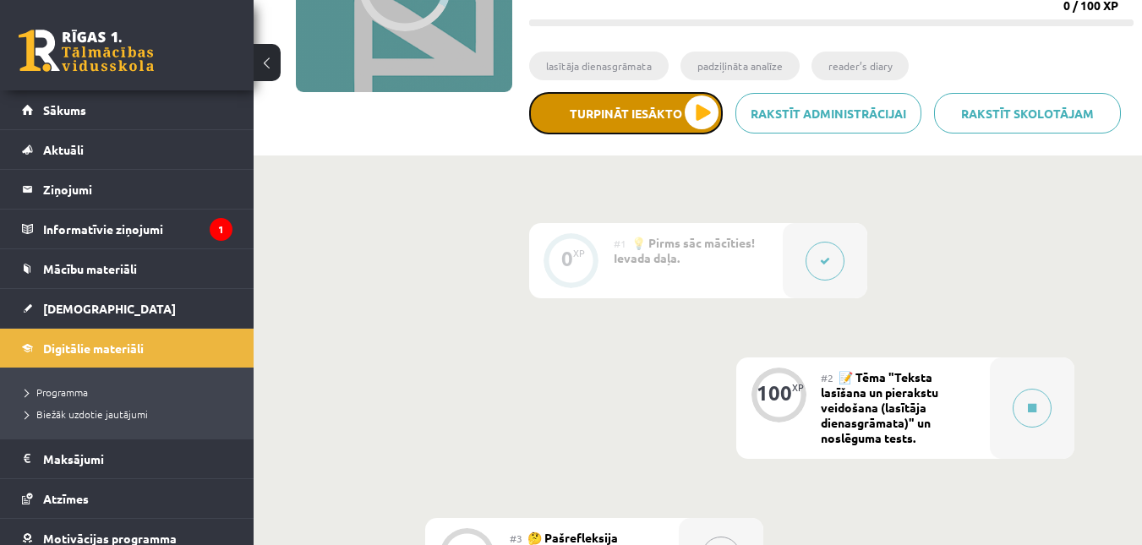
click at [693, 111] on button "Turpināt iesākto" at bounding box center [626, 113] width 194 height 42
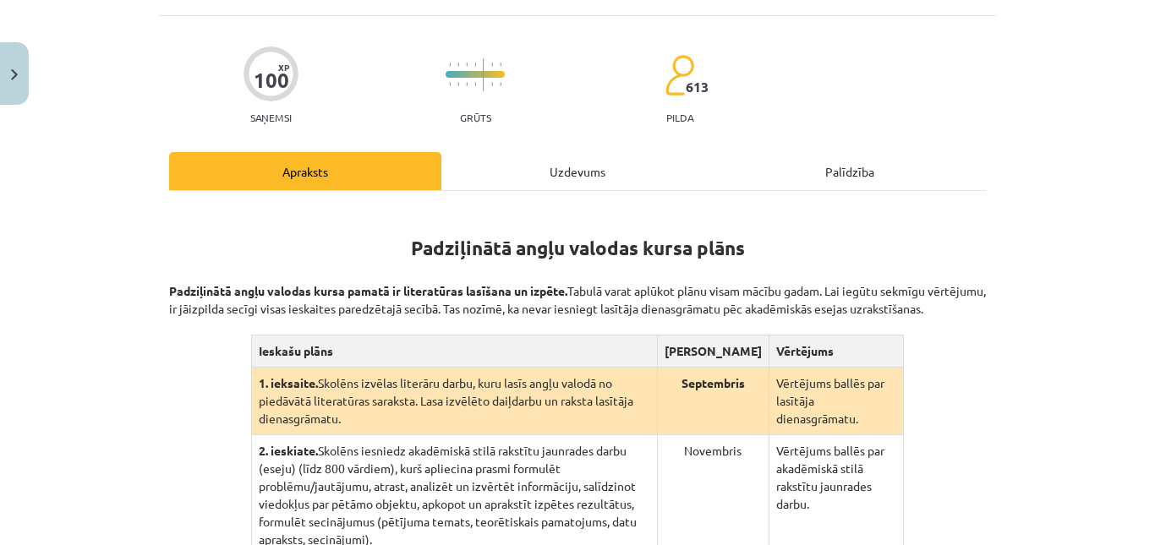
scroll to position [338, 0]
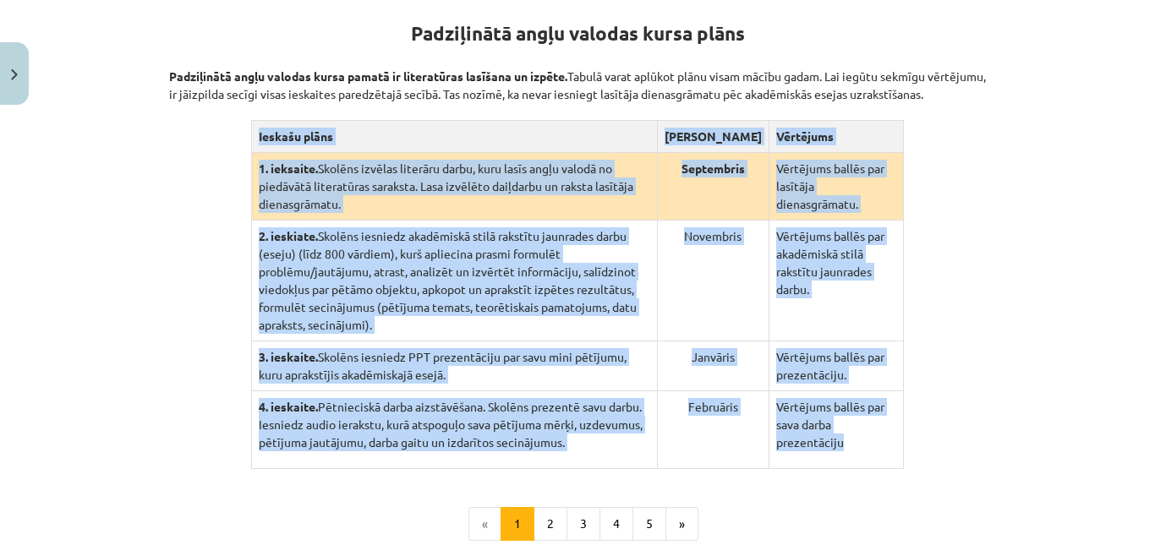
drag, startPoint x: 250, startPoint y: 145, endPoint x: 862, endPoint y: 431, distance: 675.5
click at [862, 431] on table "Ieskašu plāns [PERSON_NAME] 1. ieksaite. Skolēns izvēlas literāru darbu, kuru l…" at bounding box center [577, 294] width 653 height 349
copy table "Loremip dolor Sitamet Consectet 6. adipisci. Elitsed doeiusm temporin utlab, et…"
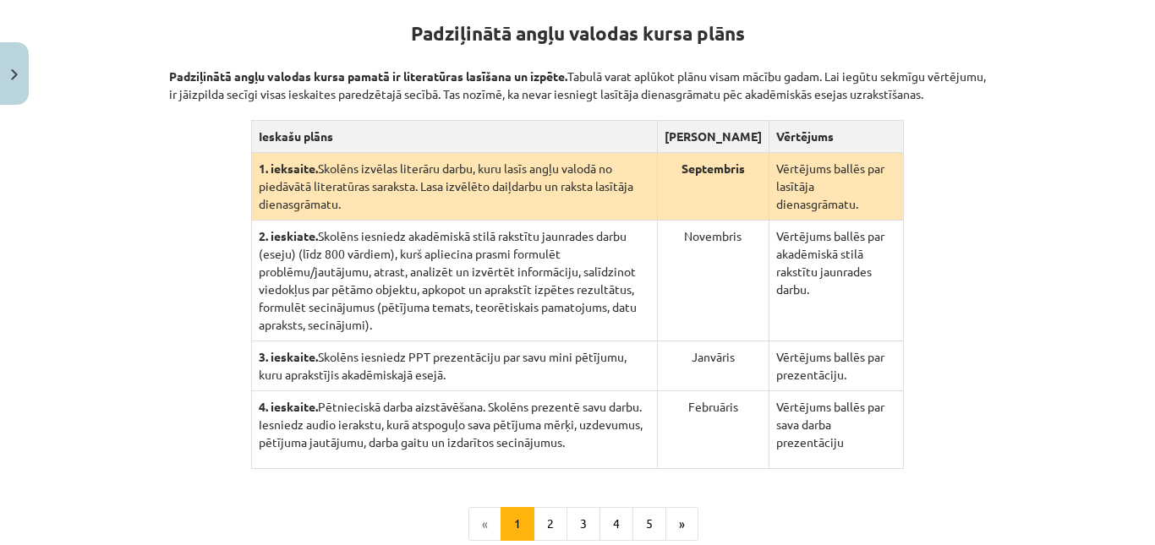
click at [220, 200] on div "Padziļinātā angļu valodas kursa plāns Padziļinātā angļu valodas kursa pamatā ir…" at bounding box center [577, 231] width 817 height 478
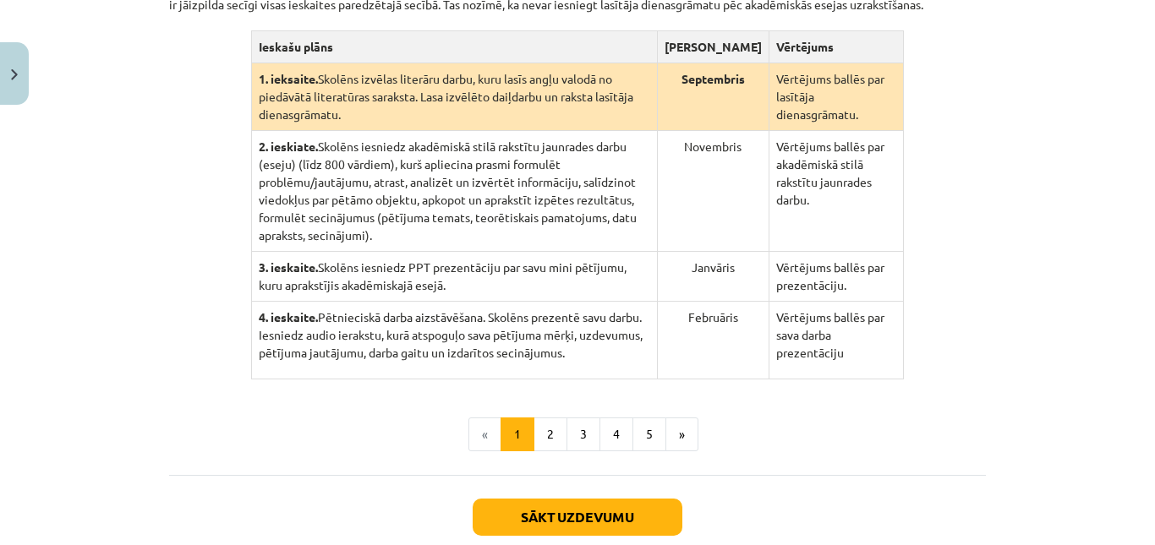
scroll to position [510, 0]
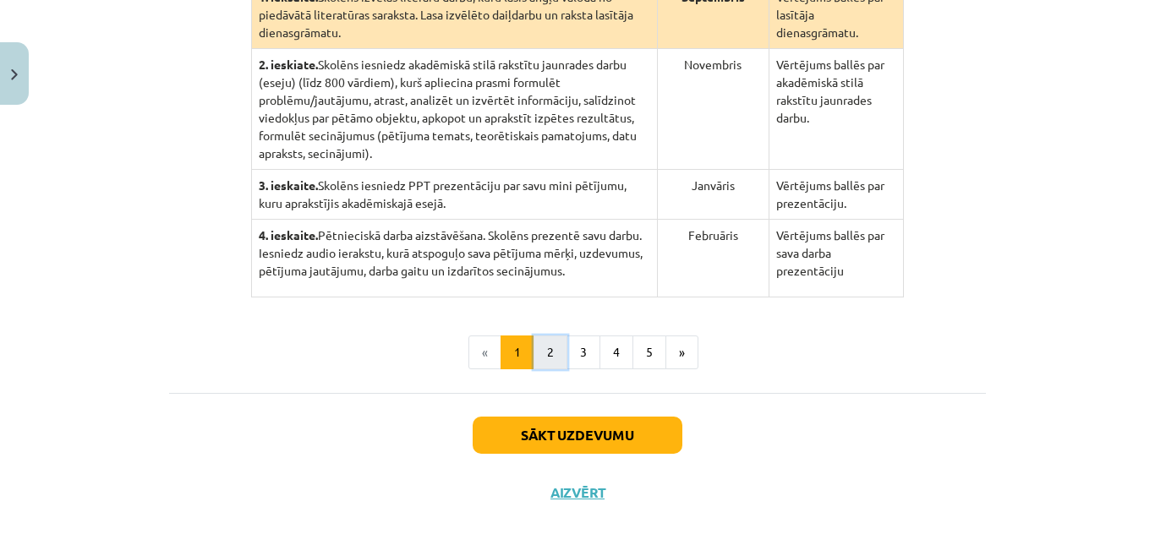
click at [552, 336] on button "2" at bounding box center [550, 353] width 34 height 34
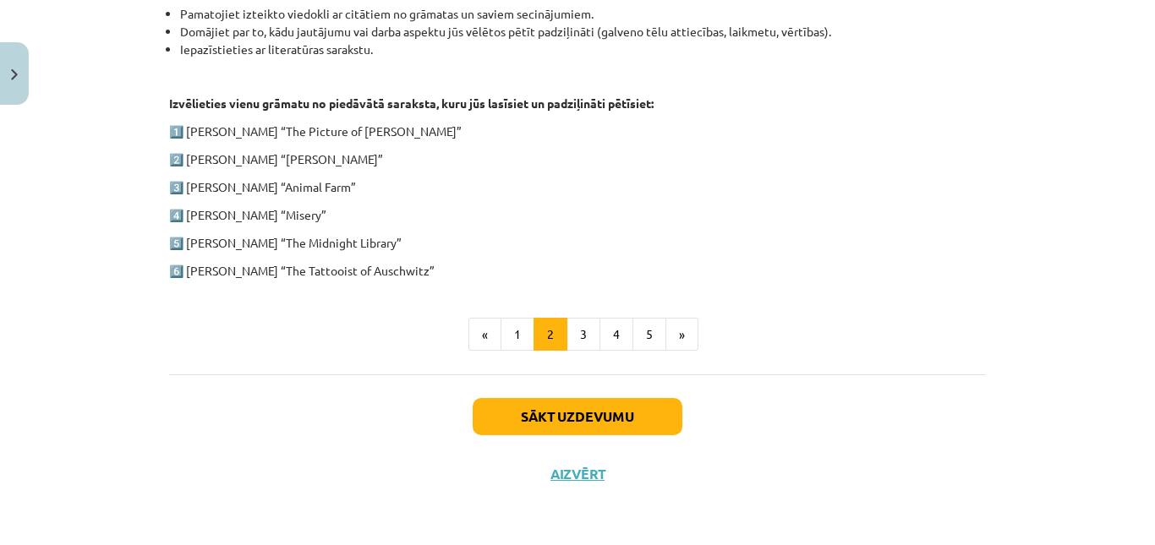
scroll to position [752, 0]
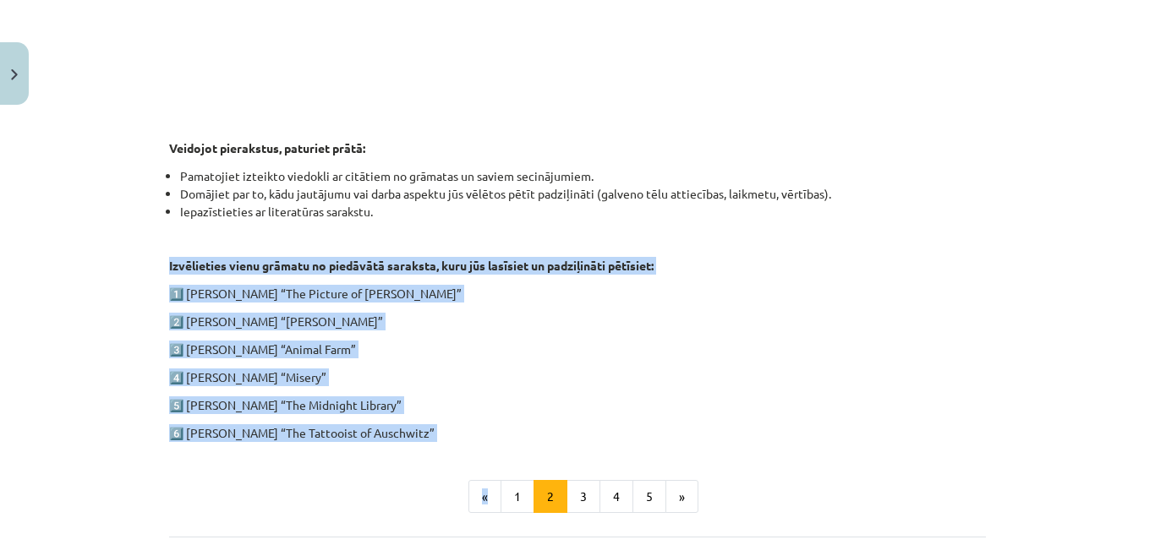
drag, startPoint x: 152, startPoint y: 261, endPoint x: 489, endPoint y: 445, distance: 384.0
click at [489, 445] on div "100 XP Saņemsi Grūts 613 pilda Apraksts Uzdevums Palīdzība 1. ieskaite angļu va…" at bounding box center [577, 26] width 837 height 1278
click at [499, 413] on div "1. ieskaite angļu valodā Pirmās ieskaites pamatā ir lasītāja dienasgrāmatas vei…" at bounding box center [577, 9] width 817 height 865
drag, startPoint x: 157, startPoint y: 265, endPoint x: 448, endPoint y: 452, distance: 346.1
click at [448, 452] on div "100 XP Saņemsi Grūts 613 pilda Apraksts Uzdevums Palīdzība 1. ieskaite angļu va…" at bounding box center [577, 26] width 837 height 1278
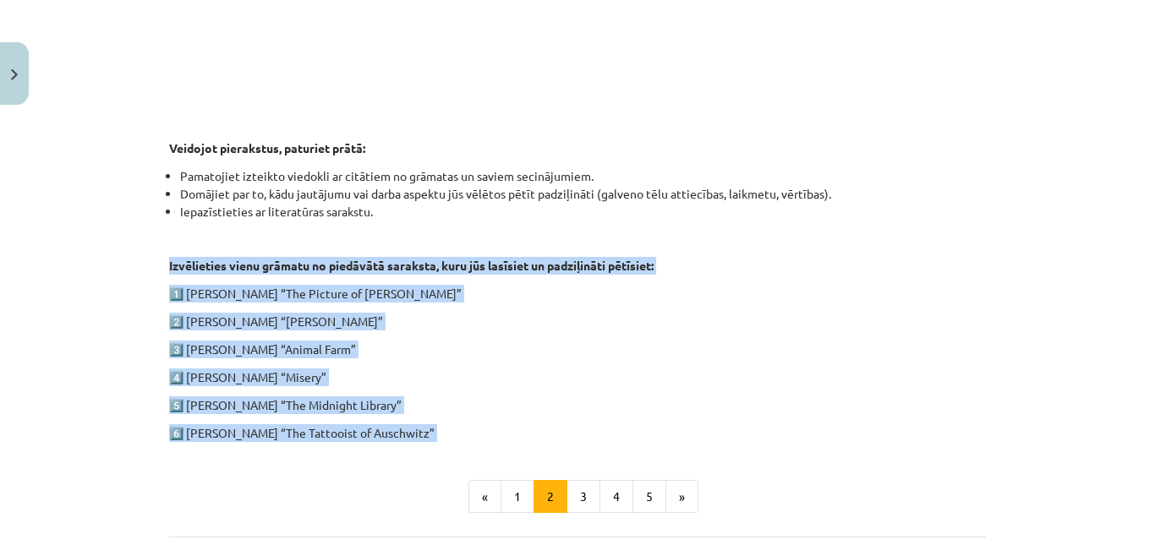
copy div "Izvēlieties vienu grāmatu no piedāvātā saraksta, kuru jūs lasīsiet un padziļinā…"
